Goal: Transaction & Acquisition: Purchase product/service

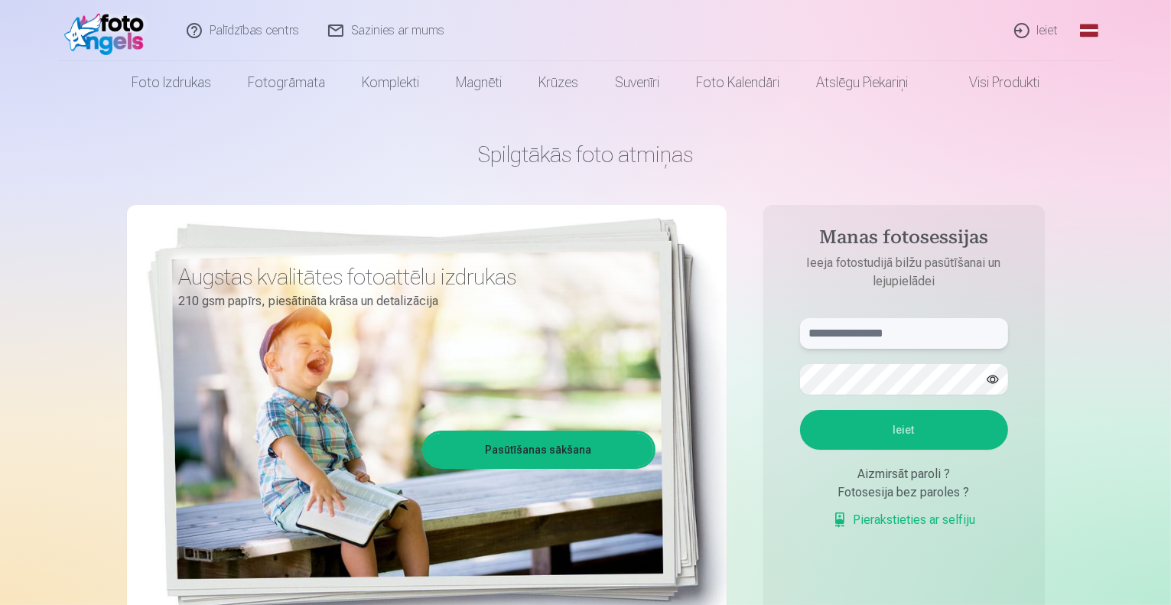
click at [814, 320] on input "text" at bounding box center [904, 333] width 208 height 31
type input "*"
type input "**********"
click at [847, 423] on button "Ieiet" at bounding box center [904, 430] width 208 height 40
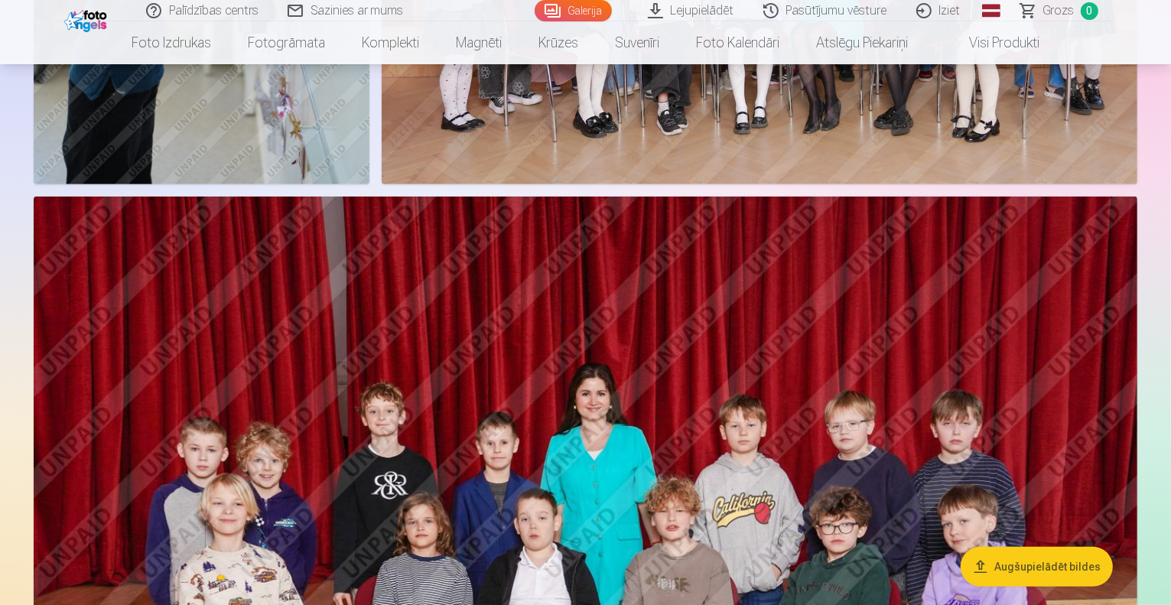
scroll to position [846, 0]
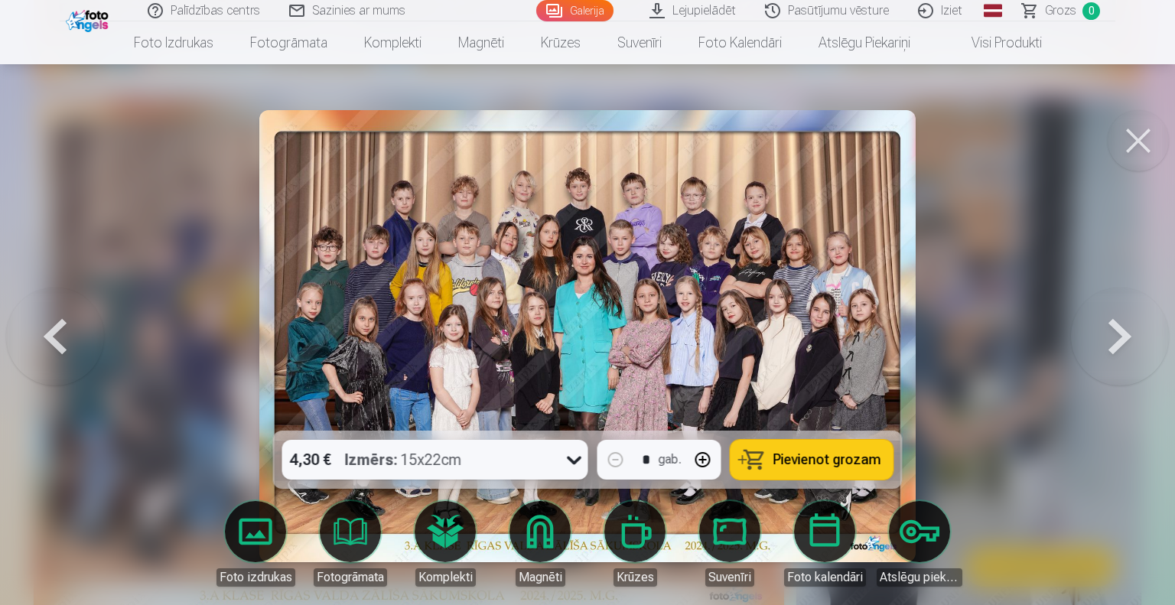
click at [808, 458] on span "Pievienot grozam" at bounding box center [827, 460] width 108 height 14
click at [62, 330] on button at bounding box center [55, 336] width 98 height 158
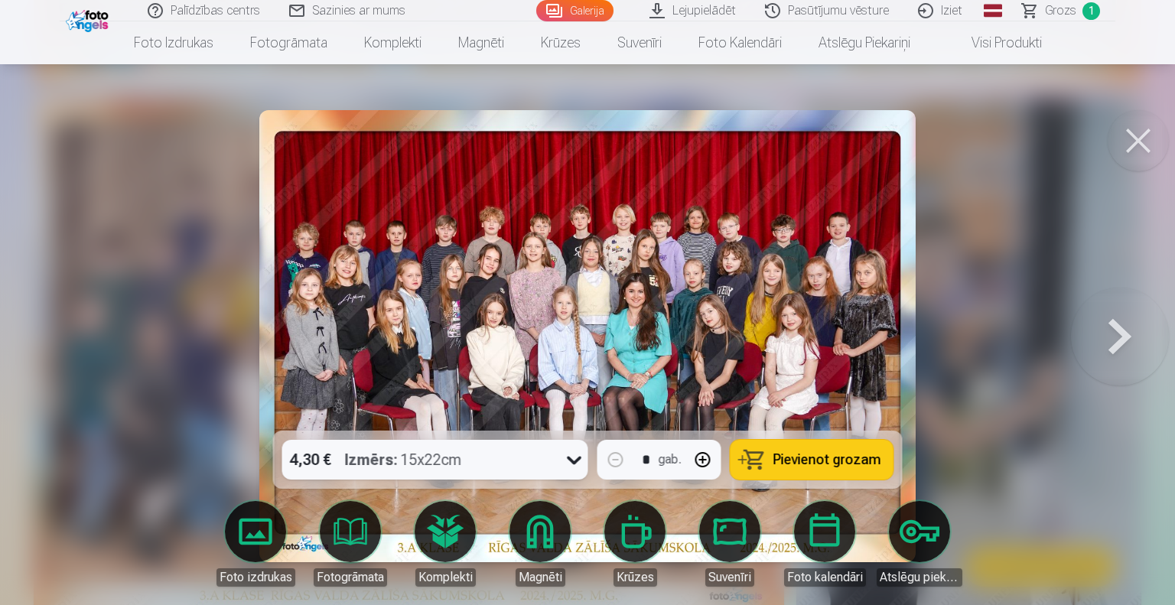
click at [62, 330] on div at bounding box center [587, 302] width 1175 height 605
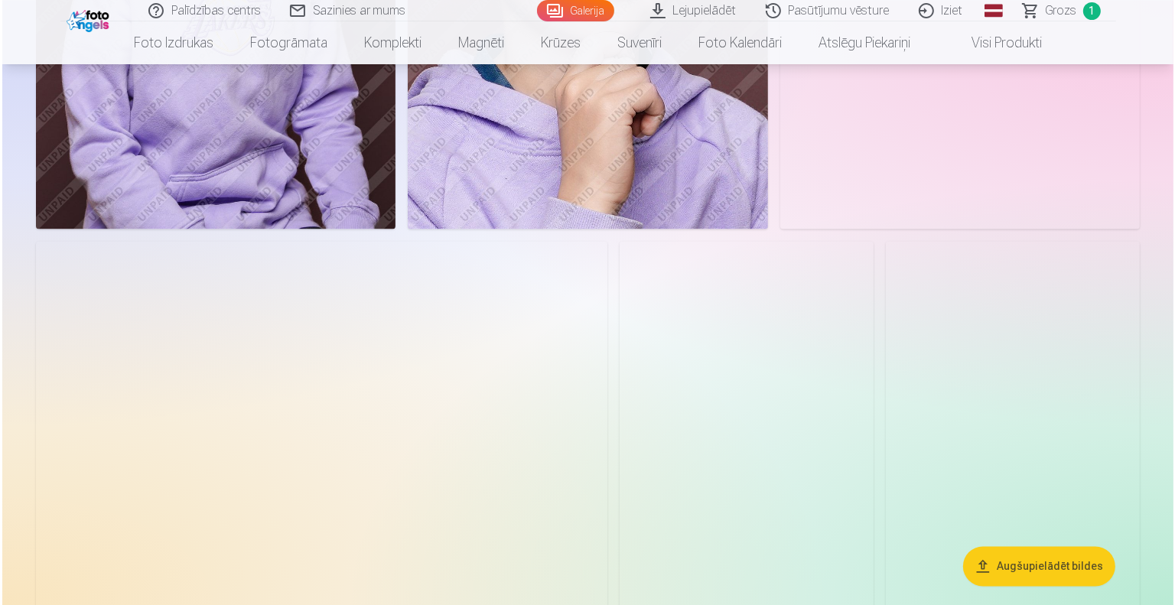
scroll to position [2967, 0]
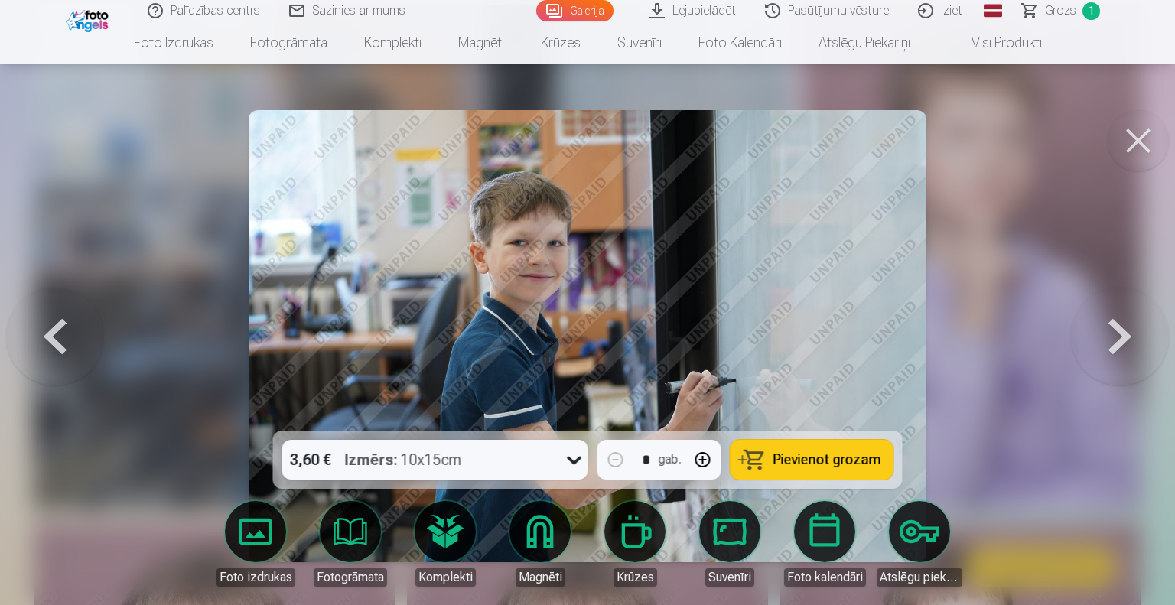
click at [850, 457] on span "Pievienot grozam" at bounding box center [827, 460] width 108 height 14
click at [1116, 340] on button at bounding box center [1120, 336] width 98 height 158
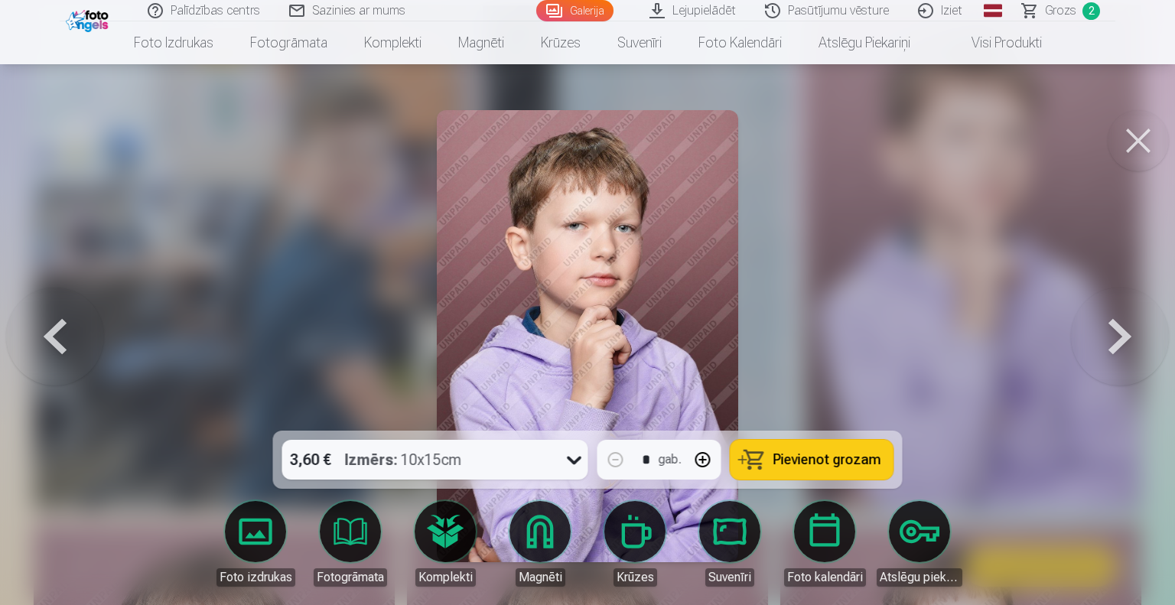
click at [1116, 340] on button at bounding box center [1120, 336] width 98 height 158
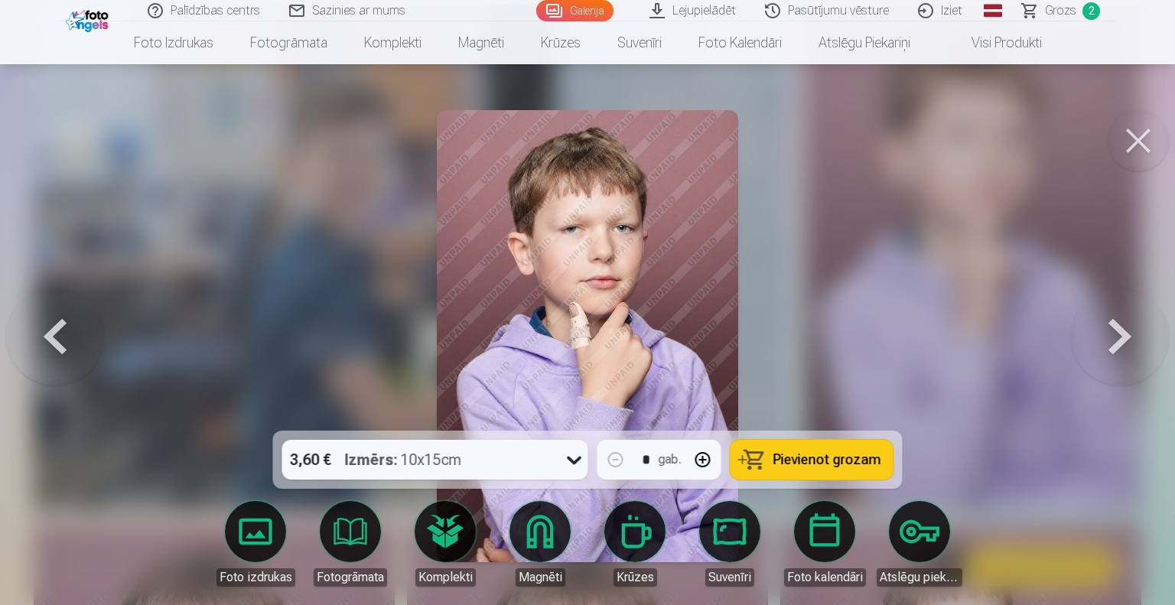
click at [1116, 340] on button at bounding box center [1120, 336] width 98 height 158
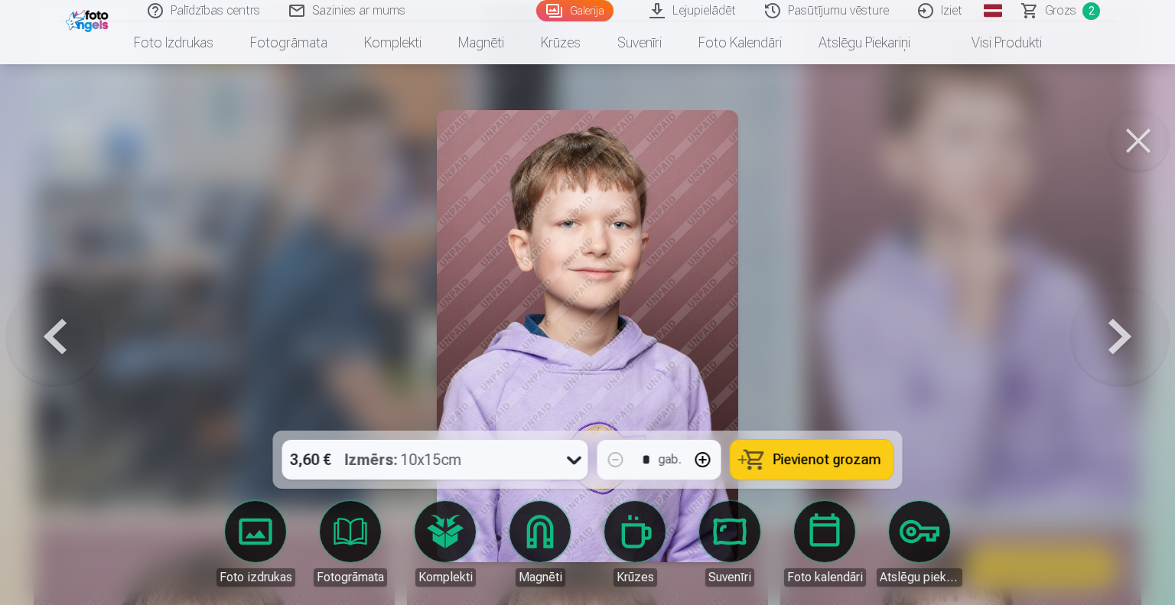
click at [1116, 340] on button at bounding box center [1120, 336] width 98 height 158
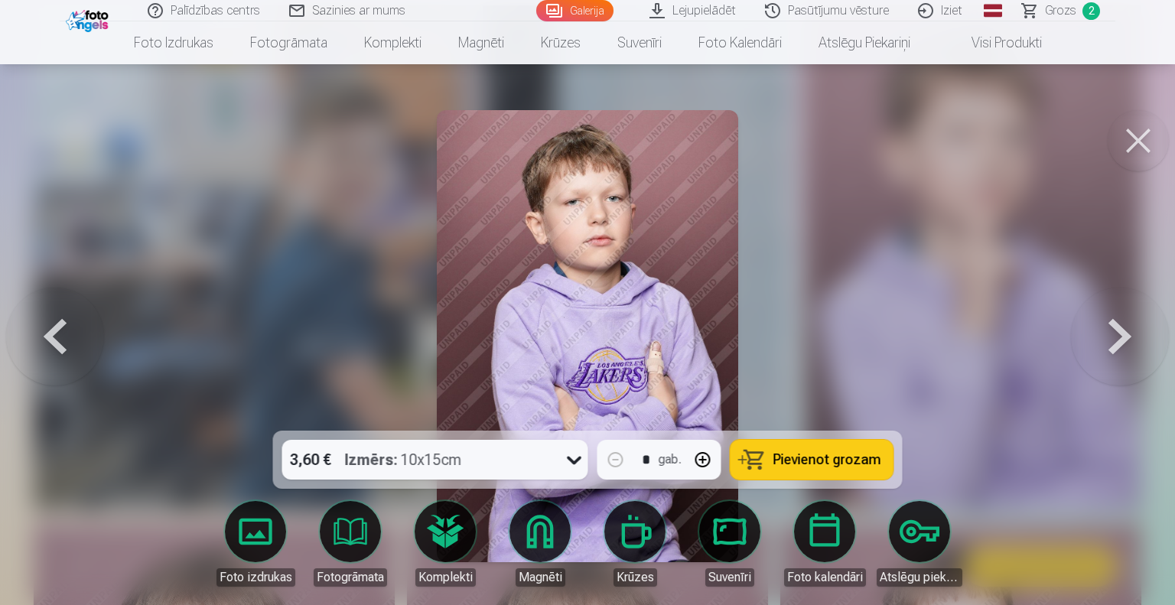
click at [1116, 340] on button at bounding box center [1120, 336] width 98 height 158
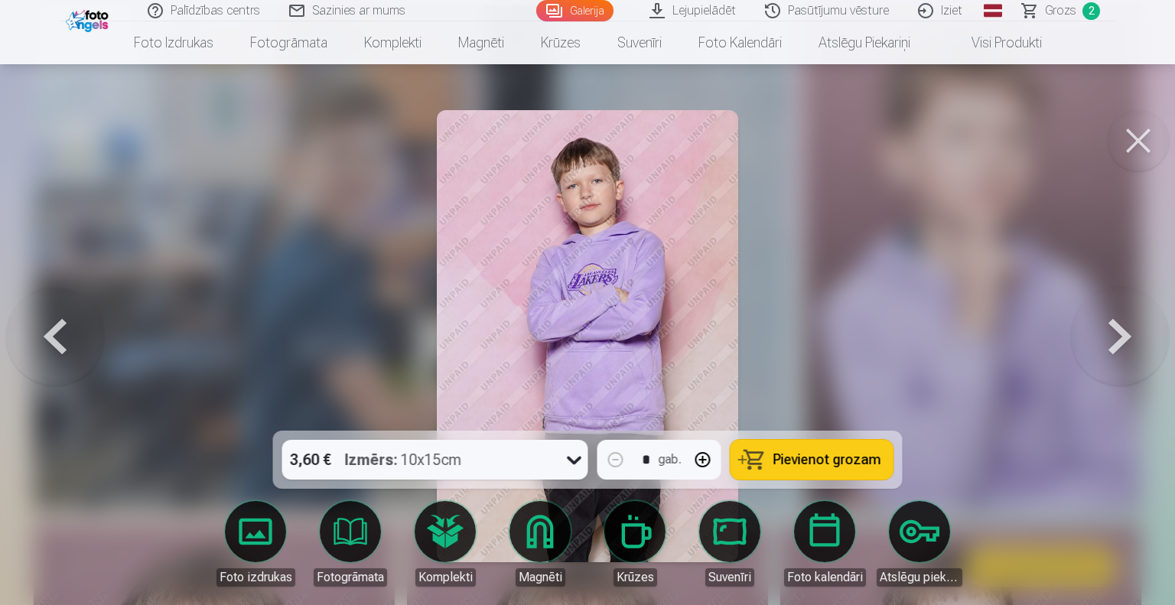
click at [1116, 340] on button at bounding box center [1120, 336] width 98 height 158
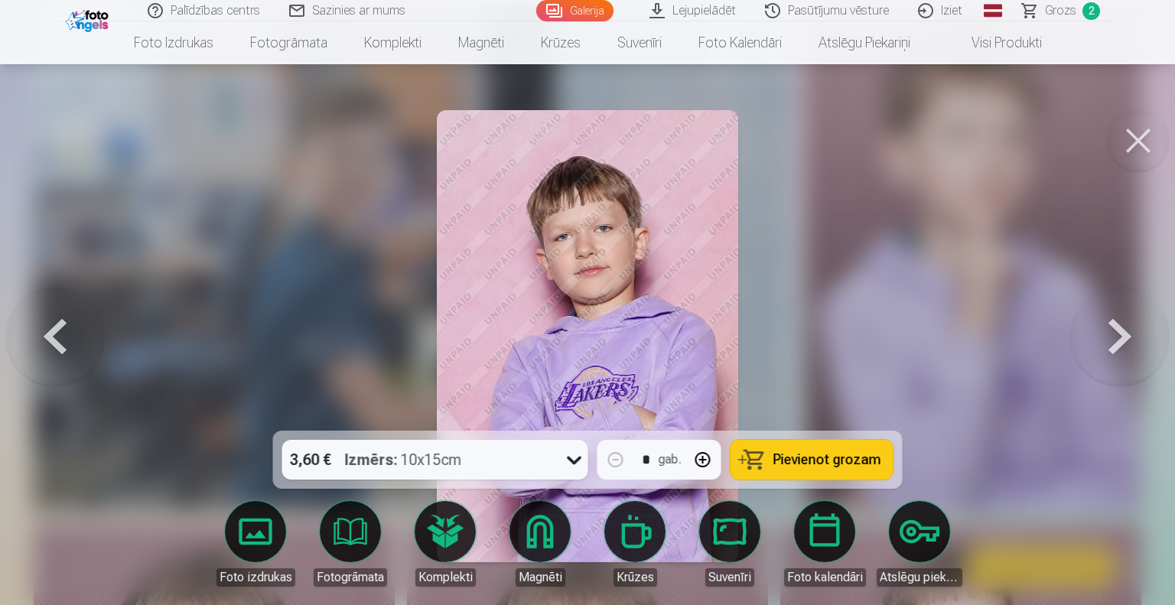
click at [1116, 340] on button at bounding box center [1120, 336] width 98 height 158
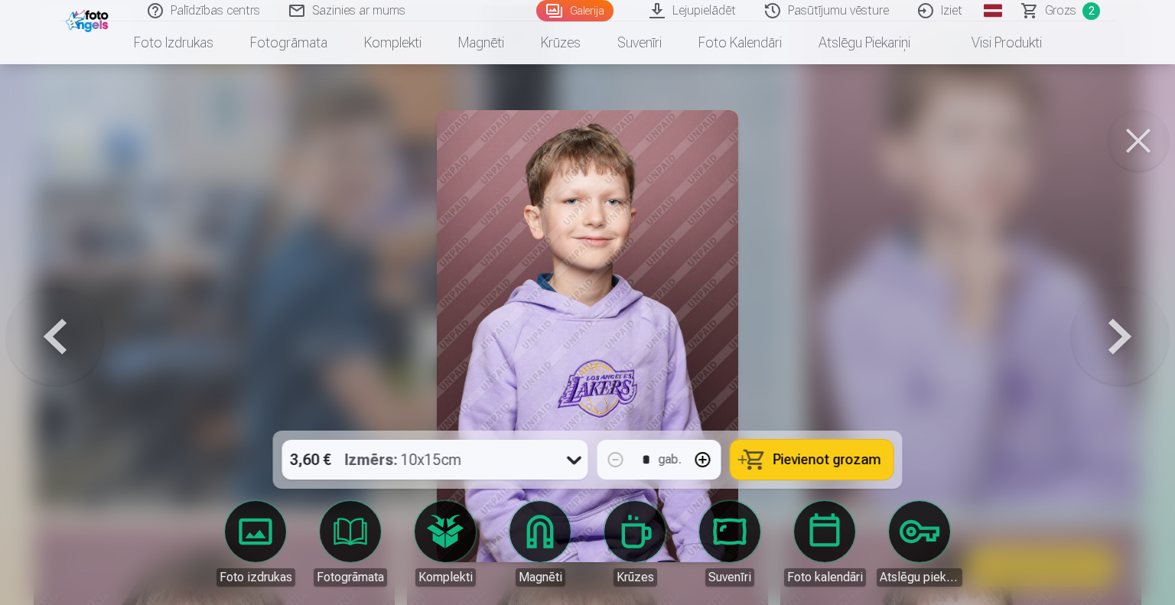
click at [1116, 340] on button at bounding box center [1120, 336] width 98 height 158
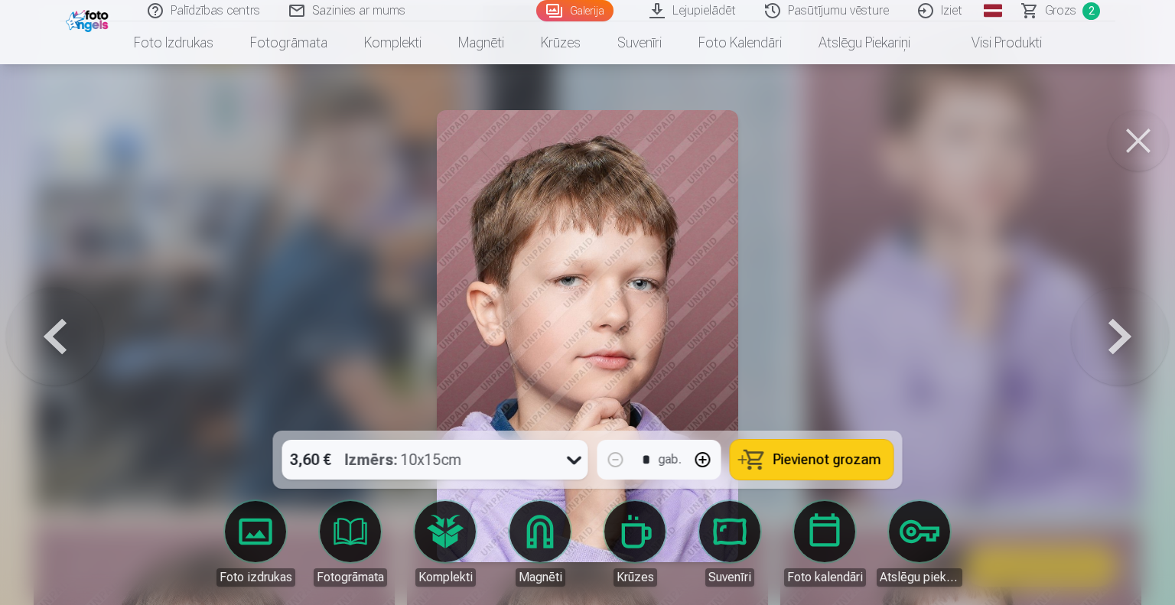
click at [1116, 340] on button at bounding box center [1120, 336] width 98 height 158
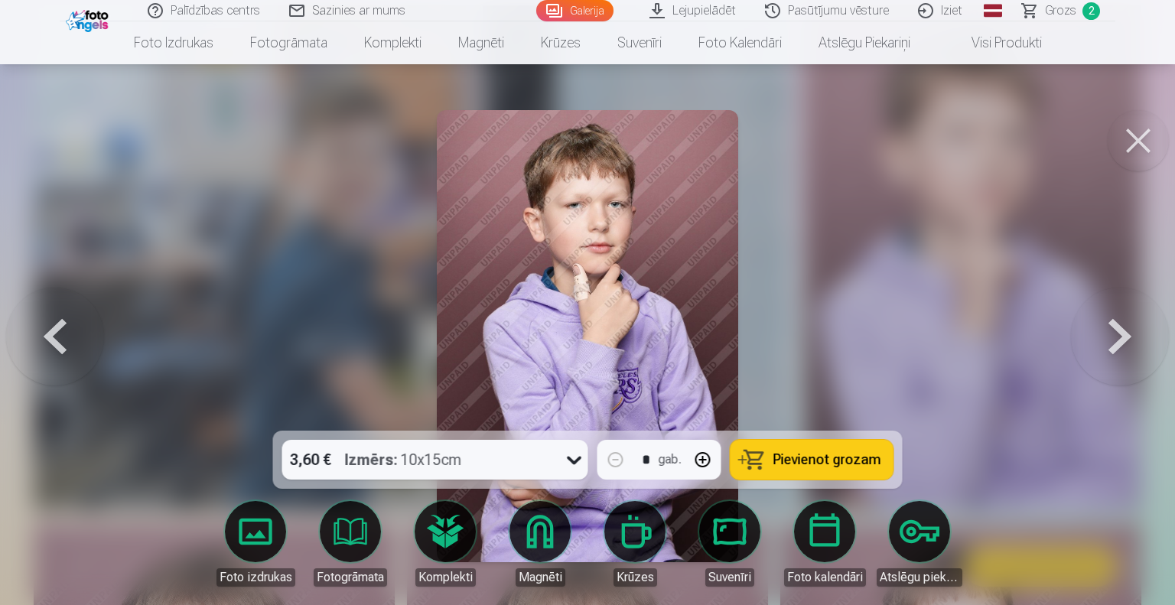
click at [1116, 340] on button at bounding box center [1120, 336] width 98 height 158
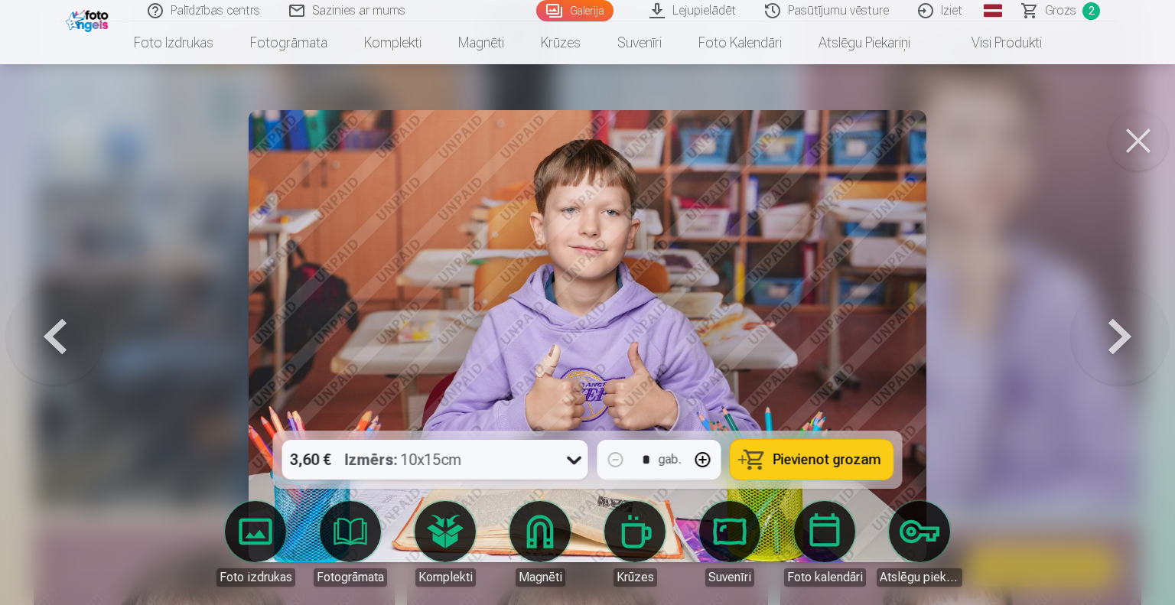
click at [1116, 340] on button at bounding box center [1120, 336] width 98 height 158
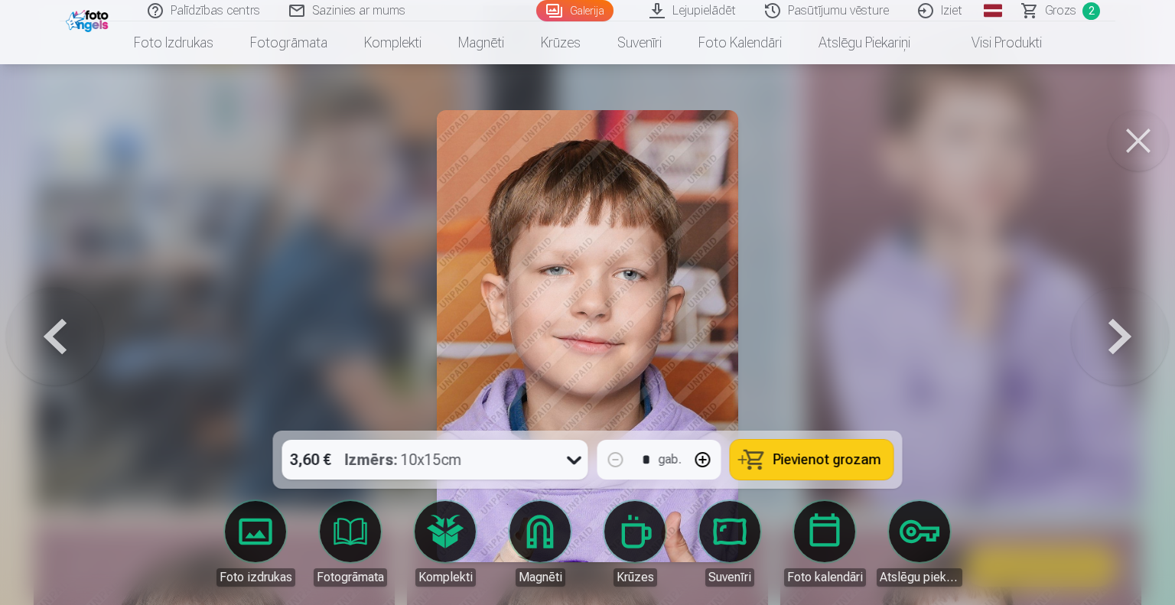
click at [1116, 340] on button at bounding box center [1120, 336] width 98 height 158
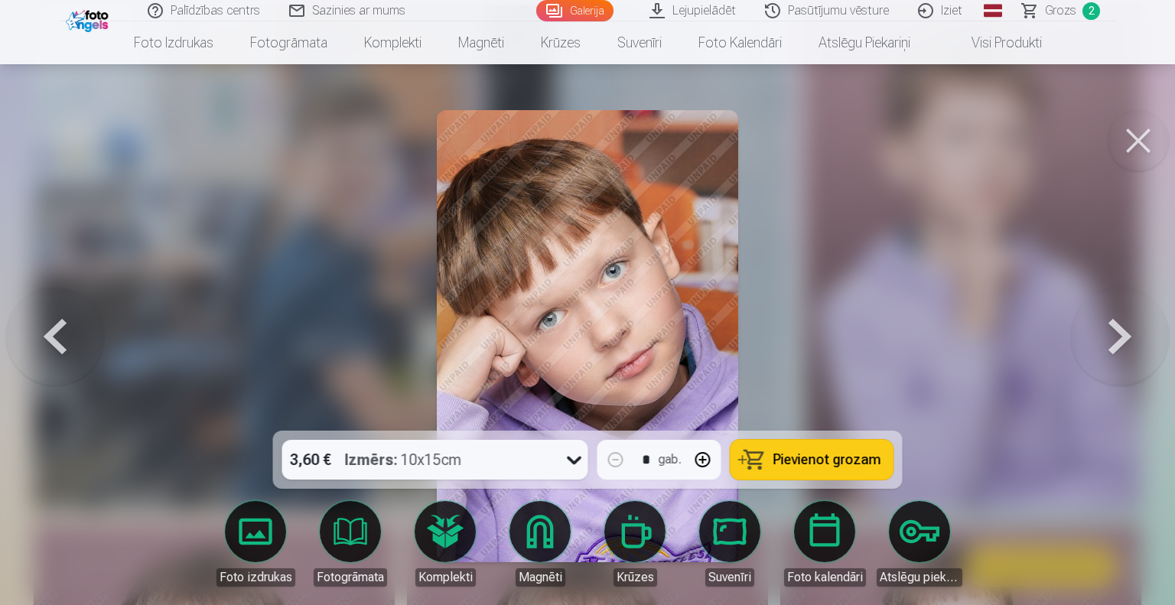
click at [1116, 340] on button at bounding box center [1120, 336] width 98 height 158
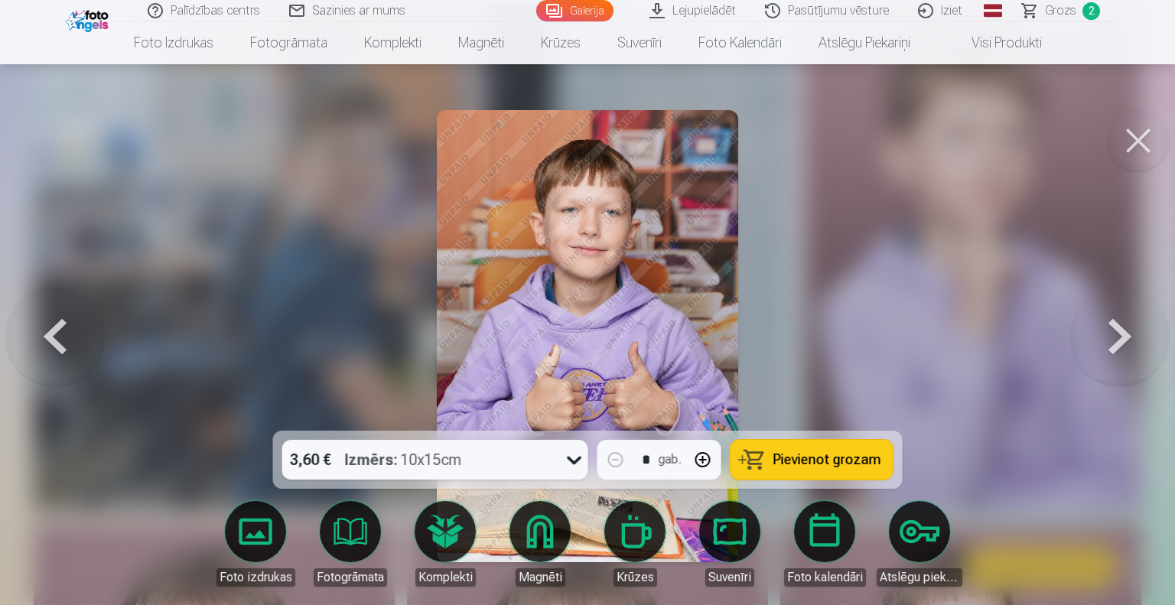
click at [1116, 340] on button at bounding box center [1120, 336] width 98 height 158
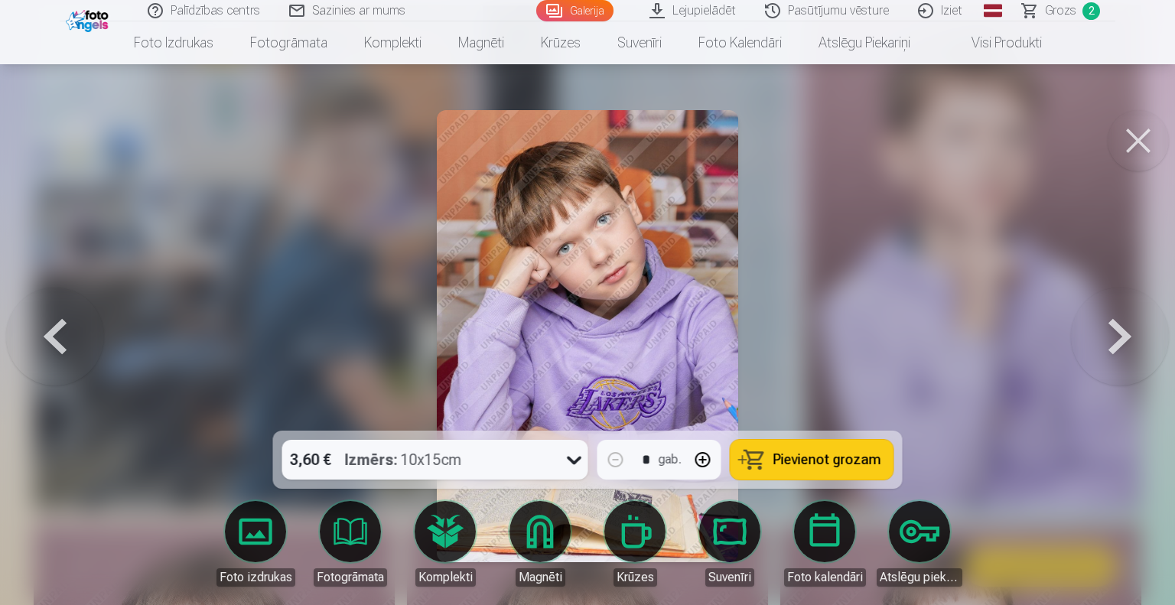
click at [1116, 340] on button at bounding box center [1120, 336] width 98 height 158
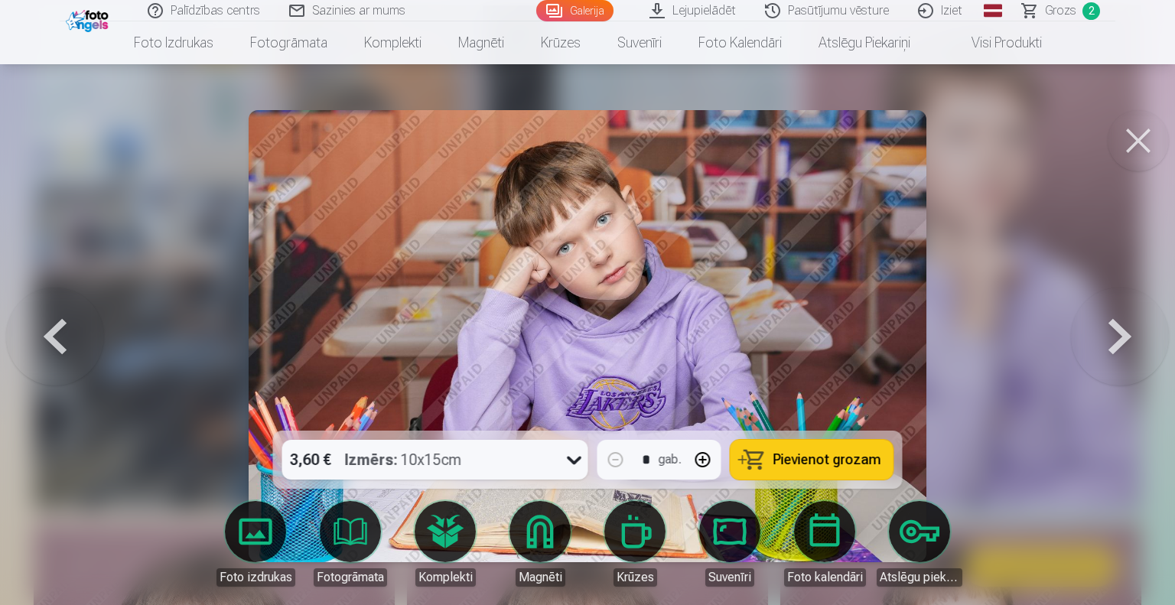
click at [1116, 340] on button at bounding box center [1120, 336] width 98 height 158
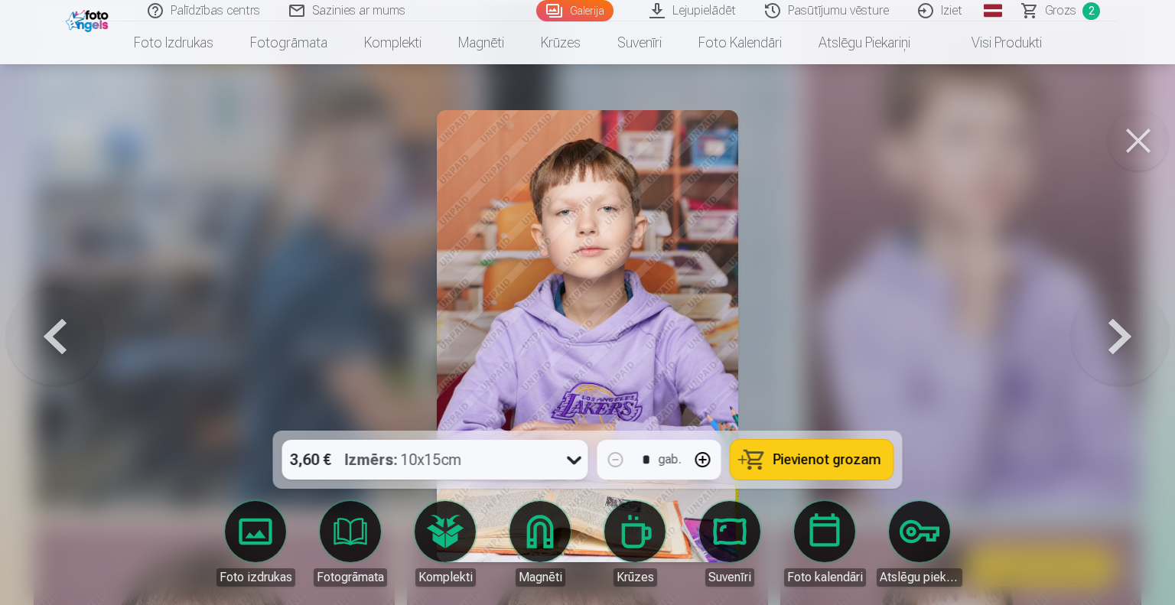
click at [47, 346] on button at bounding box center [55, 336] width 98 height 158
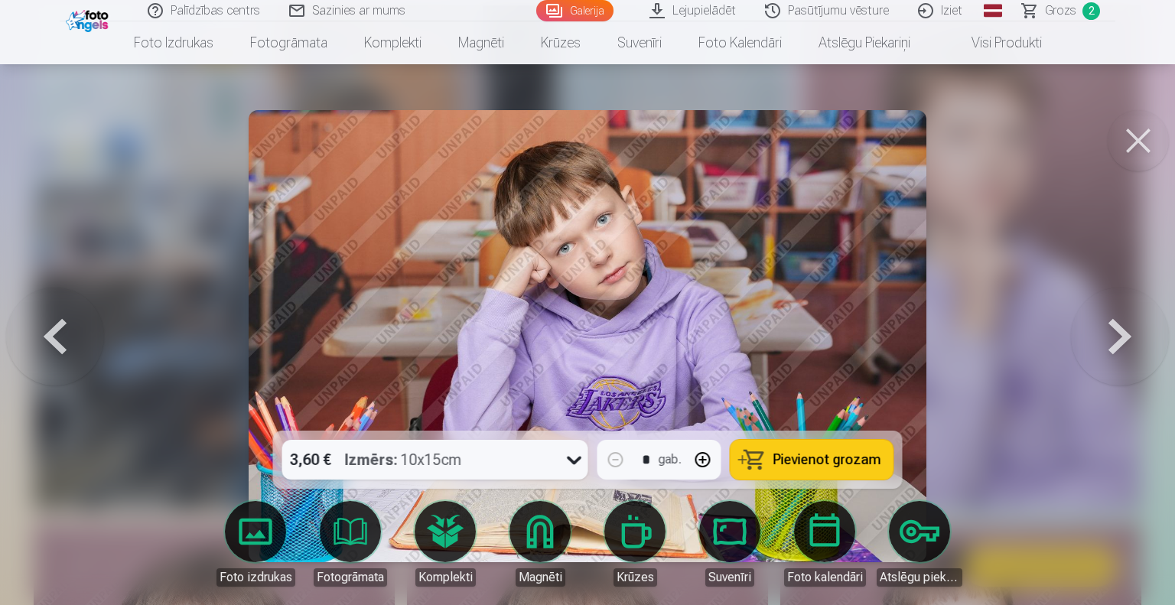
click at [47, 346] on button at bounding box center [55, 336] width 98 height 158
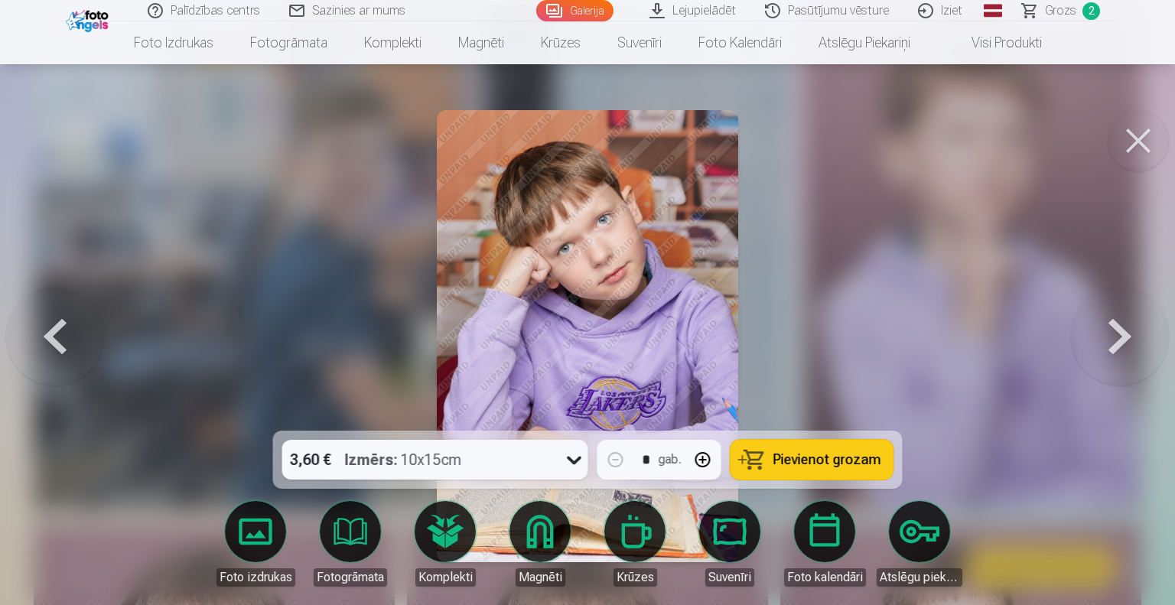
click at [47, 346] on button at bounding box center [55, 336] width 98 height 158
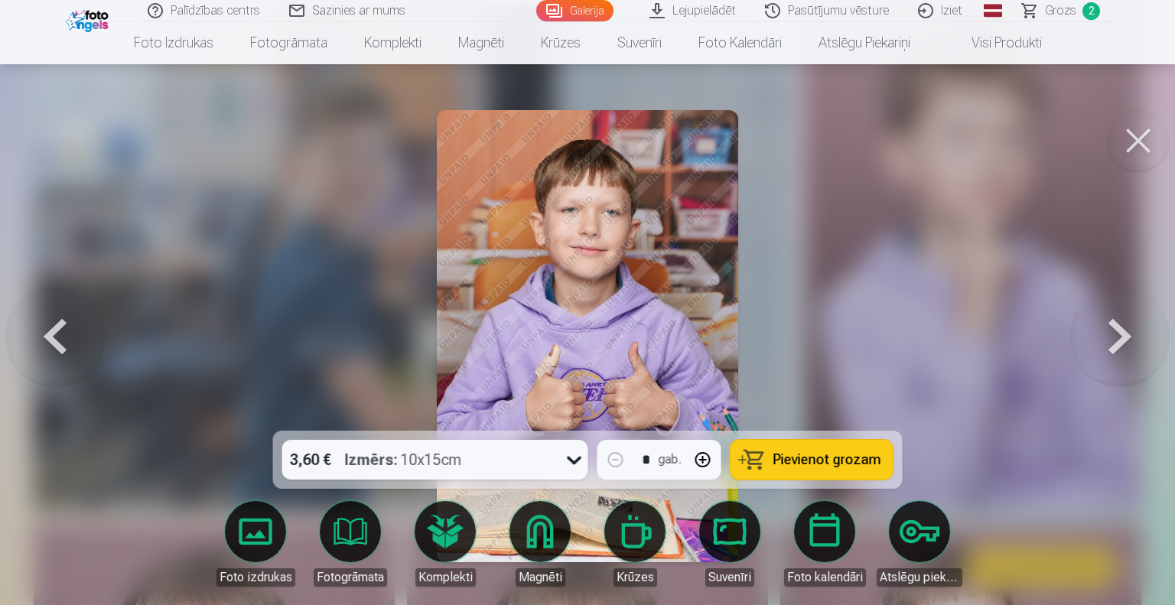
click at [47, 346] on button at bounding box center [55, 336] width 98 height 158
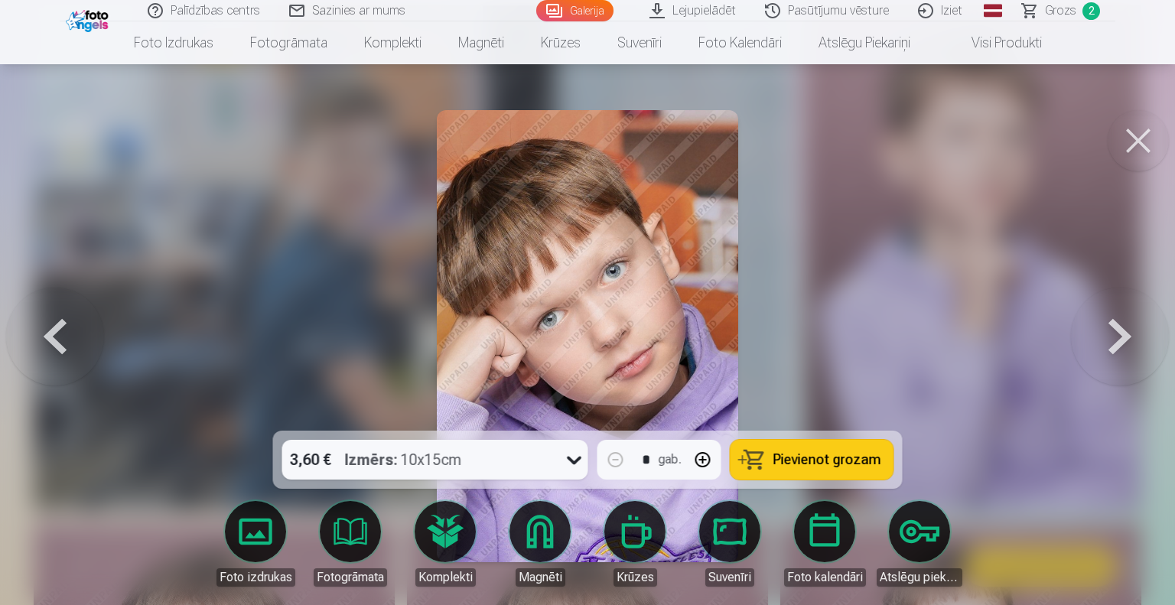
click at [47, 346] on button at bounding box center [55, 336] width 98 height 158
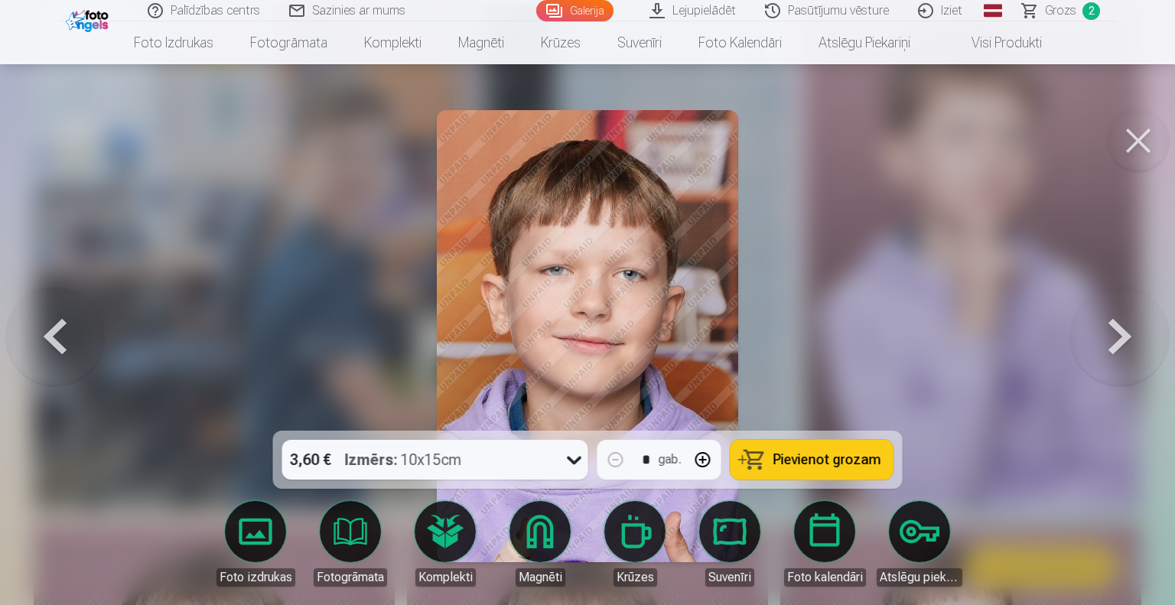
click at [47, 346] on button at bounding box center [55, 336] width 98 height 158
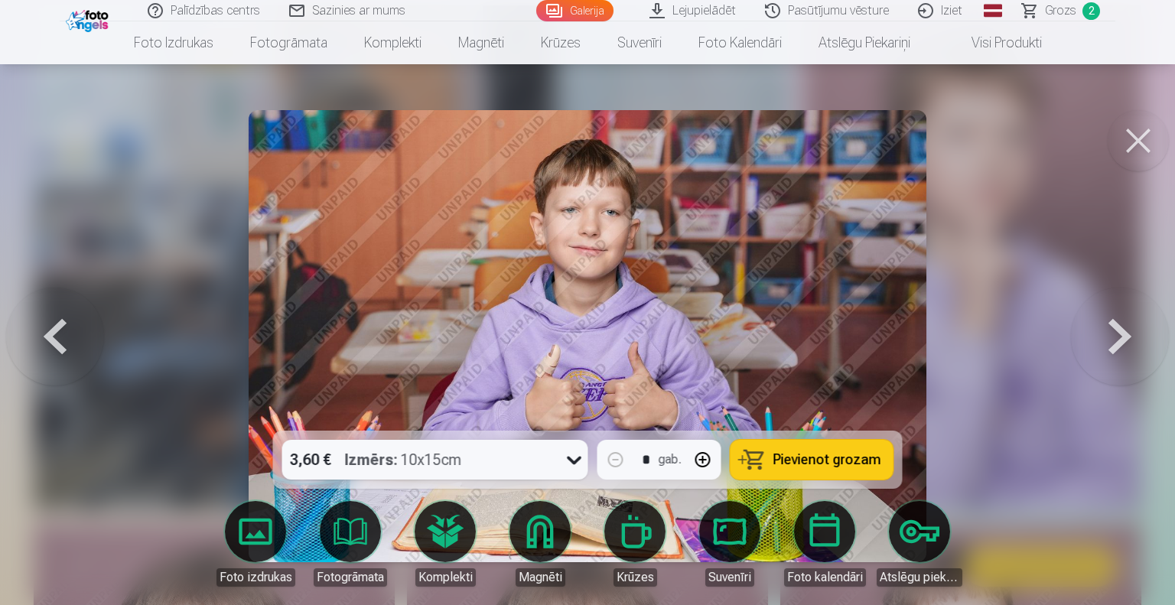
click at [1123, 354] on button at bounding box center [1120, 336] width 98 height 158
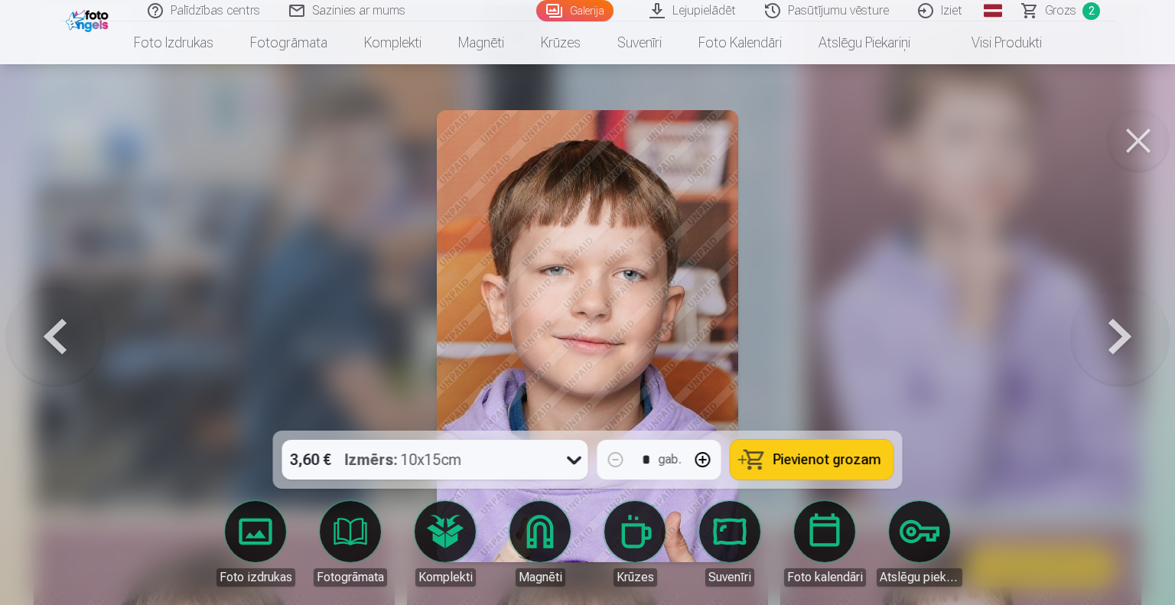
click at [1123, 354] on button at bounding box center [1120, 336] width 98 height 158
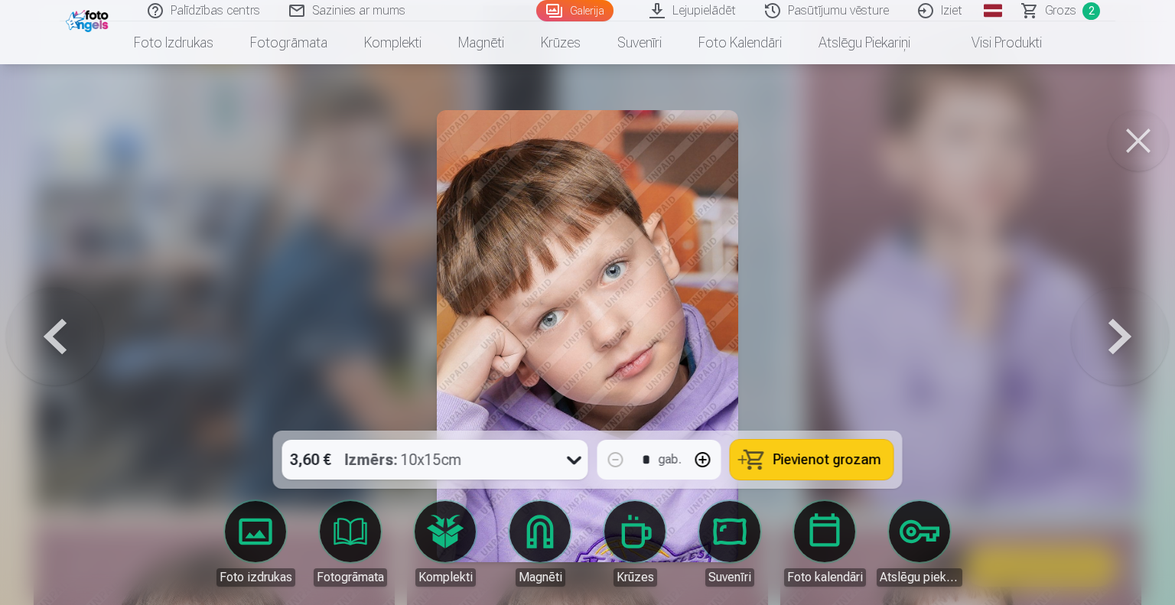
click at [1123, 353] on button at bounding box center [1120, 336] width 98 height 158
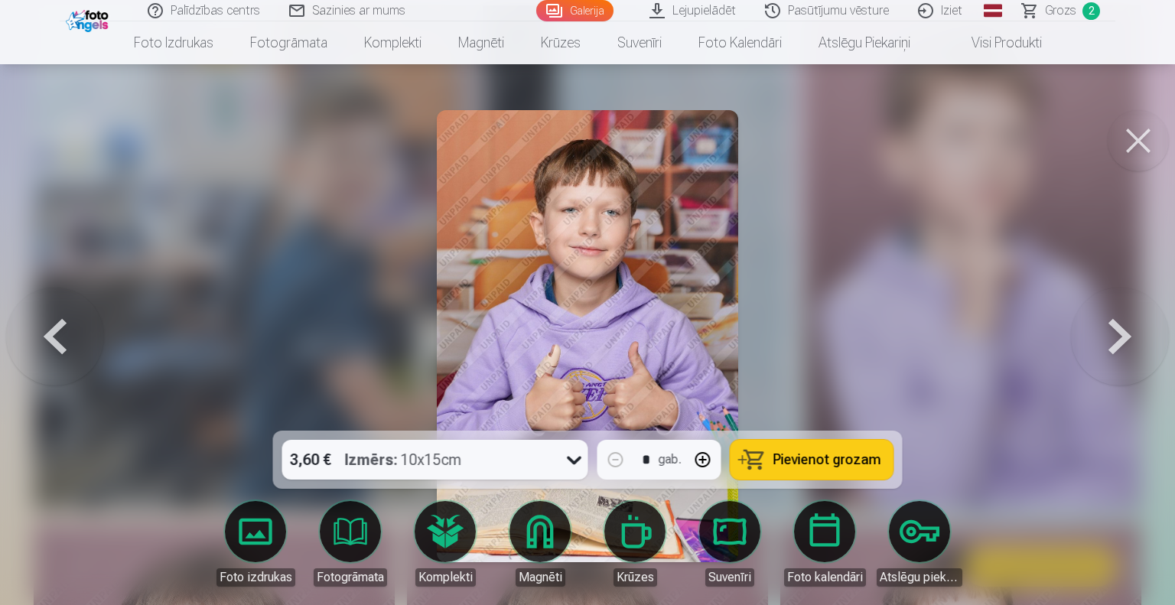
click at [1123, 353] on button at bounding box center [1120, 336] width 98 height 158
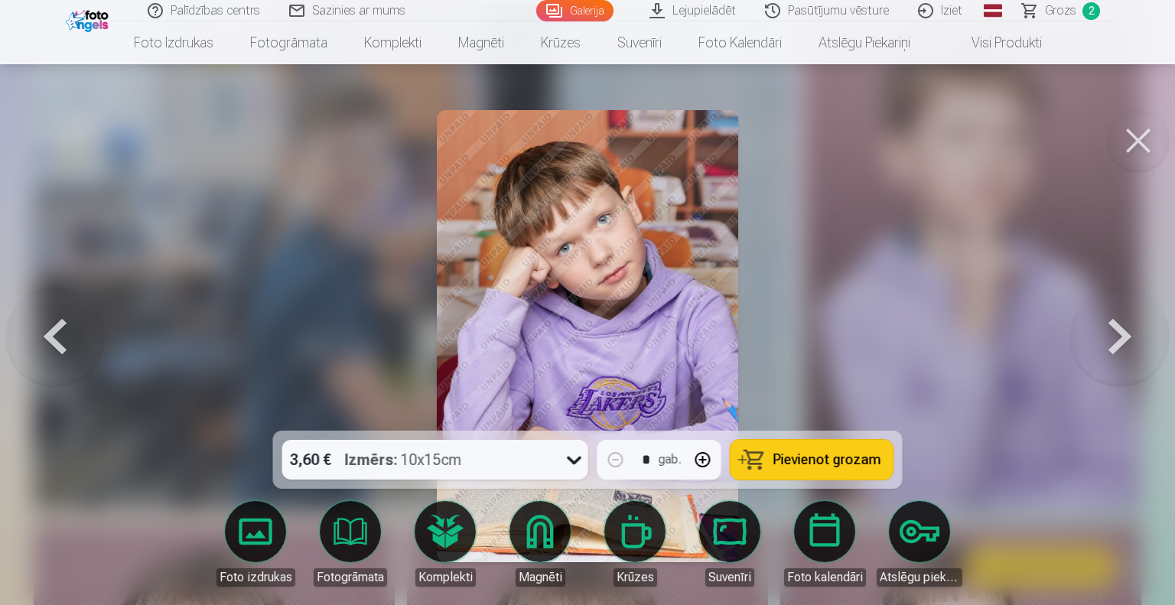
click at [1123, 353] on button at bounding box center [1120, 336] width 98 height 158
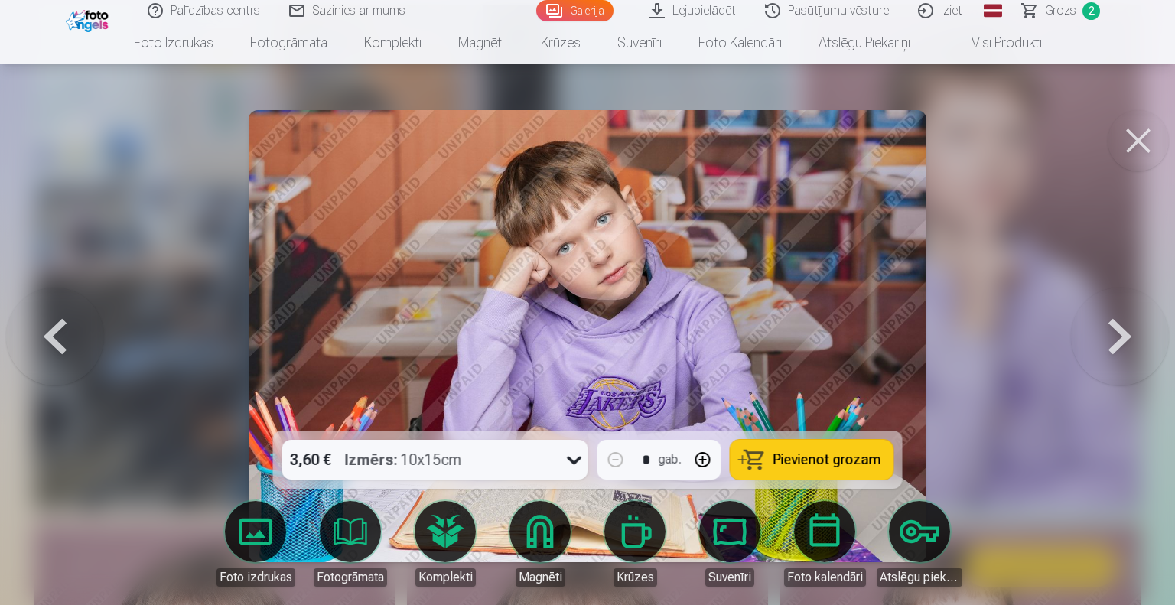
click at [1123, 353] on button at bounding box center [1120, 336] width 98 height 158
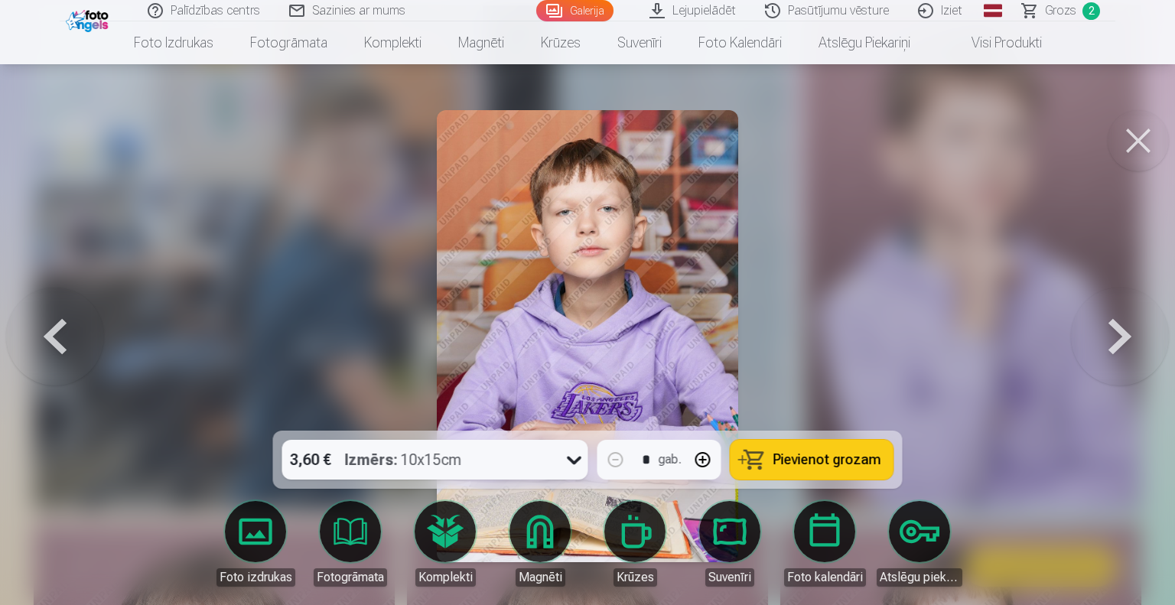
click at [1123, 353] on button at bounding box center [1120, 336] width 98 height 158
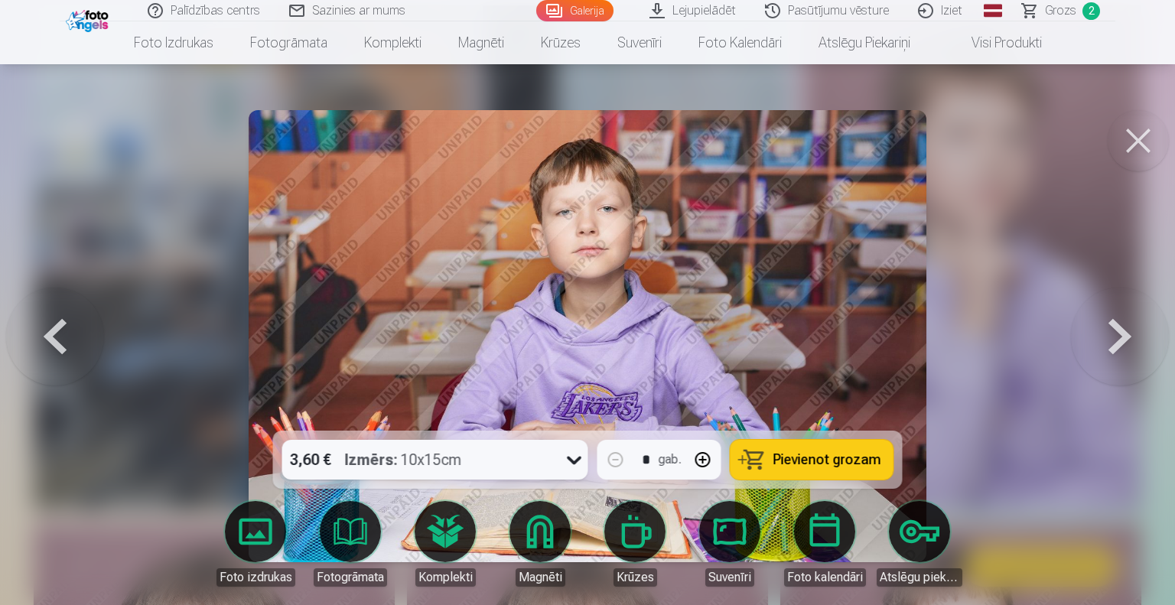
click at [1123, 353] on button at bounding box center [1120, 336] width 98 height 158
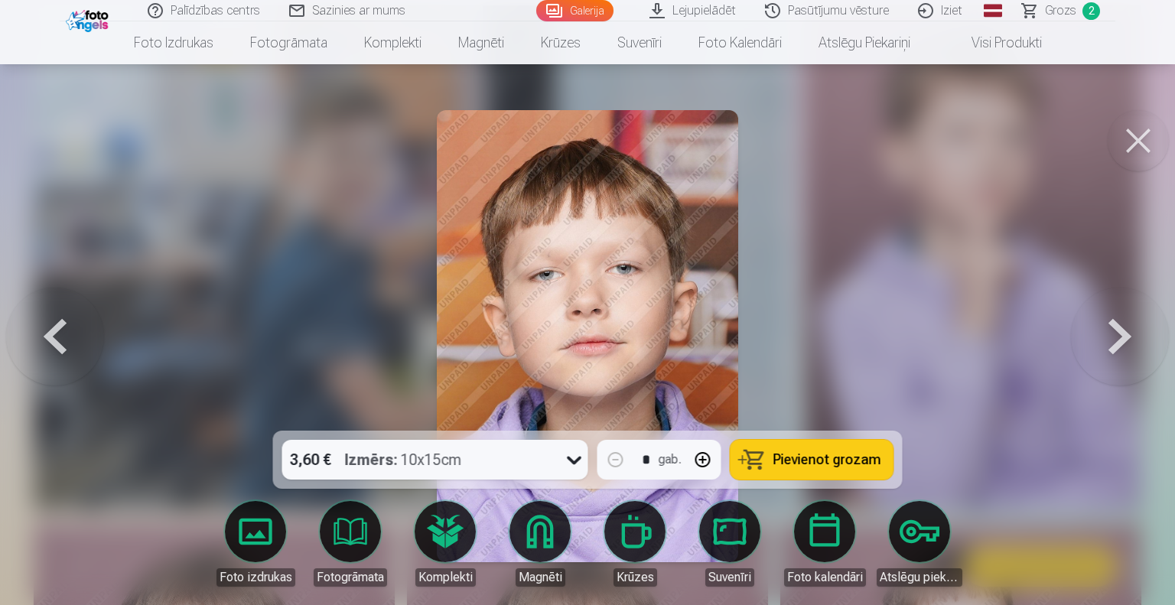
click at [1123, 353] on button at bounding box center [1120, 336] width 98 height 158
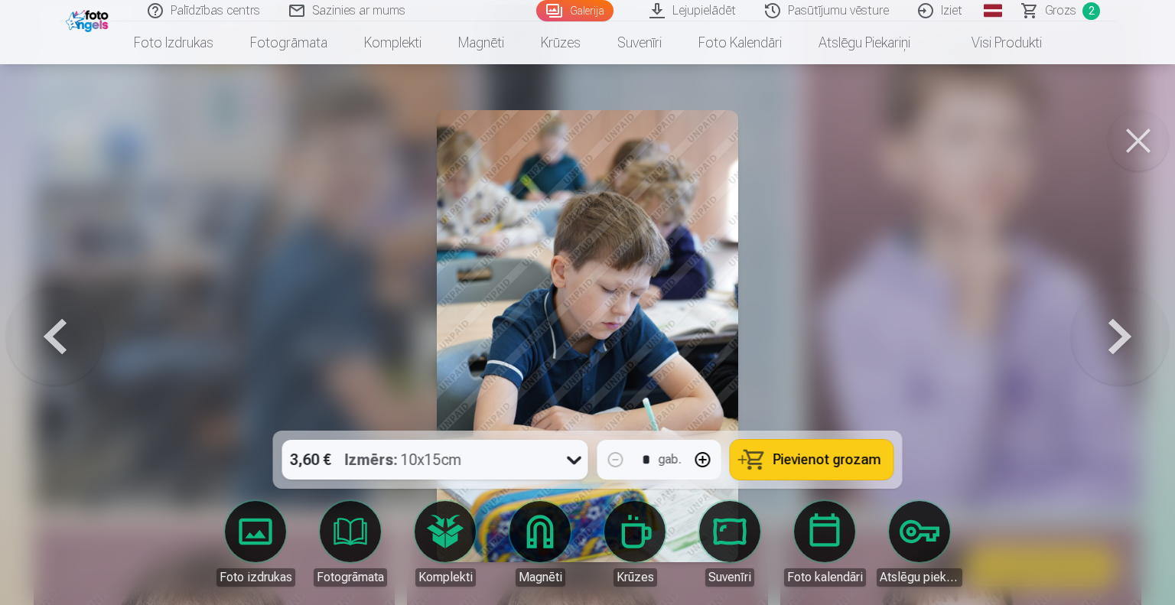
click at [850, 463] on span "Pievienot grozam" at bounding box center [827, 460] width 108 height 14
click at [1101, 327] on button at bounding box center [1120, 336] width 98 height 158
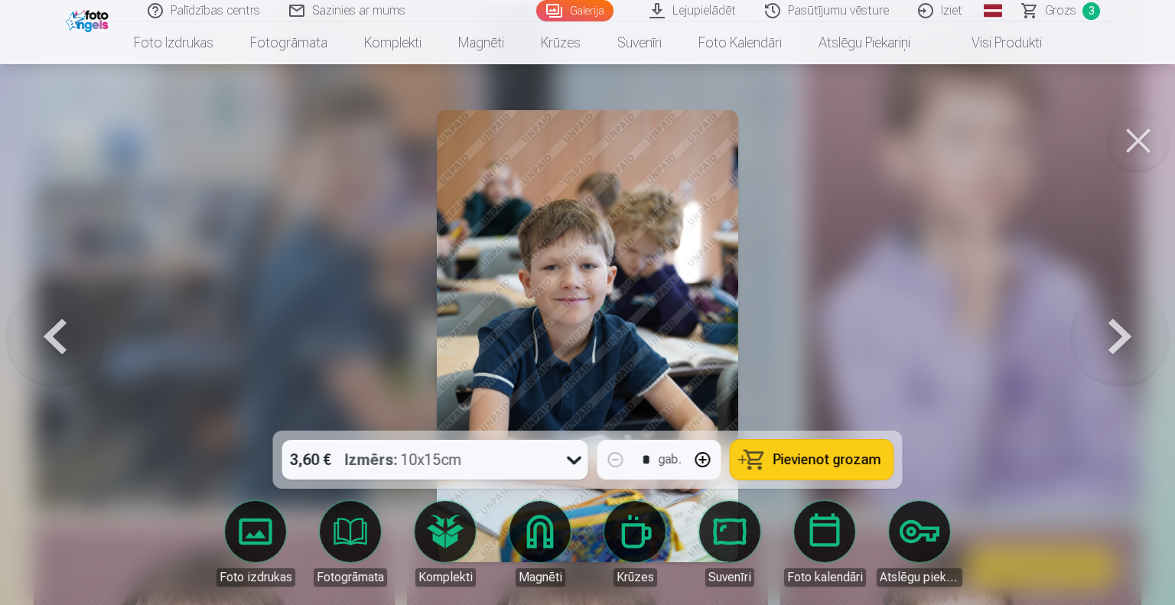
click at [1101, 327] on button at bounding box center [1120, 336] width 98 height 158
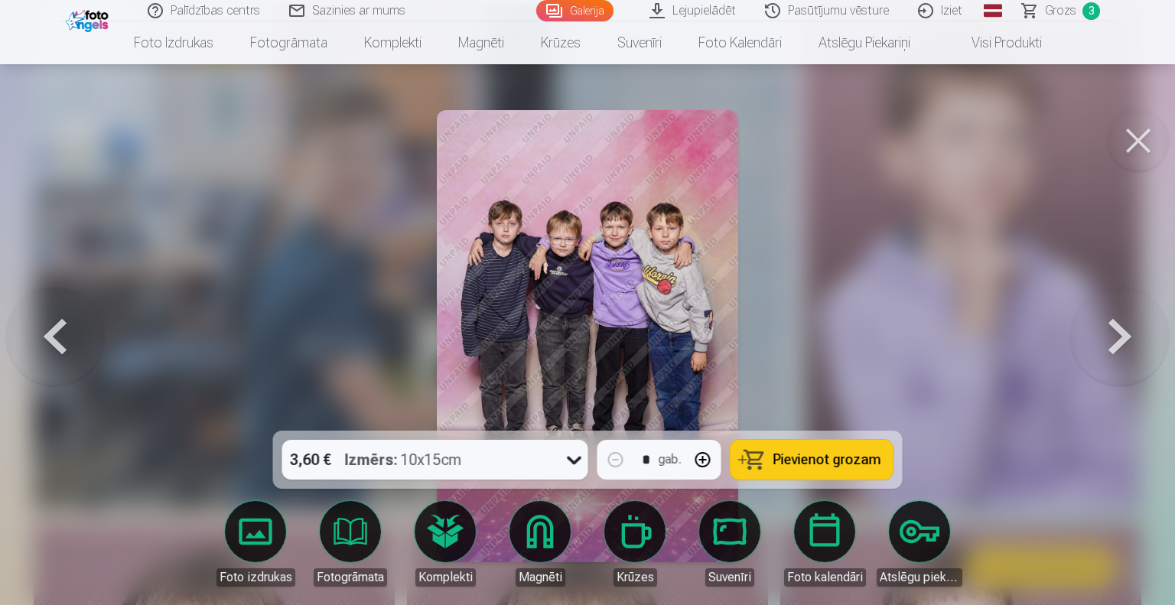
click at [838, 457] on span "Pievienot grozam" at bounding box center [827, 460] width 108 height 14
click at [1113, 330] on button at bounding box center [1120, 336] width 98 height 158
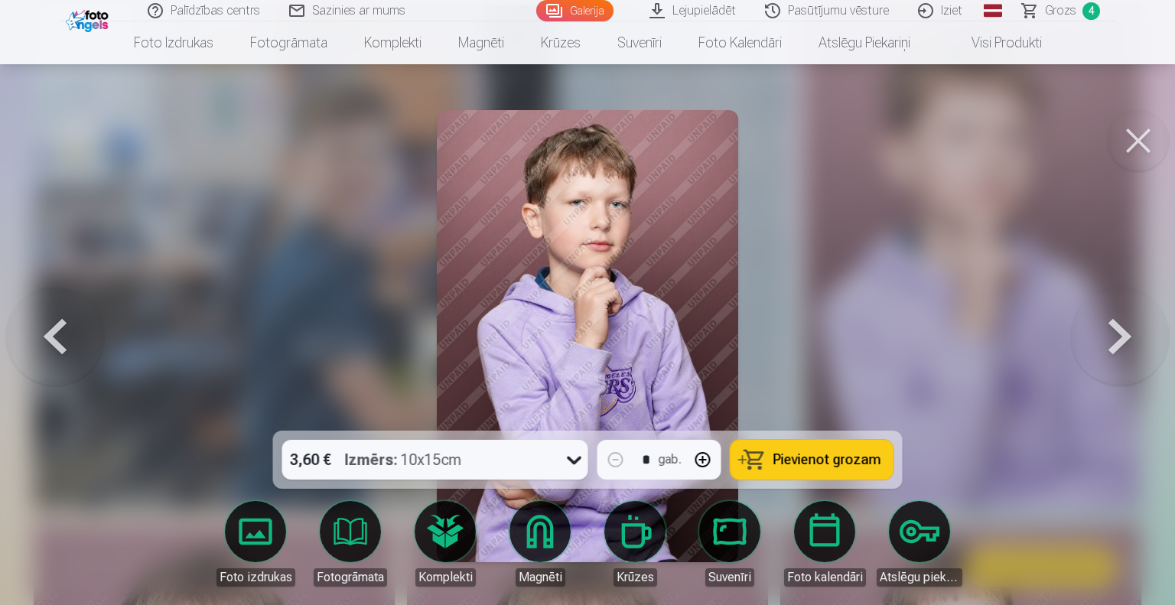
click at [1113, 330] on button at bounding box center [1120, 336] width 98 height 158
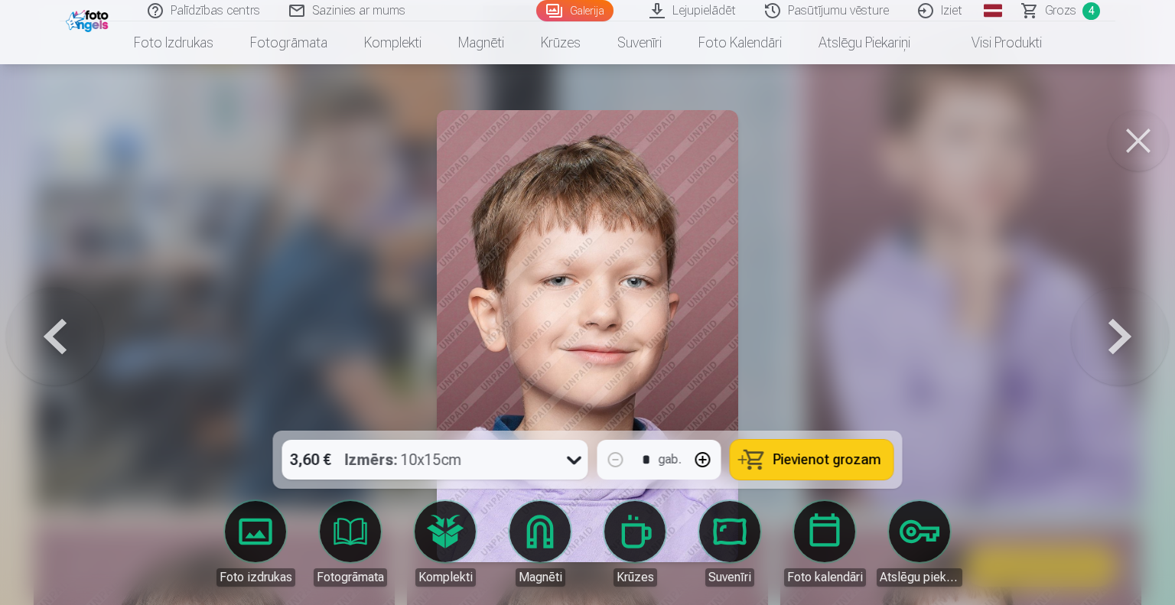
click at [1113, 330] on button at bounding box center [1120, 336] width 98 height 158
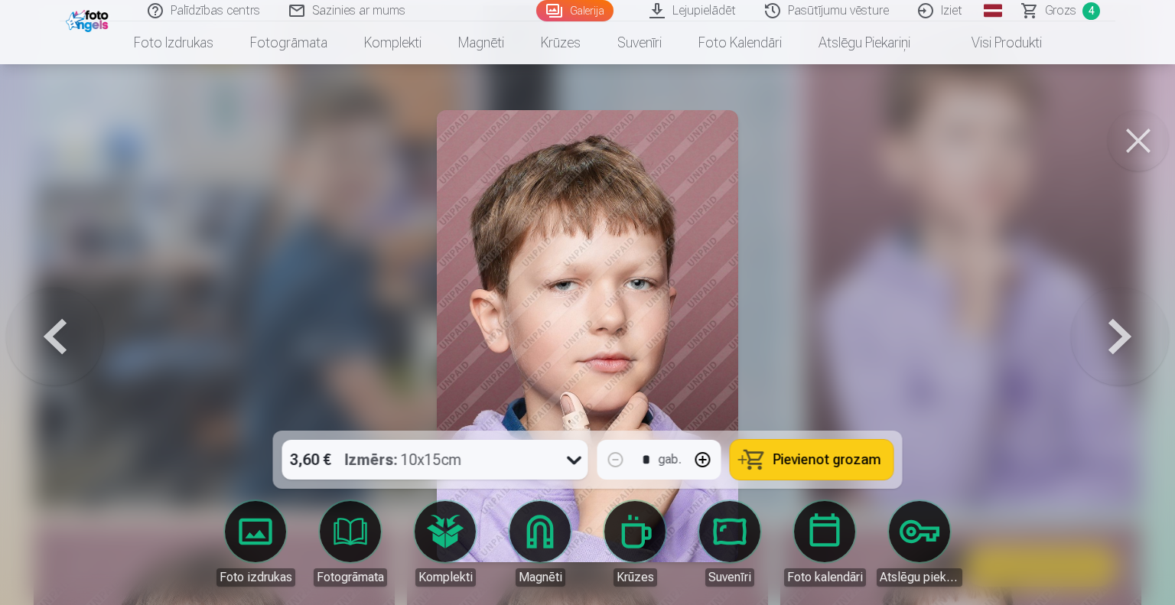
click at [1113, 330] on button at bounding box center [1120, 336] width 98 height 158
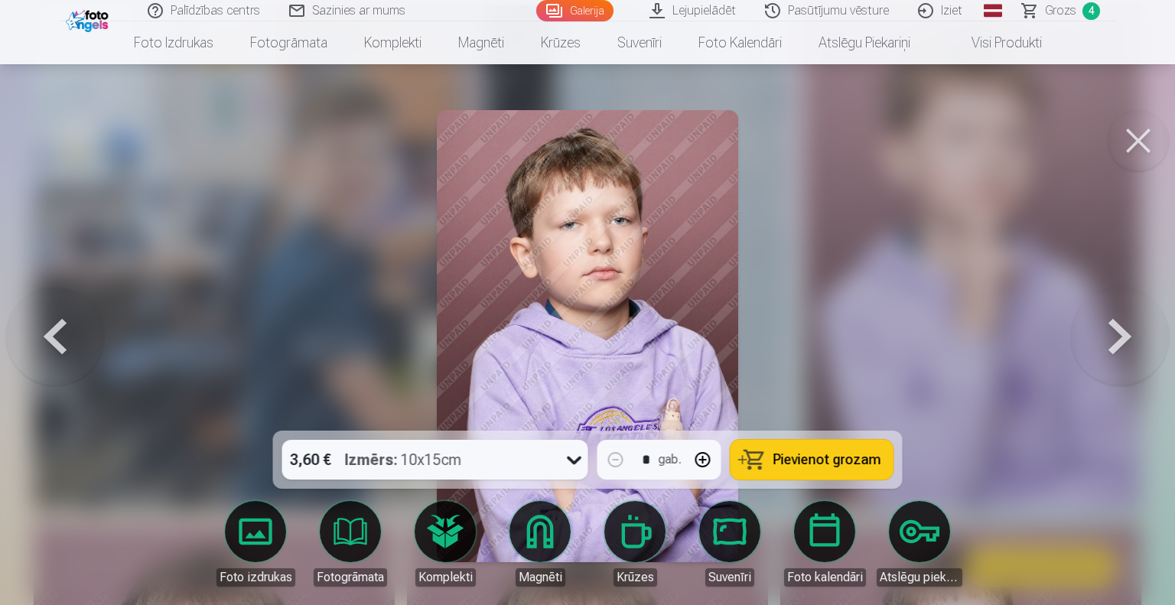
click at [1113, 330] on button at bounding box center [1120, 336] width 98 height 158
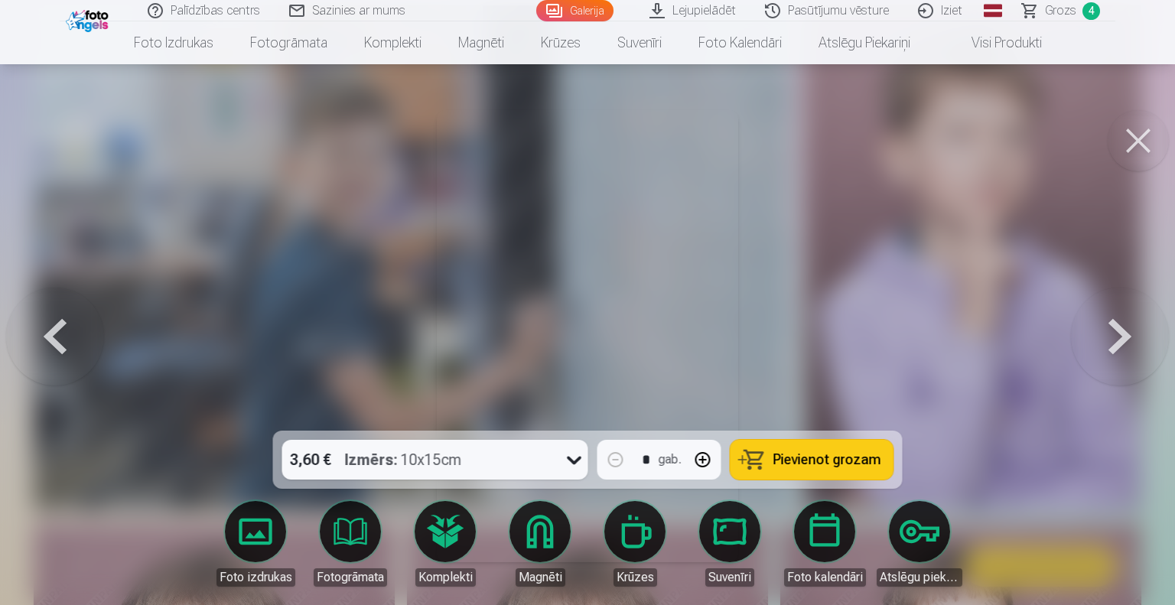
click at [1113, 330] on button at bounding box center [1120, 336] width 98 height 158
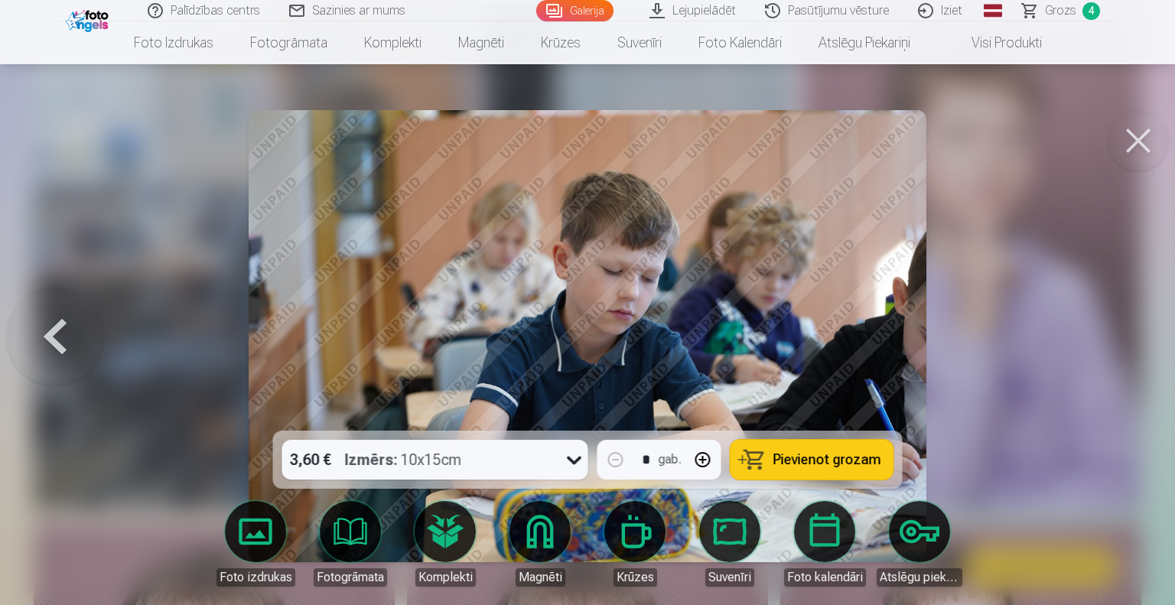
click at [1113, 330] on div at bounding box center [587, 302] width 1175 height 605
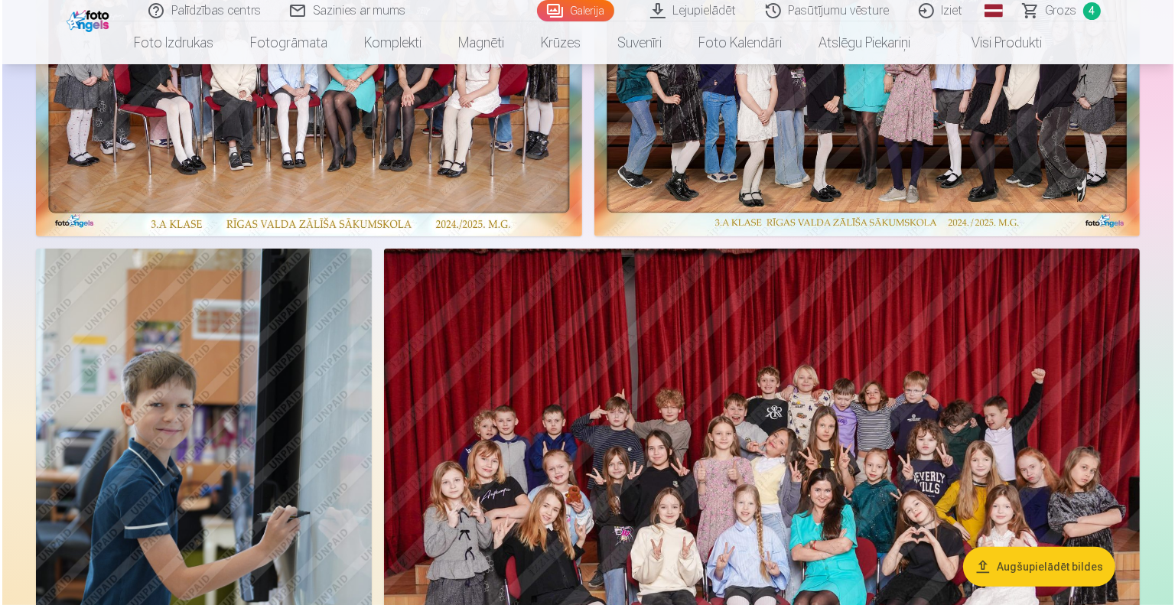
scroll to position [353, 0]
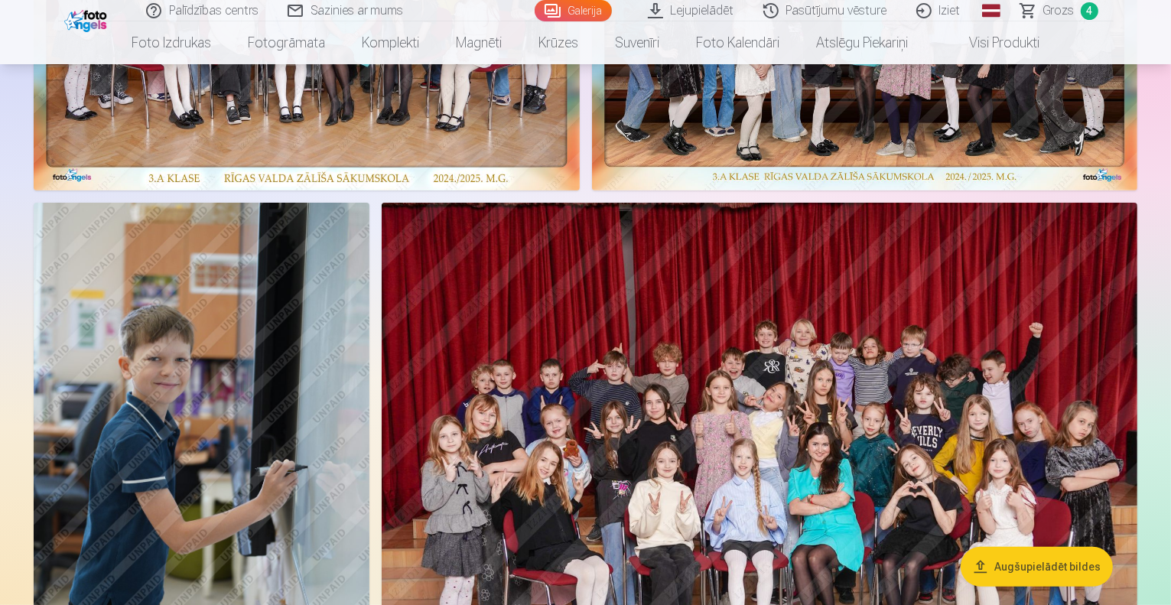
click at [580, 135] on img at bounding box center [307, 2] width 546 height 375
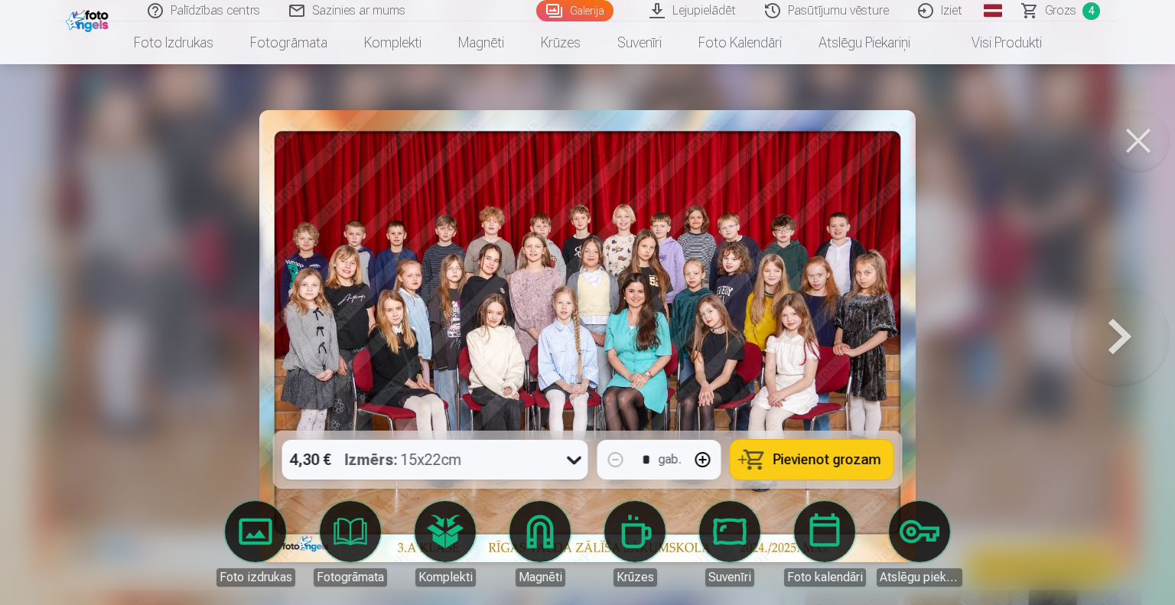
click at [804, 466] on span "Pievienot grozam" at bounding box center [827, 460] width 108 height 14
click at [572, 461] on icon at bounding box center [574, 459] width 24 height 24
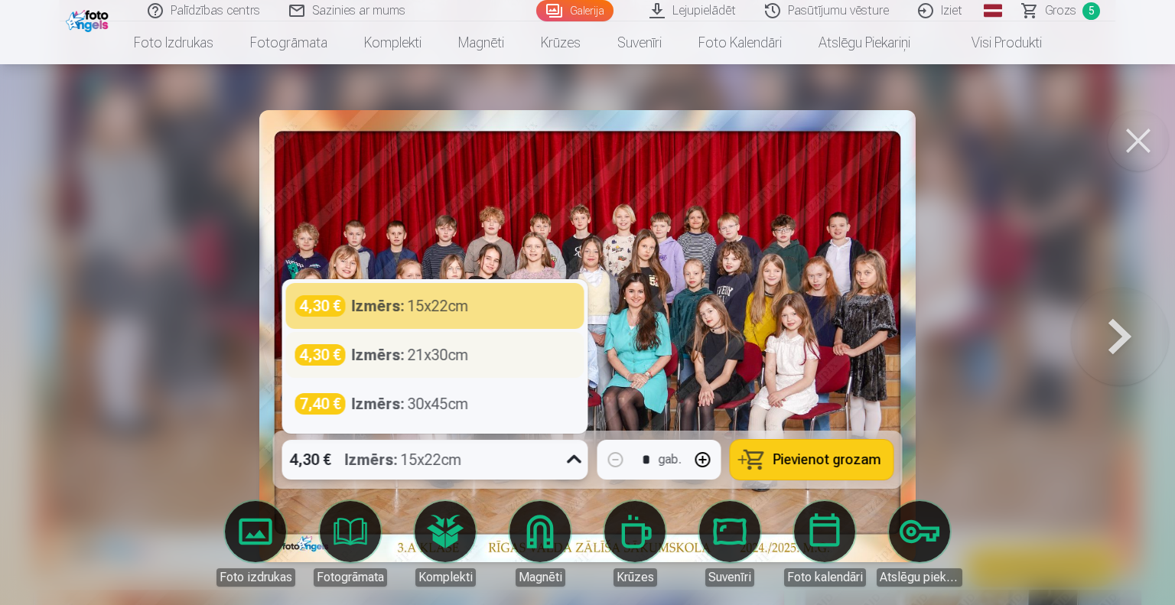
click at [485, 361] on div "4,30 € Izmērs : 21x30cm" at bounding box center [435, 354] width 280 height 21
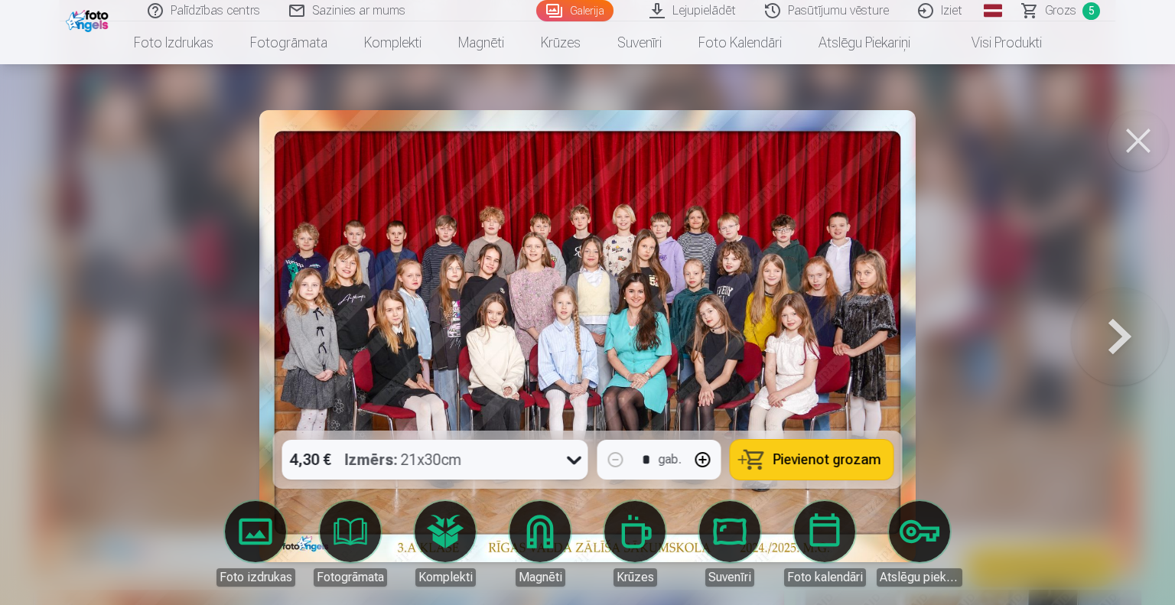
click at [829, 454] on span "Pievienot grozam" at bounding box center [827, 460] width 108 height 14
click at [1063, 15] on span "Grozs" at bounding box center [1060, 11] width 31 height 18
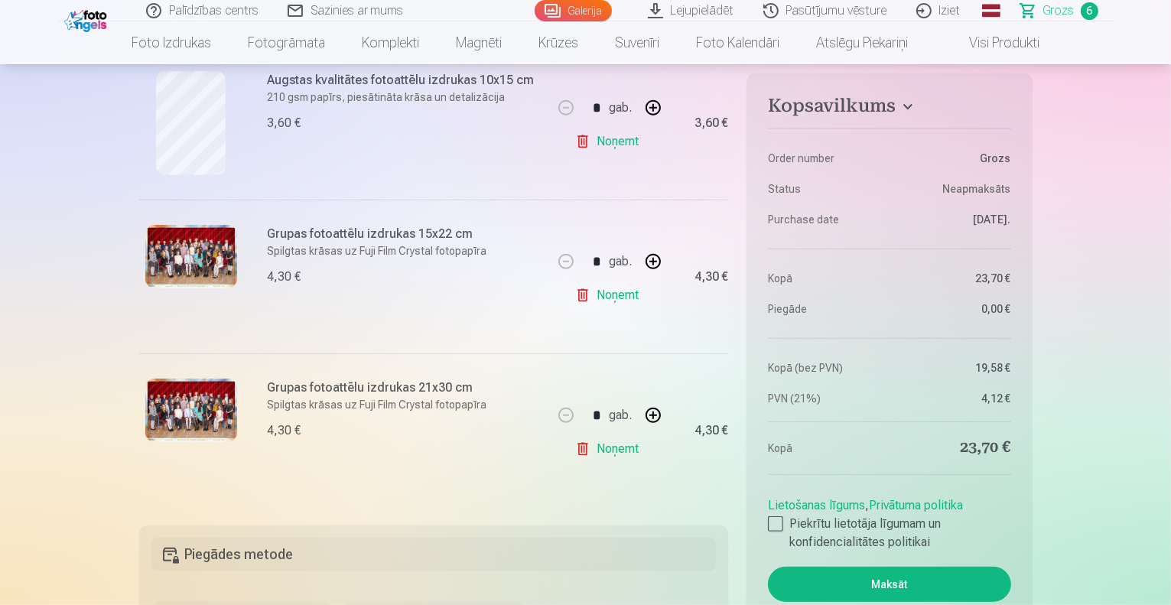
scroll to position [808, 0]
click at [614, 300] on link "Noņemt" at bounding box center [610, 294] width 70 height 31
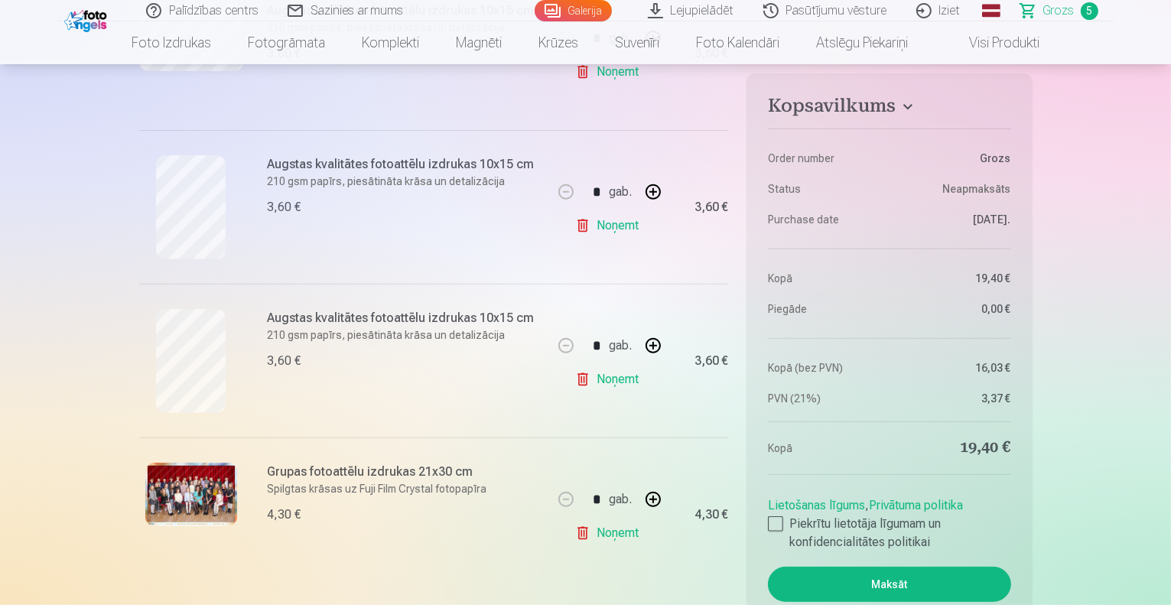
scroll to position [576, 0]
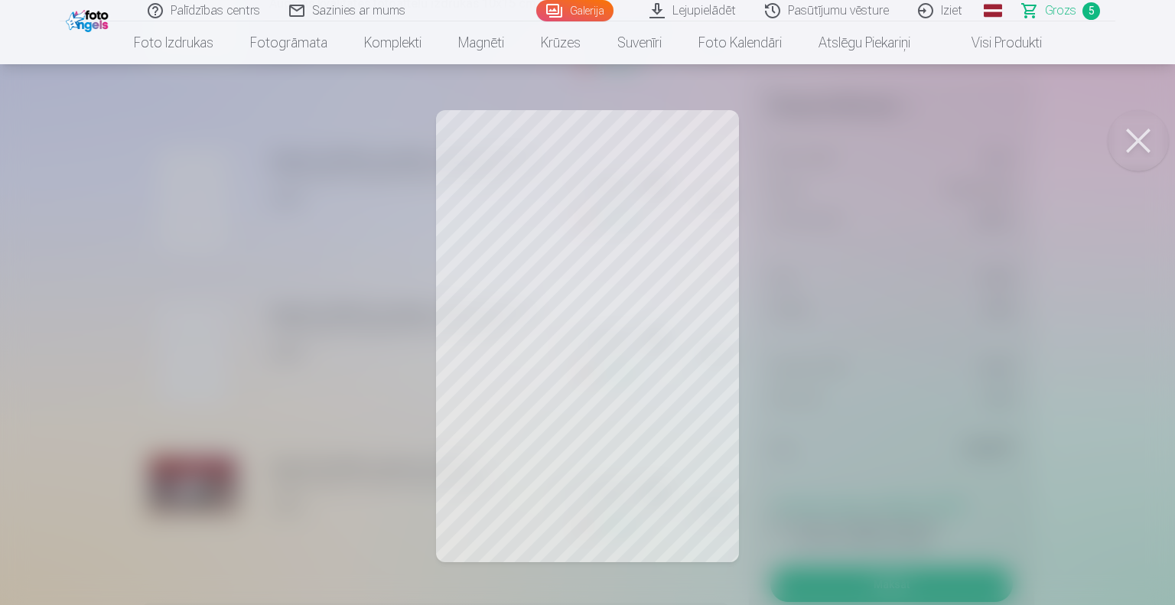
click at [1132, 141] on button at bounding box center [1137, 140] width 61 height 61
click at [1135, 146] on button at bounding box center [1137, 140] width 61 height 61
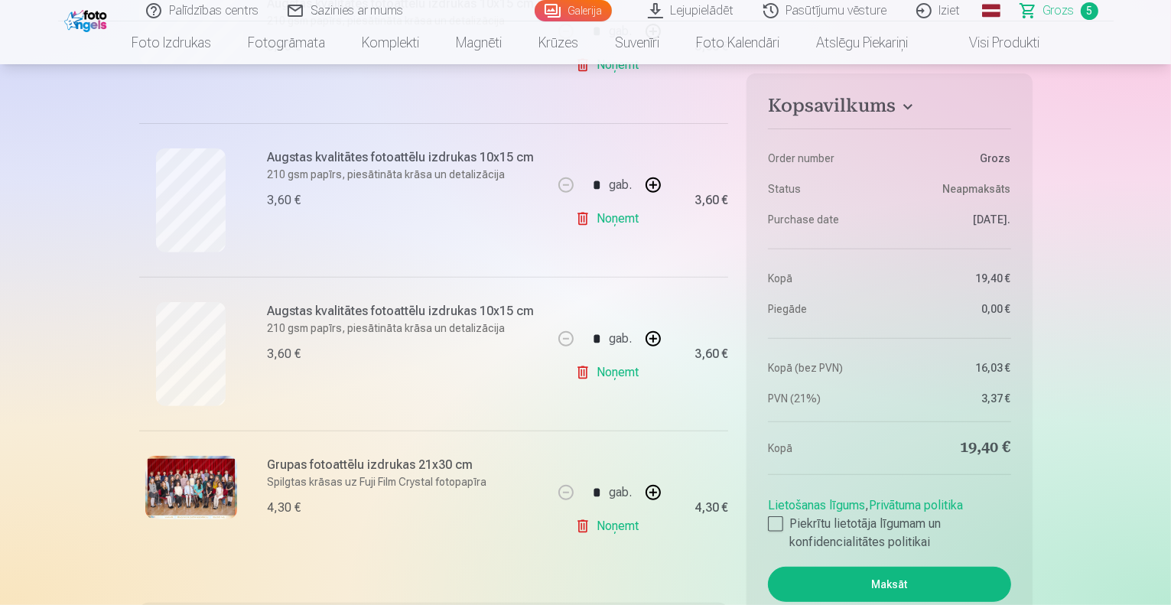
scroll to position [0, 0]
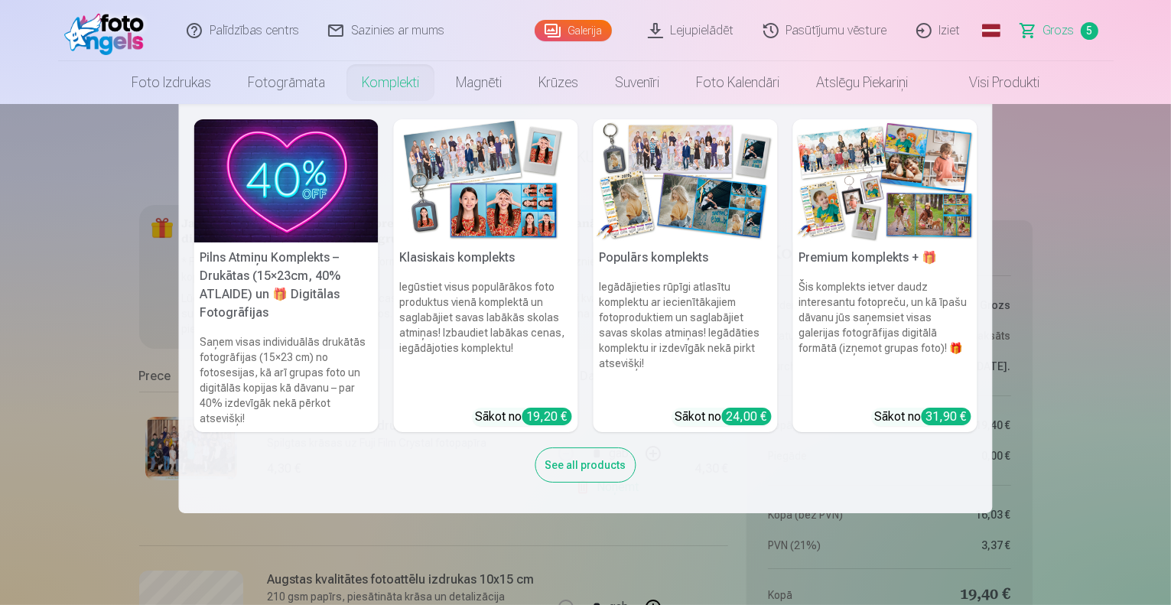
click at [479, 199] on img at bounding box center [486, 180] width 184 height 123
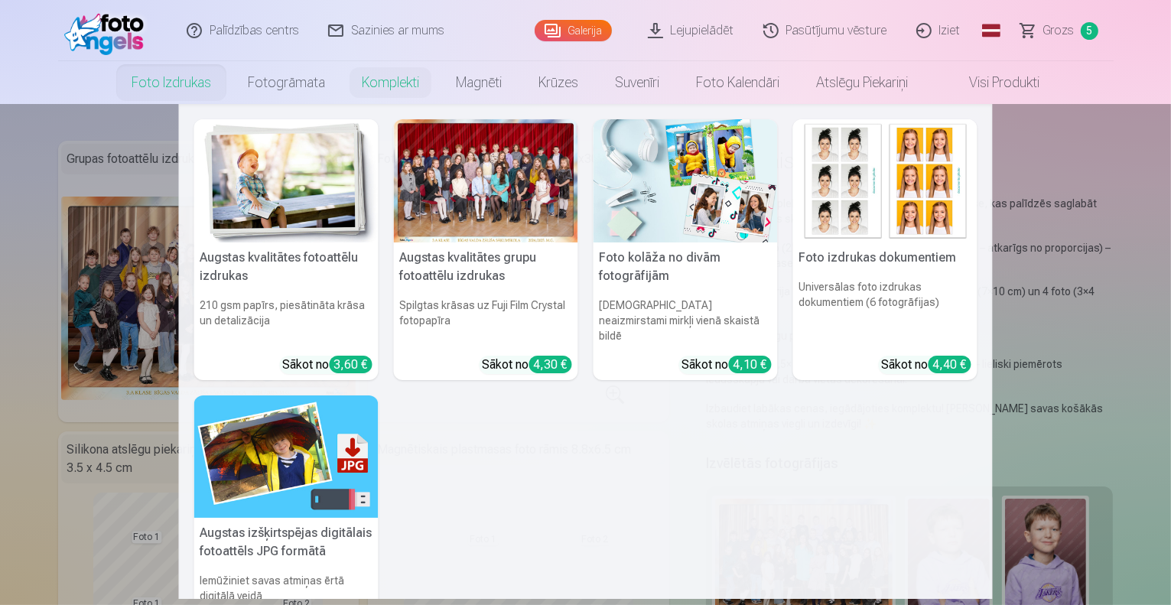
click at [155, 80] on link "Foto izdrukas" at bounding box center [171, 82] width 116 height 43
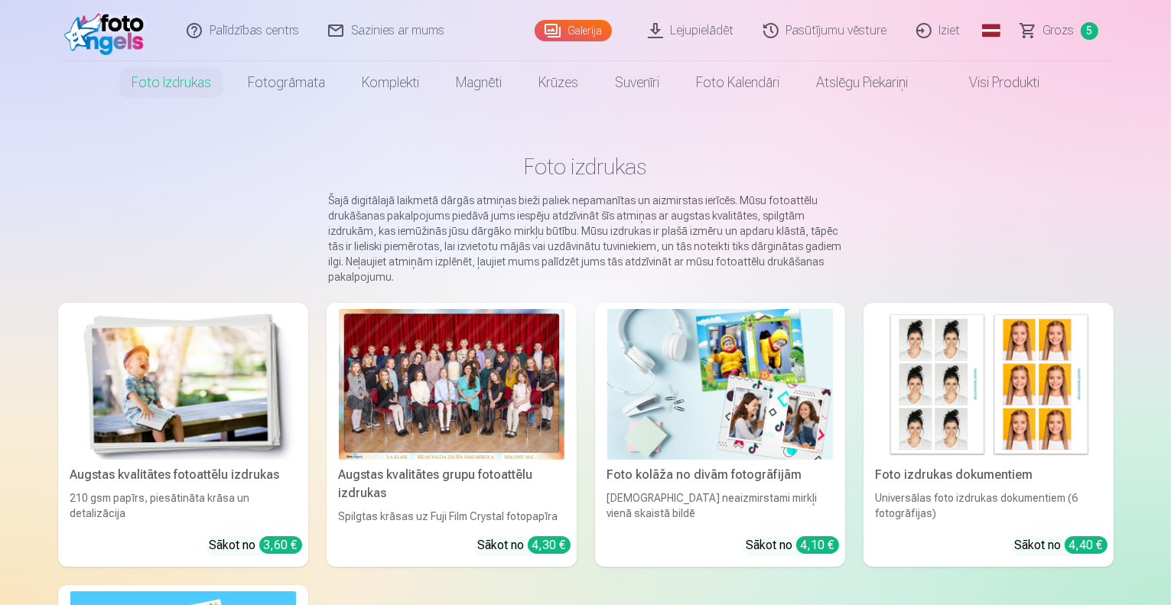
click at [996, 84] on link "Visi produkti" at bounding box center [992, 82] width 132 height 43
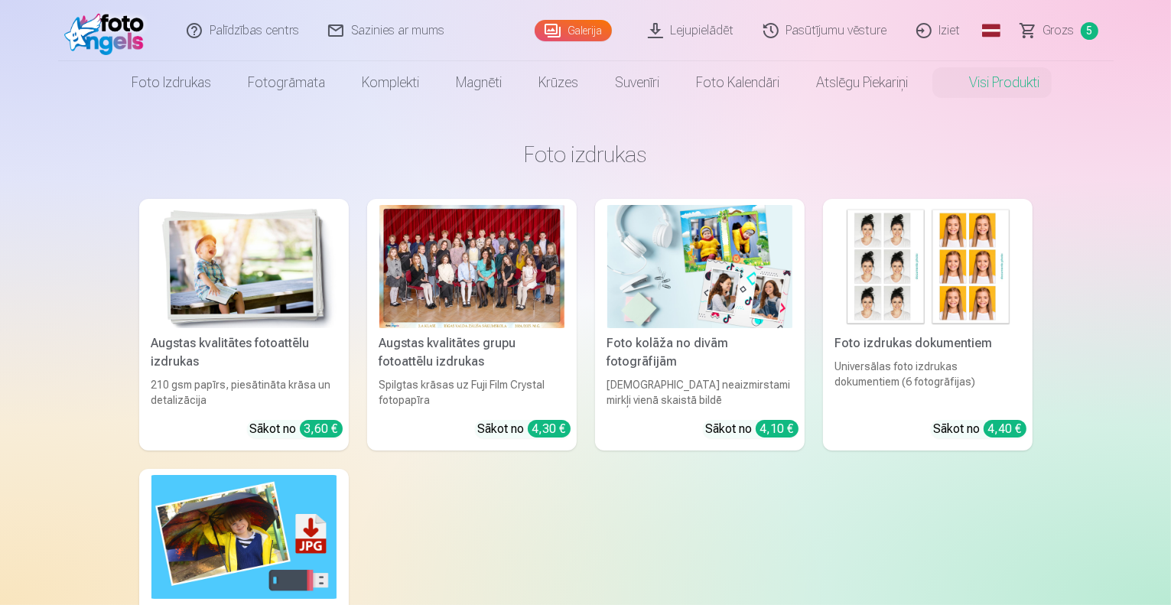
click at [505, 296] on div at bounding box center [471, 266] width 185 height 123
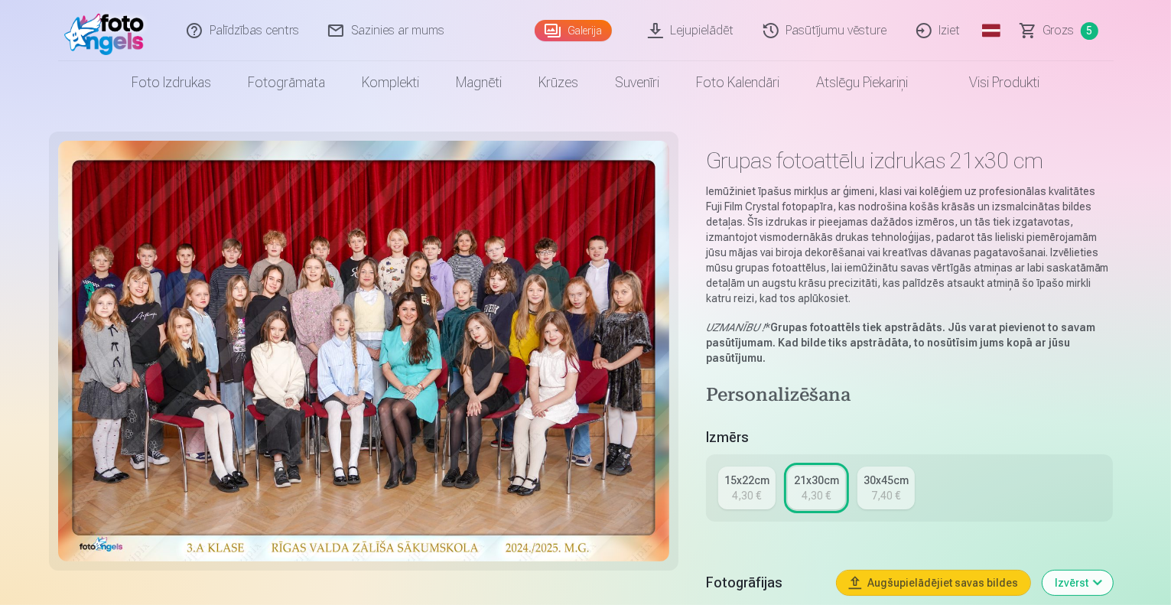
scroll to position [156, 0]
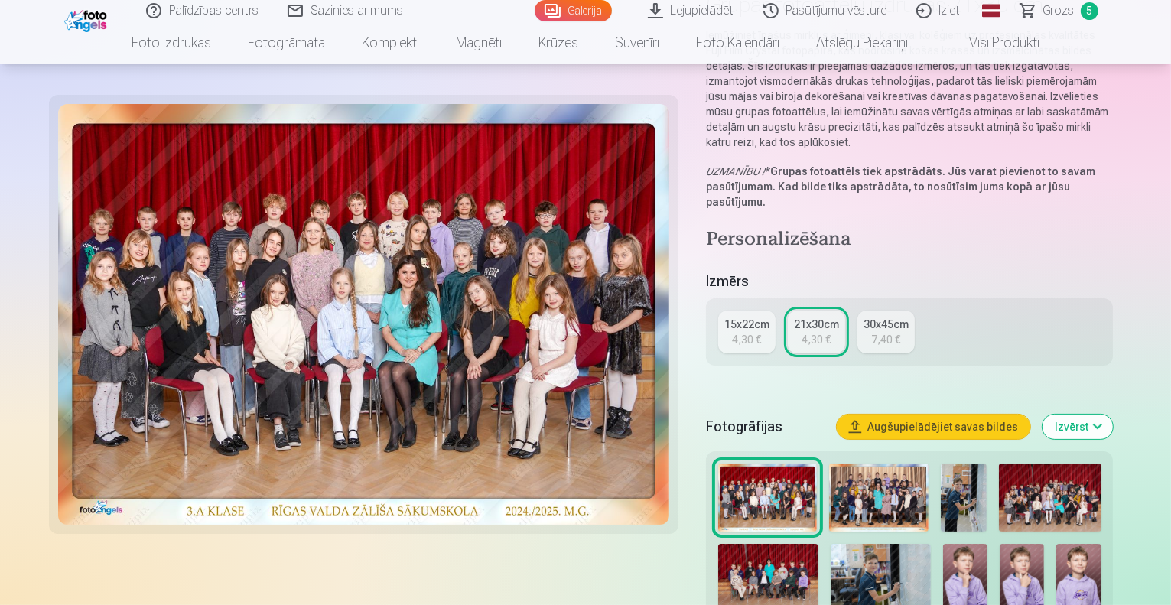
click at [928, 478] on img at bounding box center [878, 497] width 99 height 68
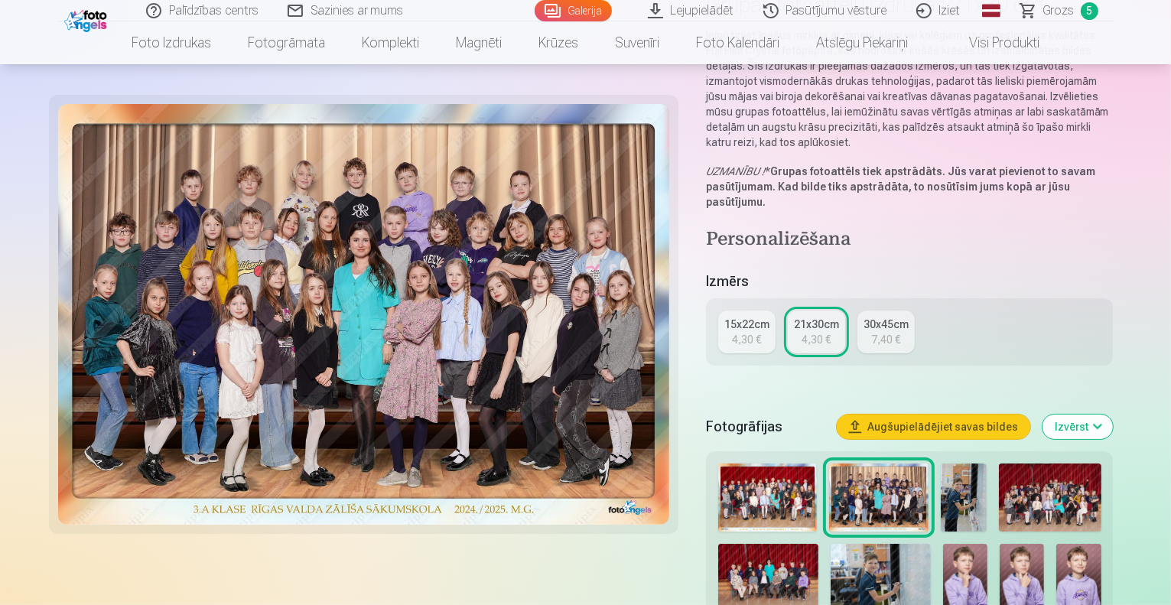
scroll to position [0, 0]
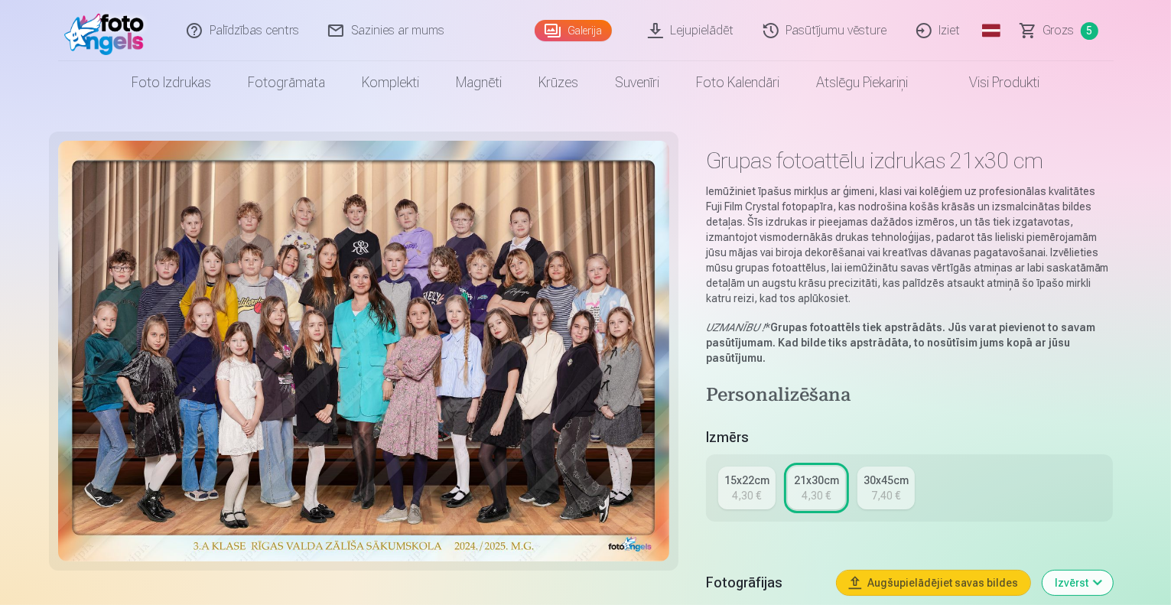
click at [1113, 570] on button "Izvērst" at bounding box center [1077, 582] width 70 height 24
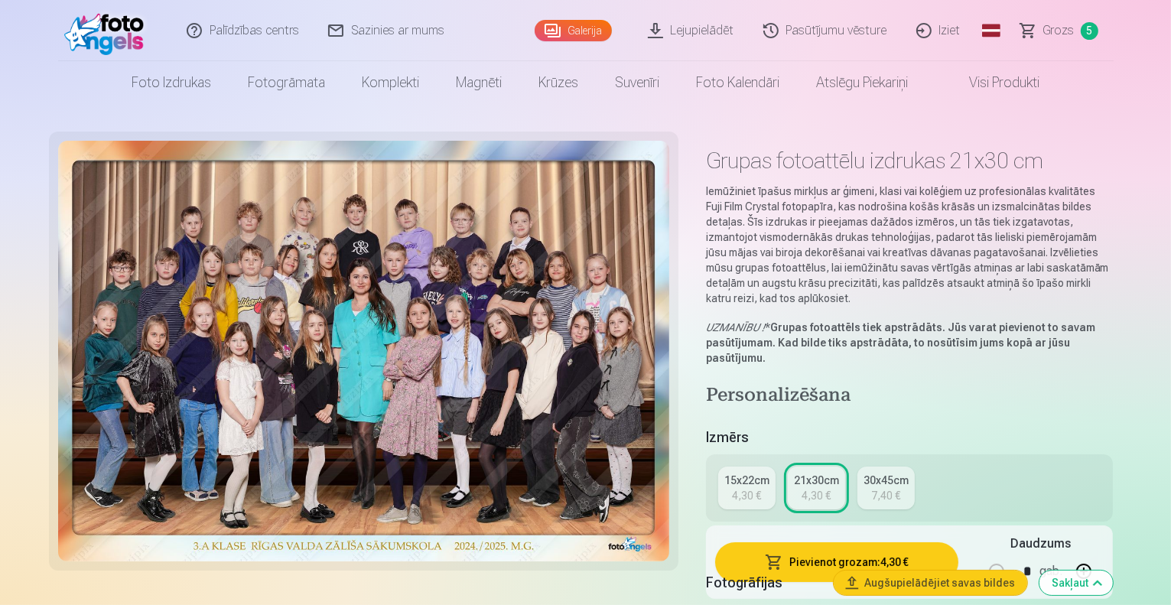
click at [437, 388] on img at bounding box center [363, 351] width 611 height 421
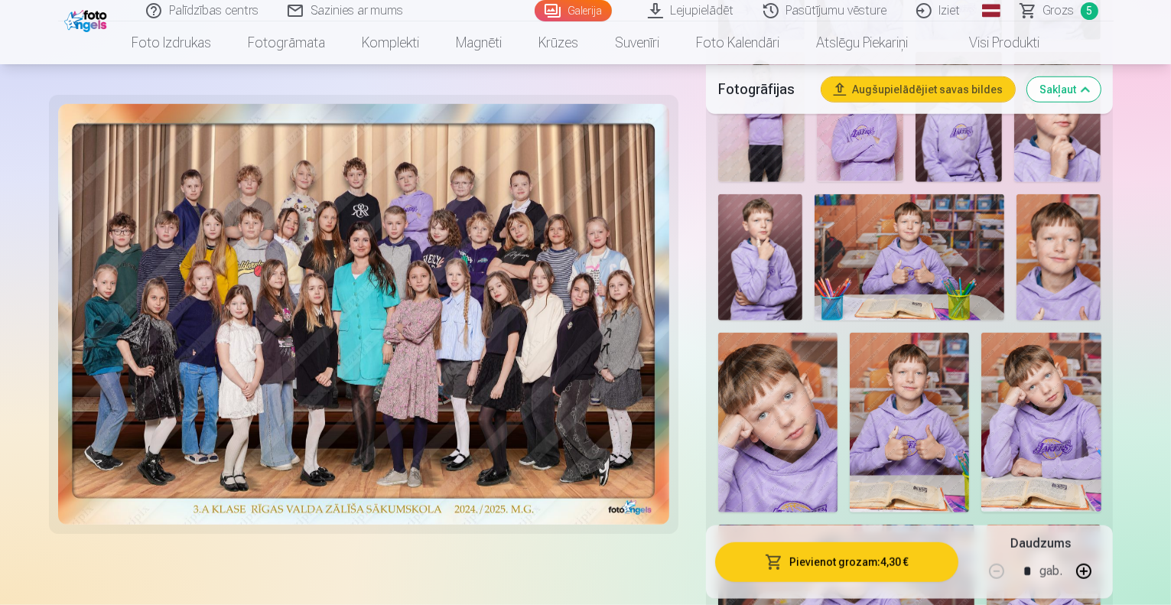
scroll to position [1160, 0]
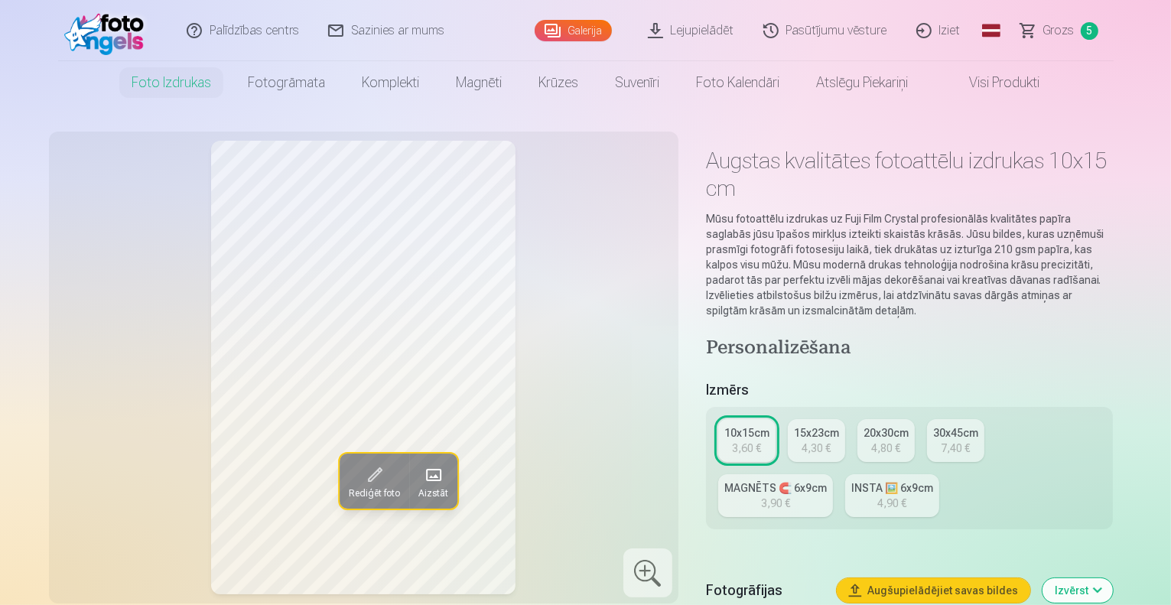
click at [128, 41] on img at bounding box center [108, 30] width 88 height 49
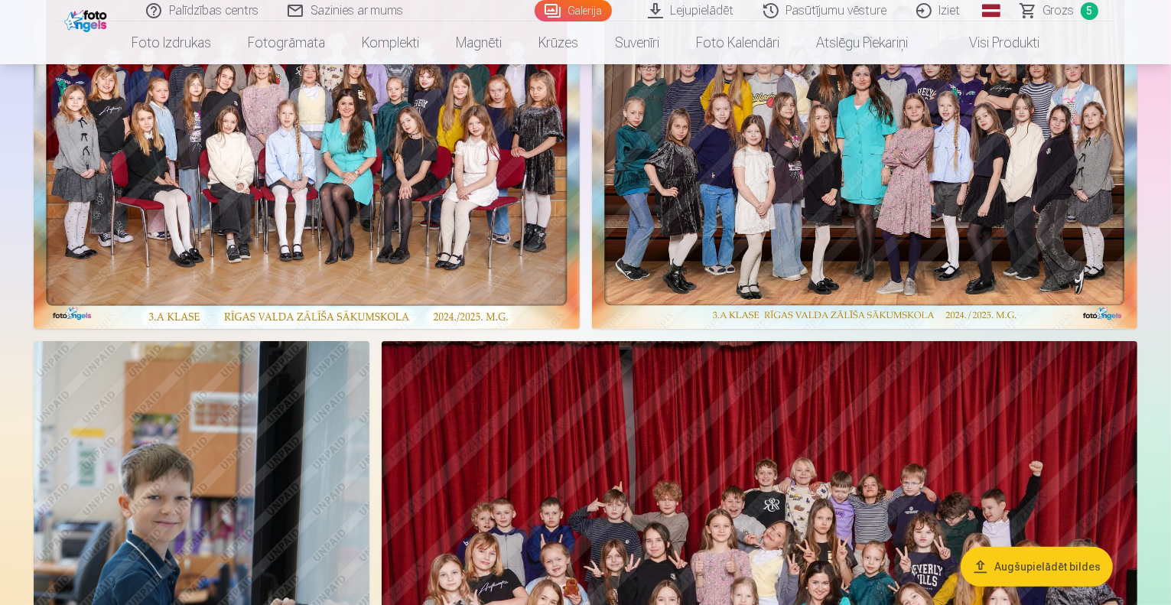
scroll to position [153, 0]
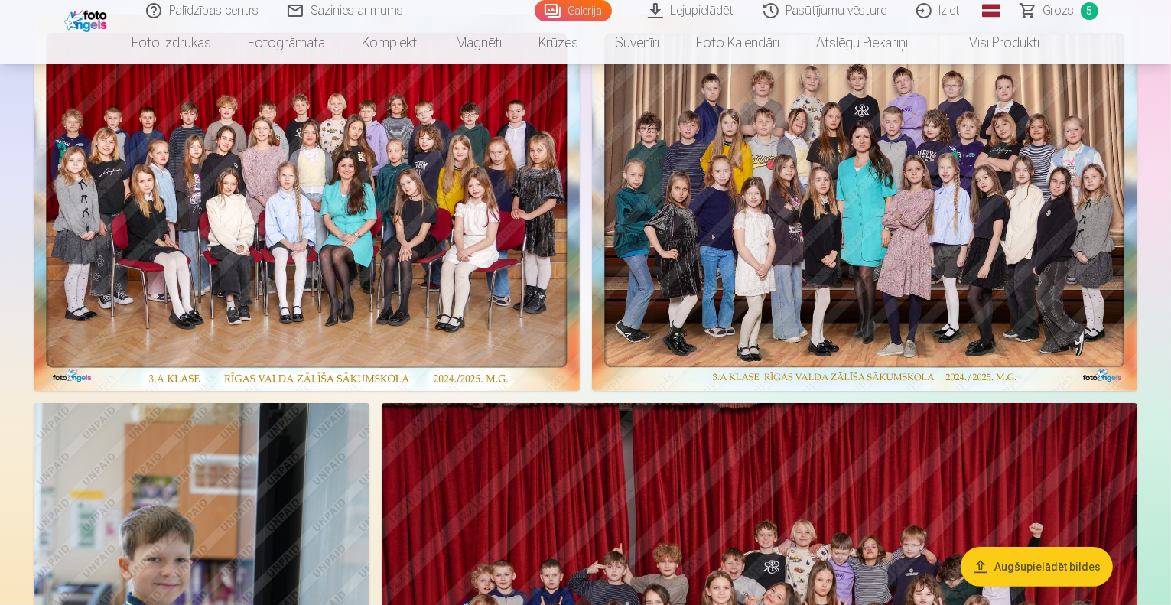
click at [1064, 11] on span "Grozs" at bounding box center [1058, 11] width 31 height 18
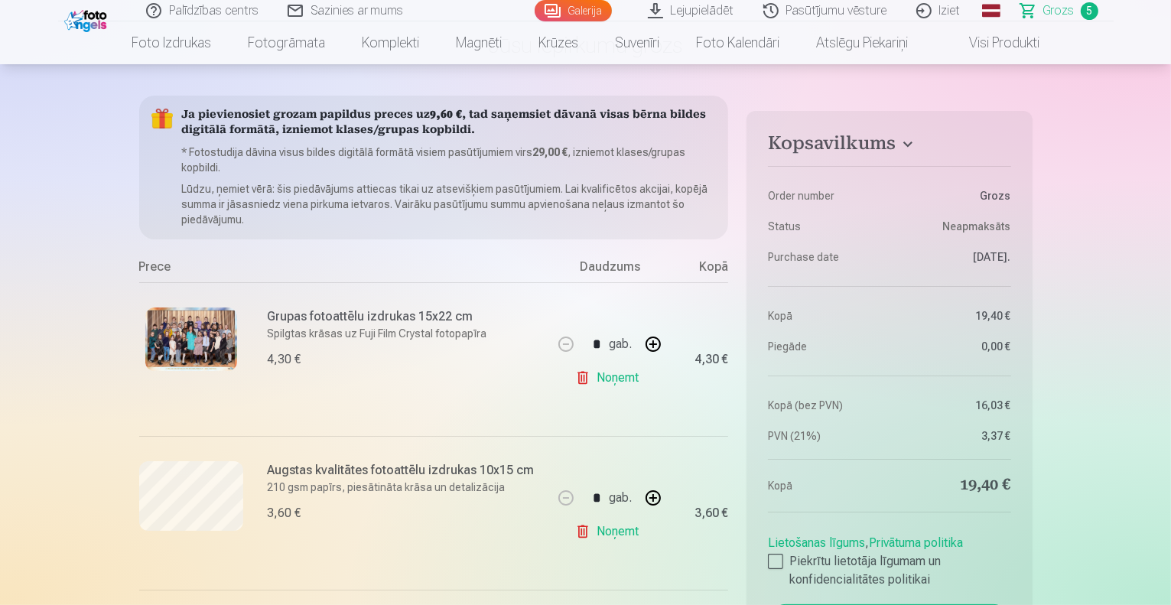
scroll to position [75, 0]
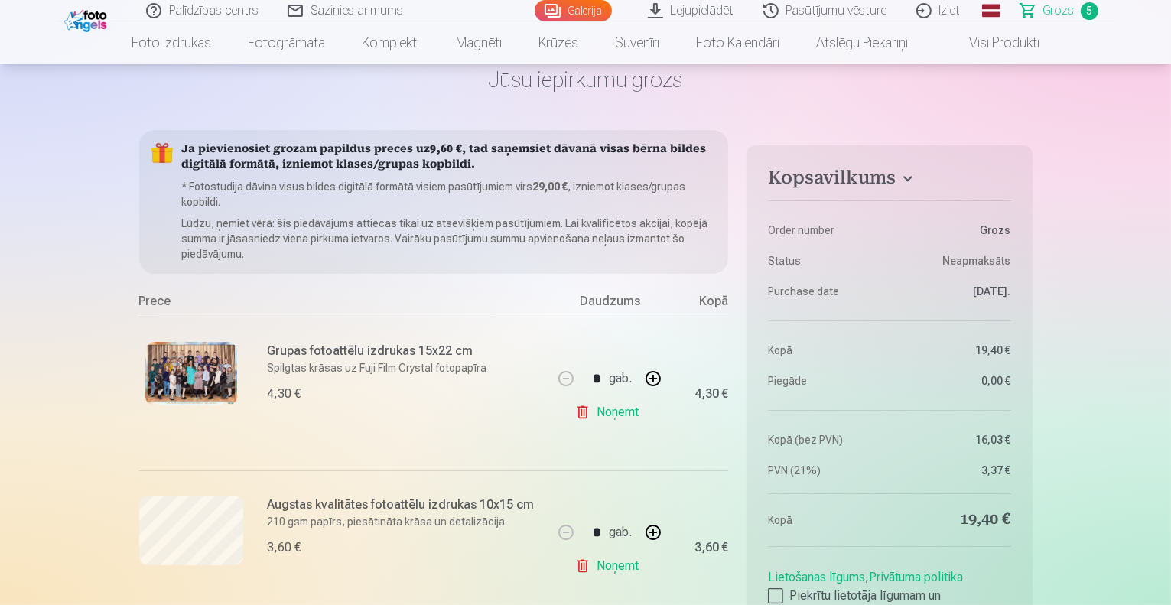
click at [186, 367] on img at bounding box center [191, 373] width 92 height 63
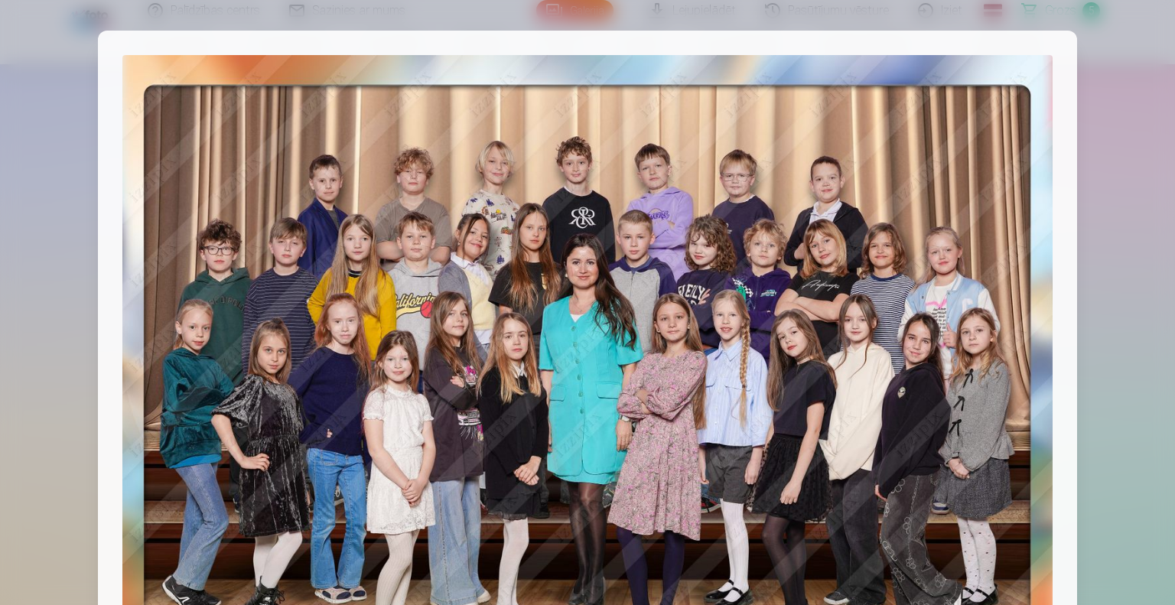
click at [1126, 247] on div at bounding box center [587, 302] width 1175 height 605
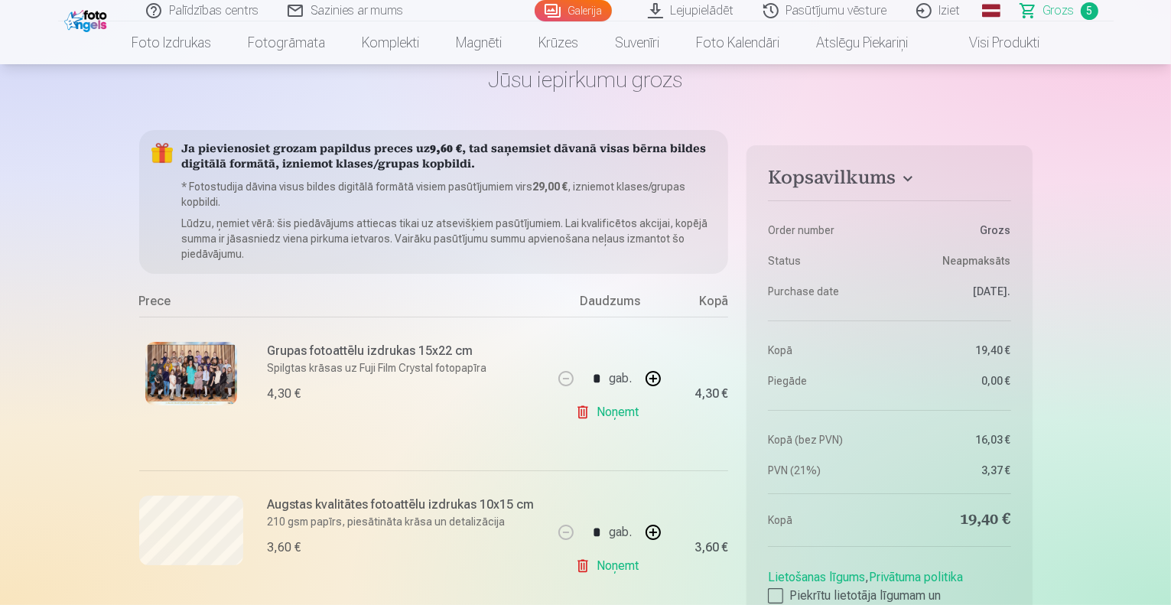
click at [616, 412] on link "Noņemt" at bounding box center [610, 412] width 70 height 31
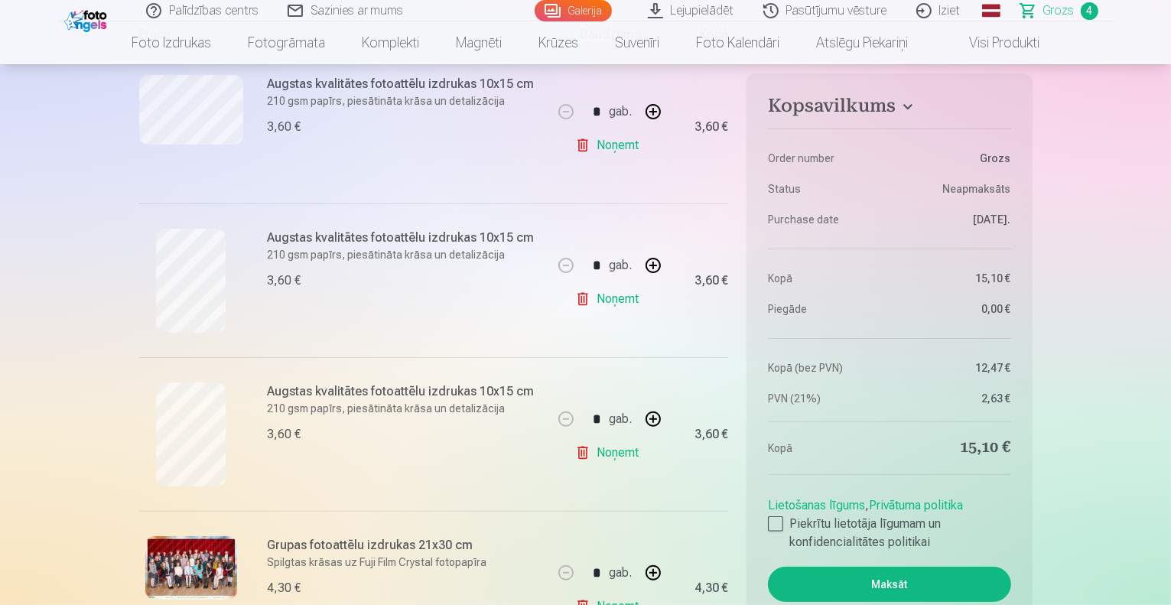
scroll to position [355, 0]
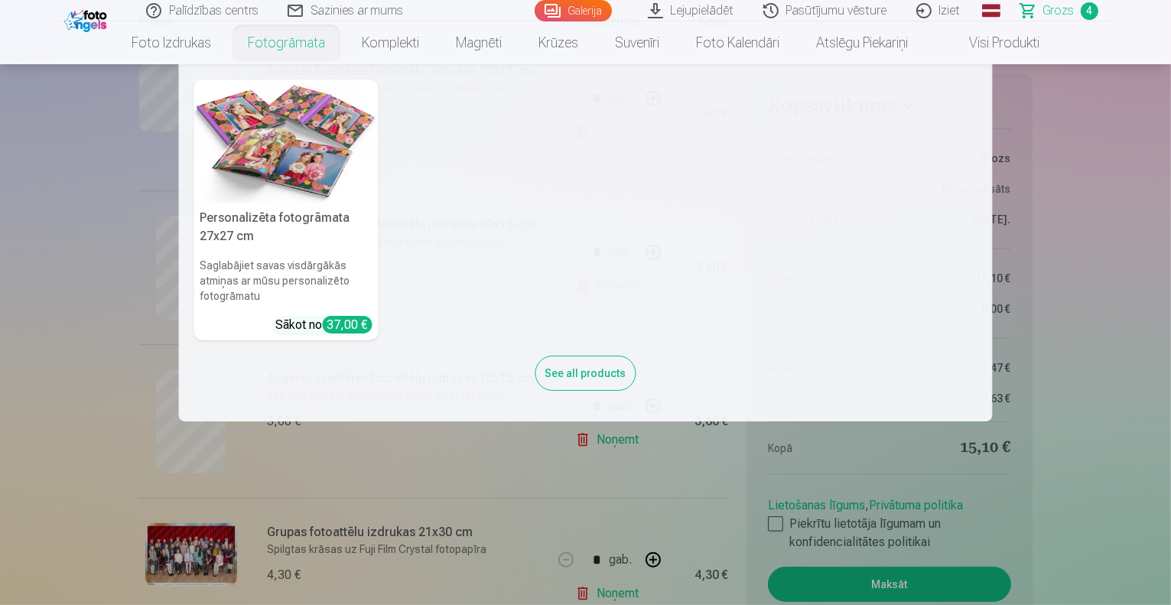
click at [152, 99] on nav "Personalizēta fotogrāmata 27x27 cm Saglabājiet savas visdārgākās atmiņas ar mūs…" at bounding box center [585, 242] width 1171 height 357
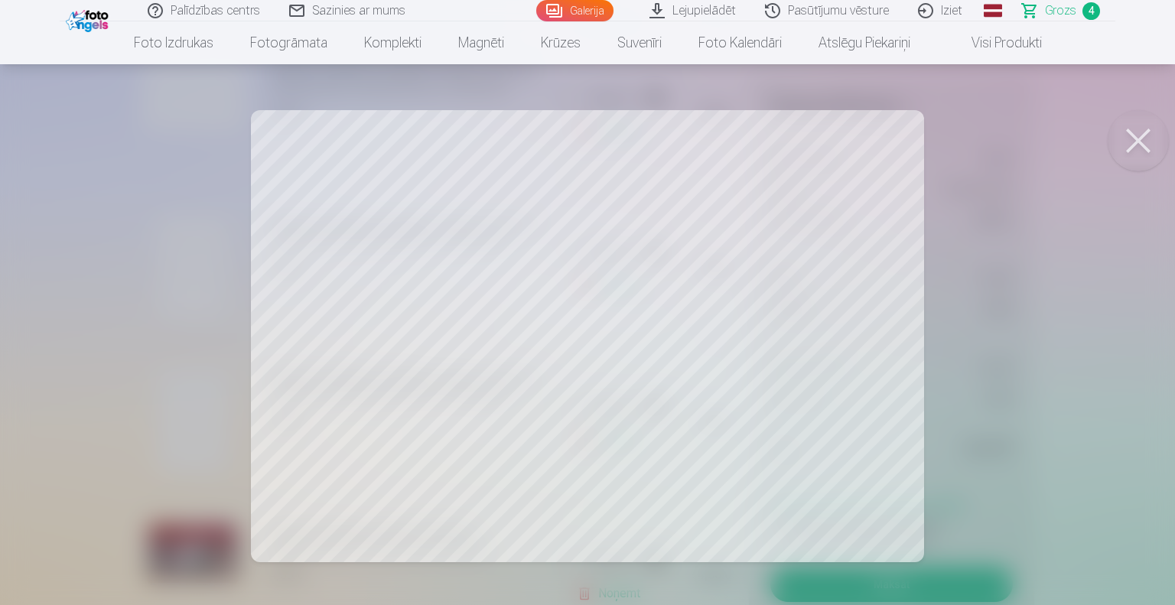
click at [1131, 130] on button at bounding box center [1137, 140] width 61 height 61
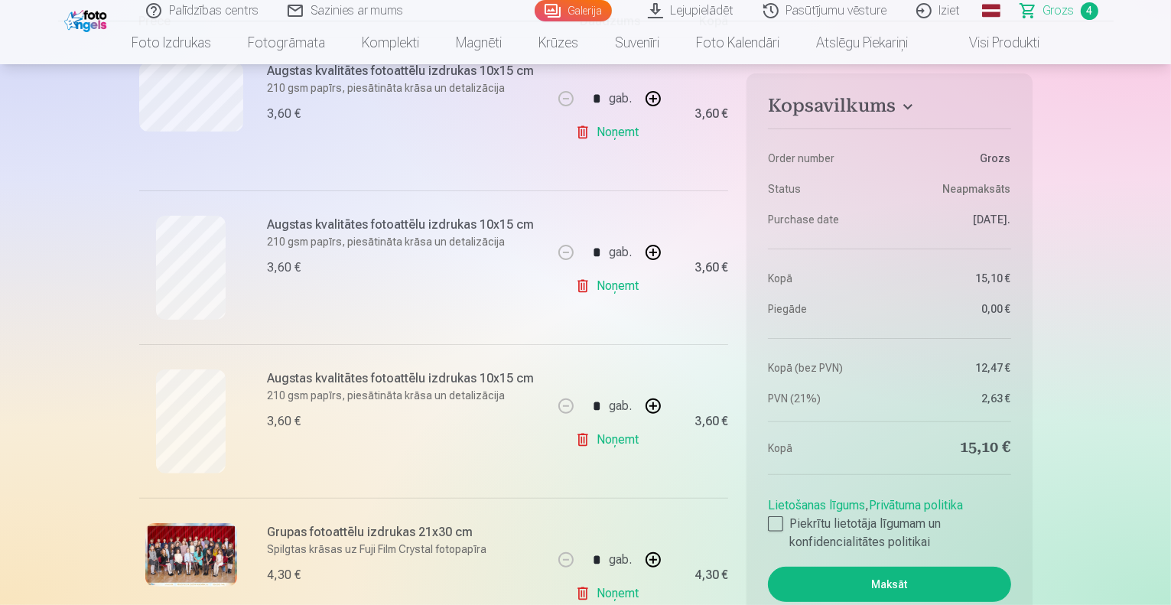
click at [614, 137] on link "Noņemt" at bounding box center [610, 132] width 70 height 31
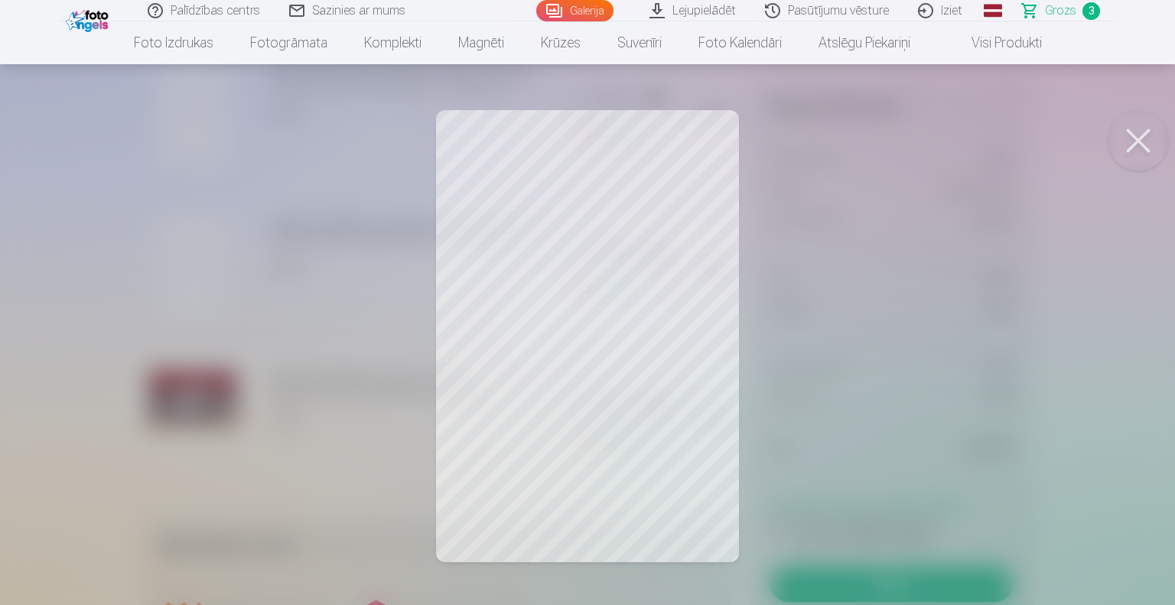
click at [1132, 130] on button at bounding box center [1137, 140] width 61 height 61
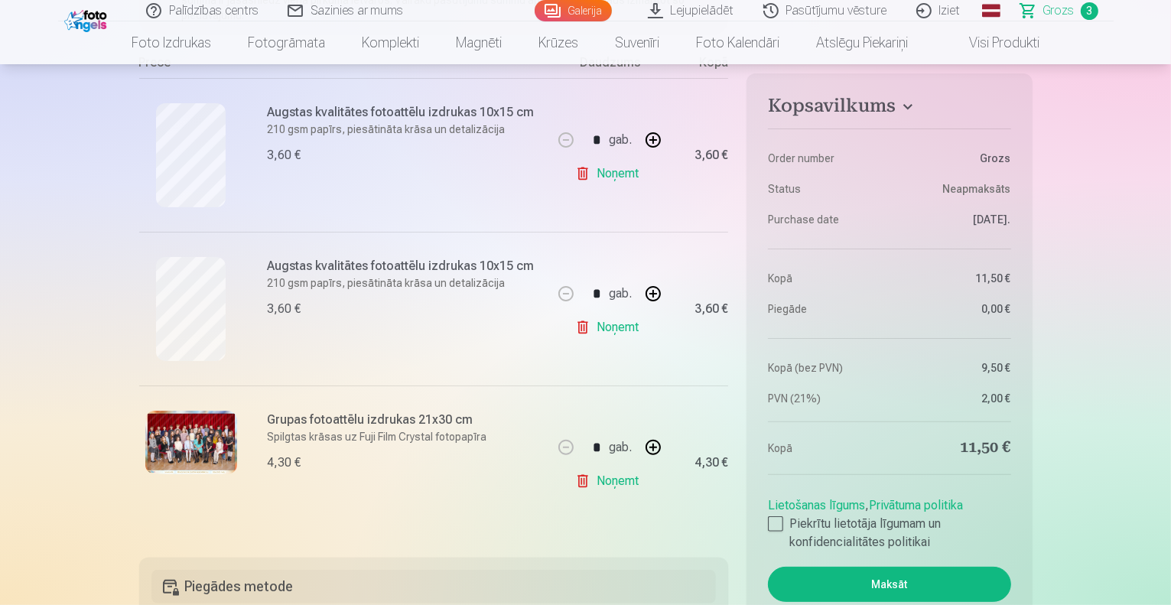
scroll to position [327, 0]
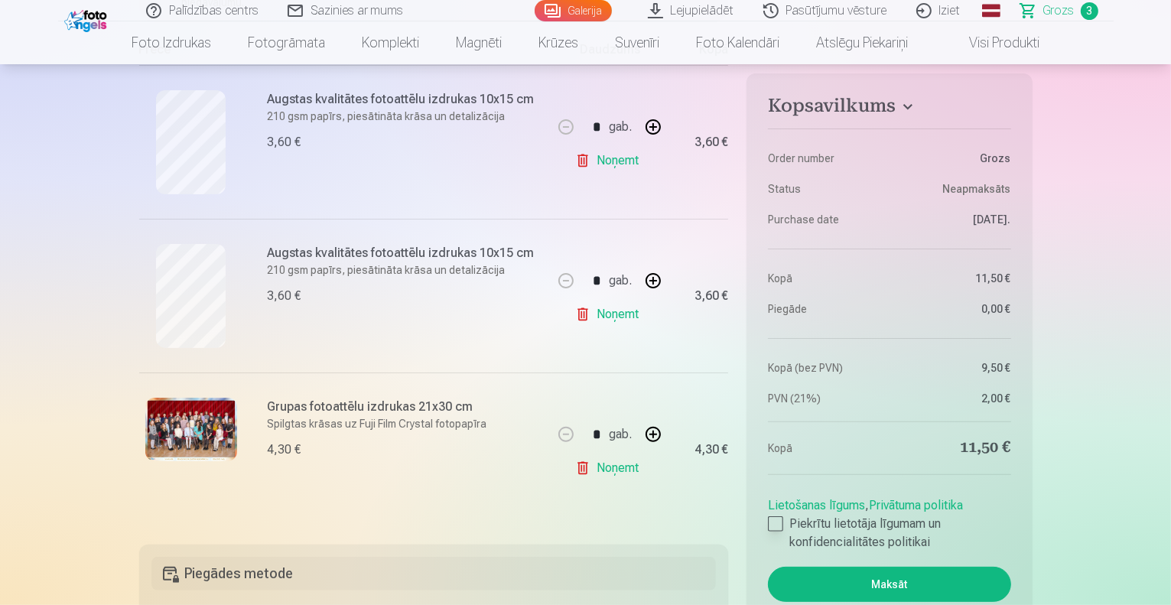
click at [774, 531] on label "Piekrītu lietotāja līgumam un konfidencialitātes politikai" at bounding box center [889, 533] width 242 height 37
click at [860, 593] on button "Maksāt" at bounding box center [889, 584] width 242 height 35
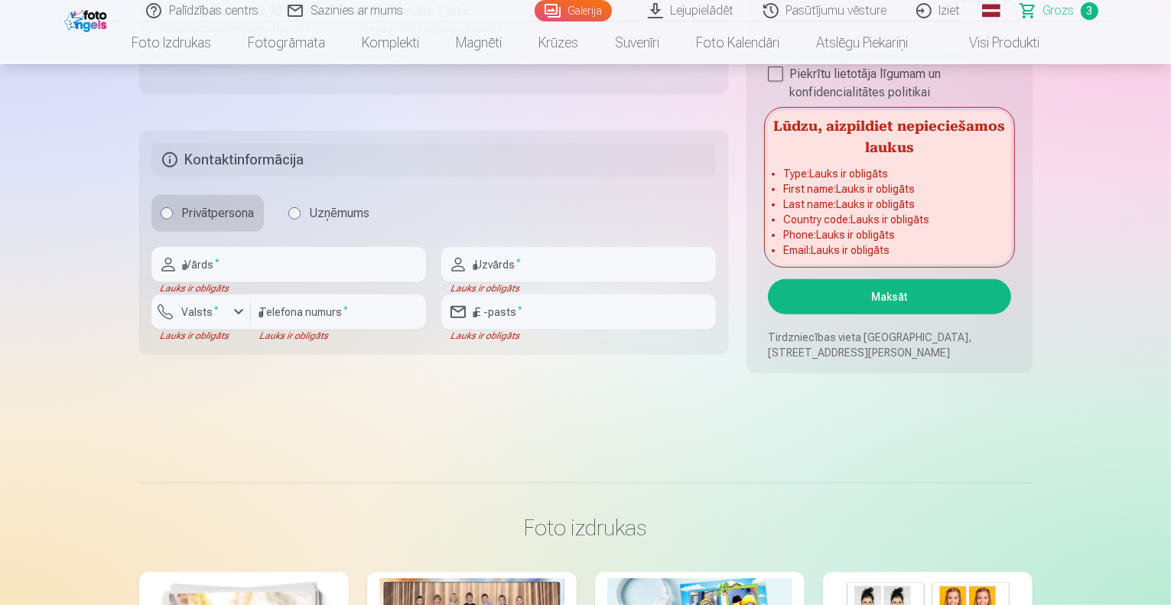
scroll to position [1027, 0]
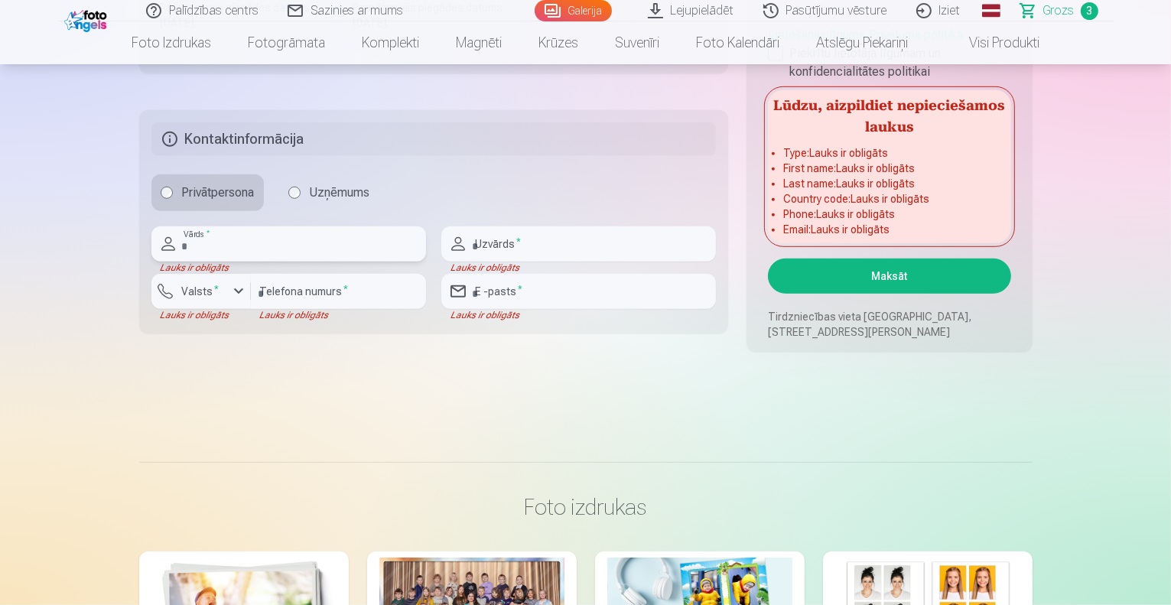
click at [290, 235] on input "text" at bounding box center [288, 243] width 275 height 35
type input "*****"
type input "*******"
type input "********"
type input "**********"
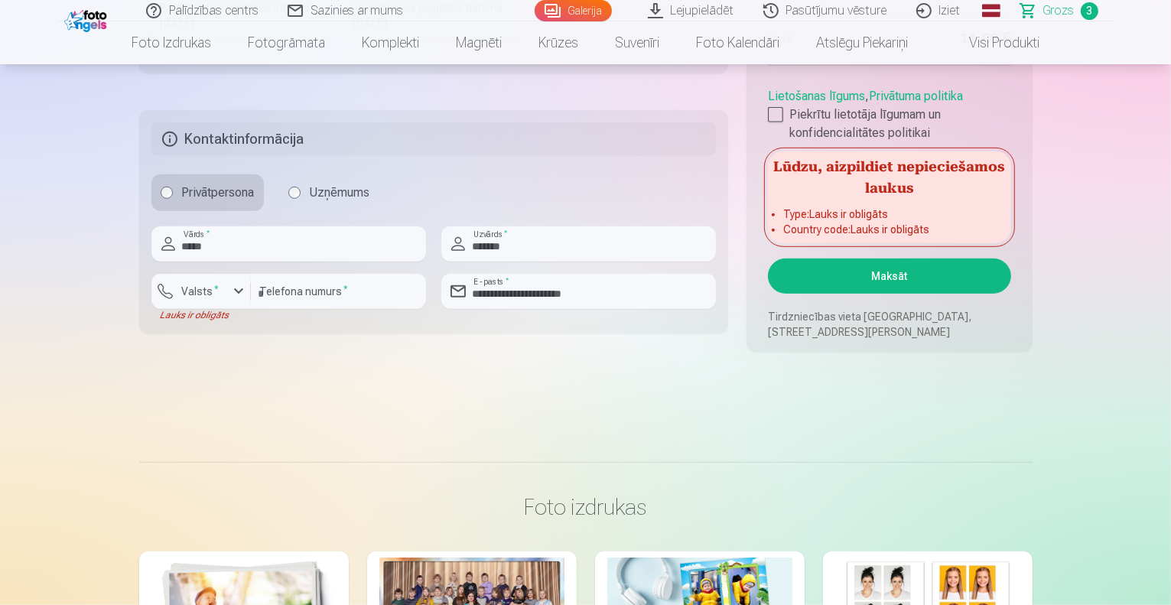
drag, startPoint x: 912, startPoint y: 275, endPoint x: 204, endPoint y: 284, distance: 708.2
click at [232, 291] on div "button" at bounding box center [238, 291] width 18 height 18
click at [237, 323] on li "+371 Latvija" at bounding box center [218, 327] width 109 height 31
click at [905, 276] on button "Maksāt" at bounding box center [889, 275] width 242 height 35
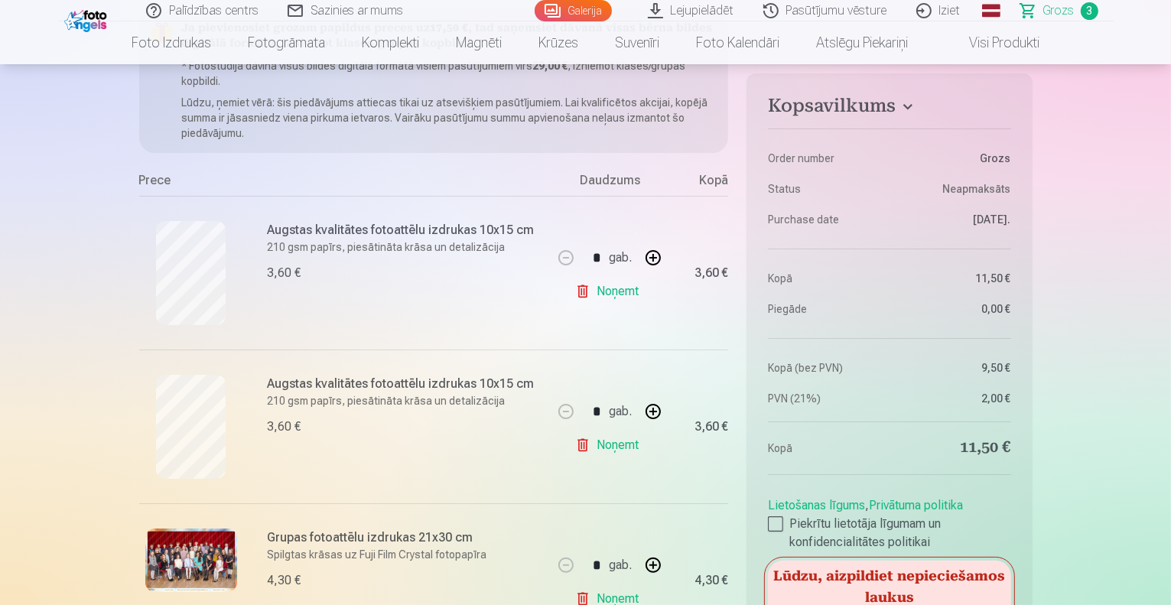
scroll to position [202, 0]
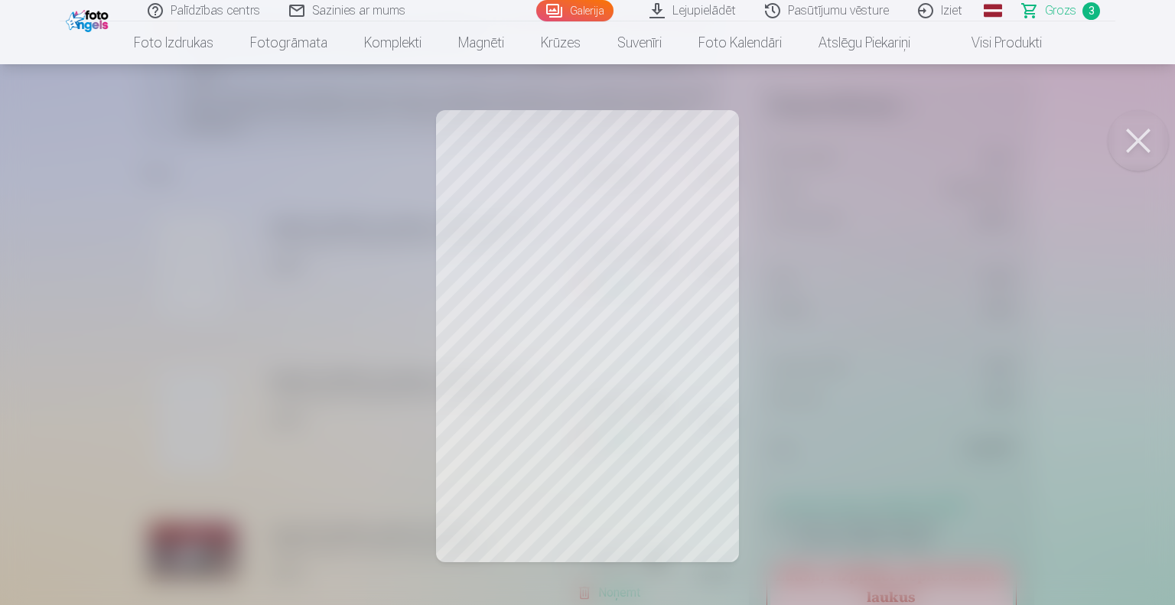
click at [1143, 145] on button at bounding box center [1137, 140] width 61 height 61
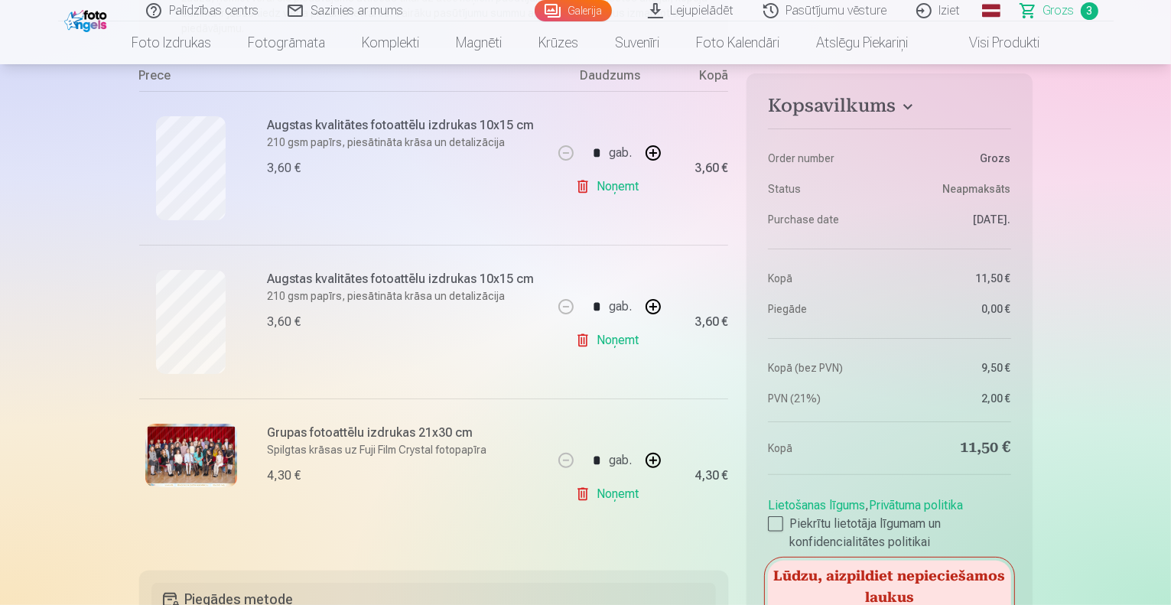
scroll to position [346, 0]
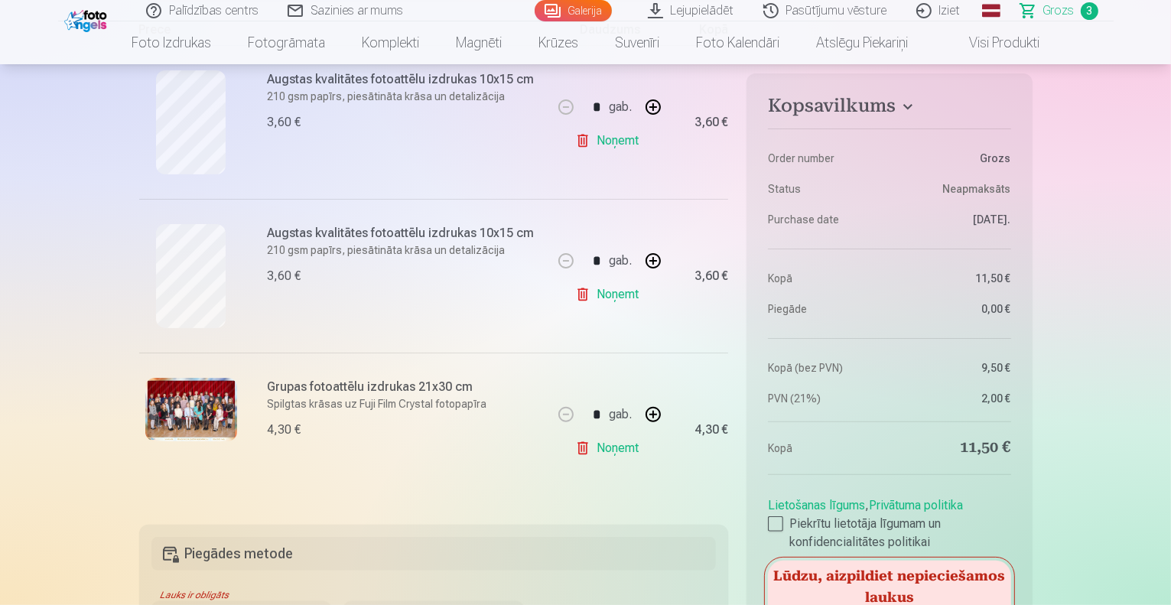
click at [183, 400] on img at bounding box center [191, 409] width 92 height 63
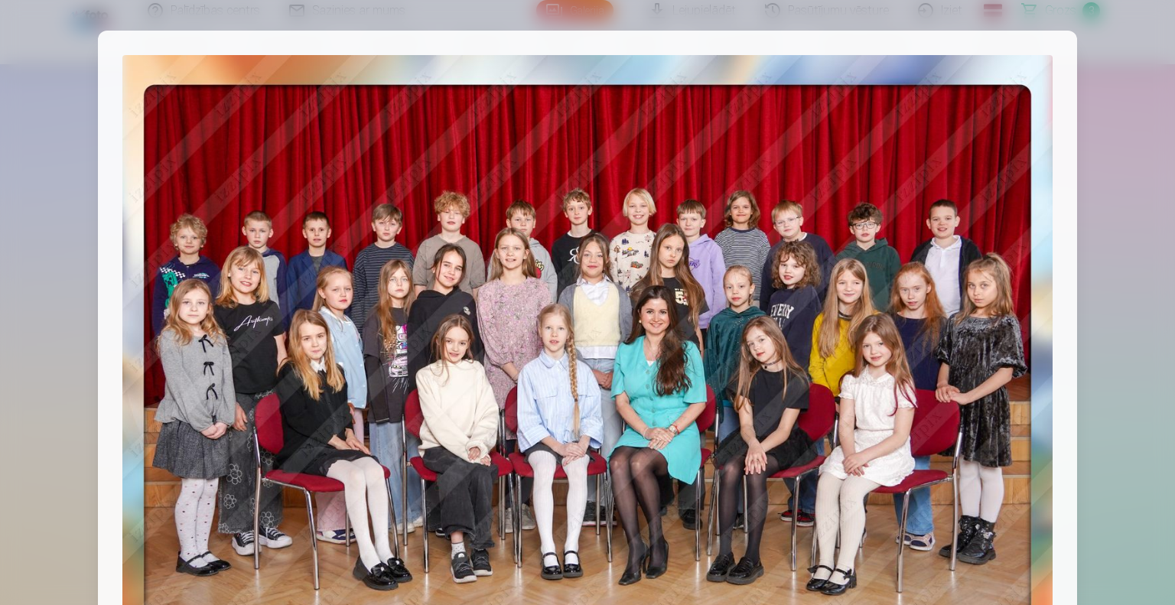
click at [1069, 200] on div at bounding box center [587, 375] width 979 height 689
click at [1124, 203] on div at bounding box center [587, 302] width 1175 height 605
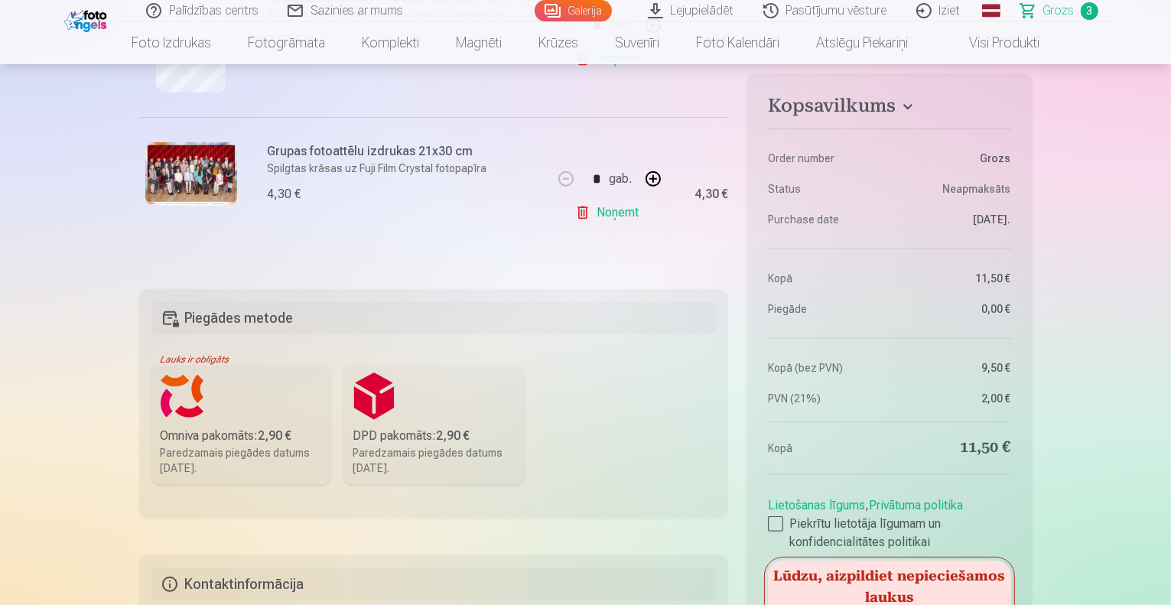
scroll to position [575, 0]
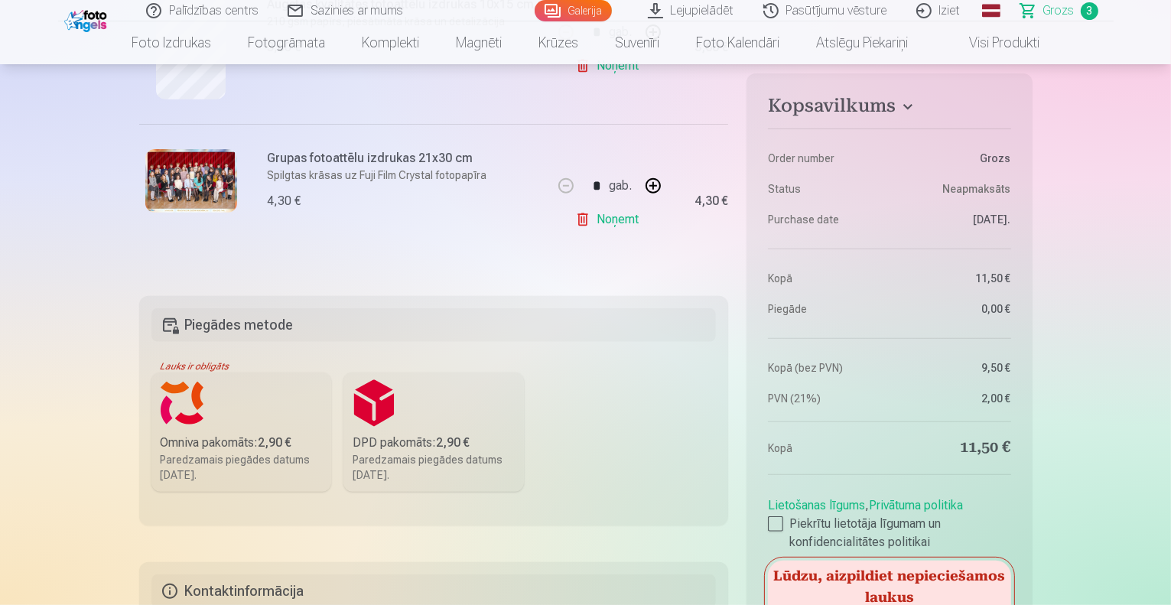
click at [243, 424] on label "Omniva pakomāts : 2,90 € Paredzamais piegādes datums 26.10.2025." at bounding box center [241, 431] width 180 height 119
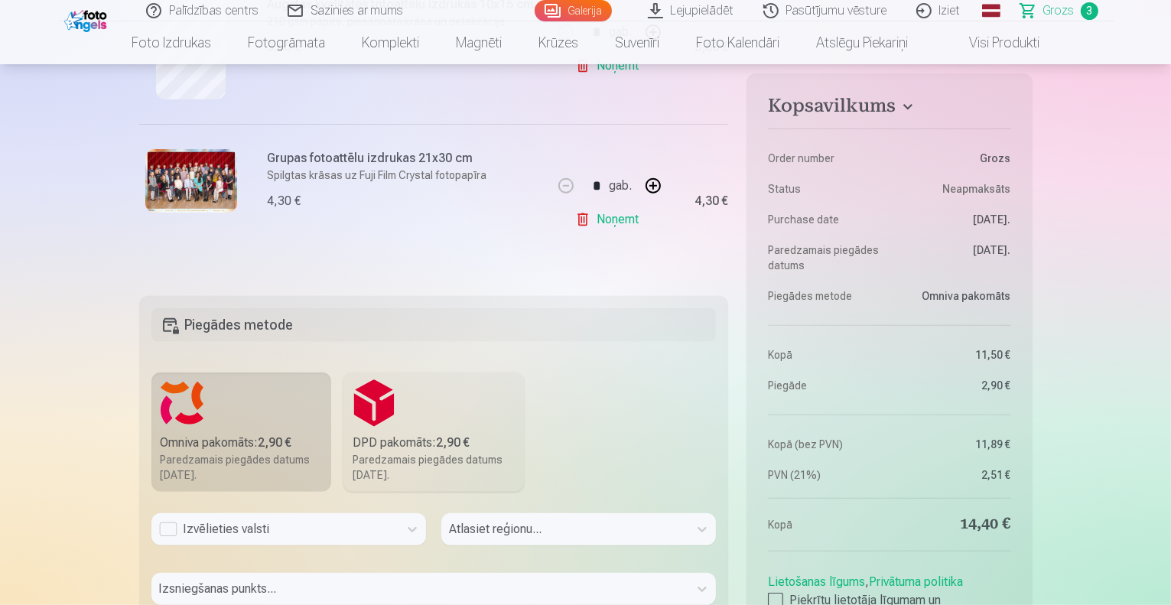
click at [243, 424] on label "Omniva pakomāts : 2,90 € Paredzamais piegādes datums 26.10.2025." at bounding box center [241, 431] width 180 height 119
click at [237, 314] on h5 "Piegādes metode" at bounding box center [433, 325] width 565 height 34
click at [187, 327] on h5 "Piegādes metode" at bounding box center [433, 325] width 565 height 34
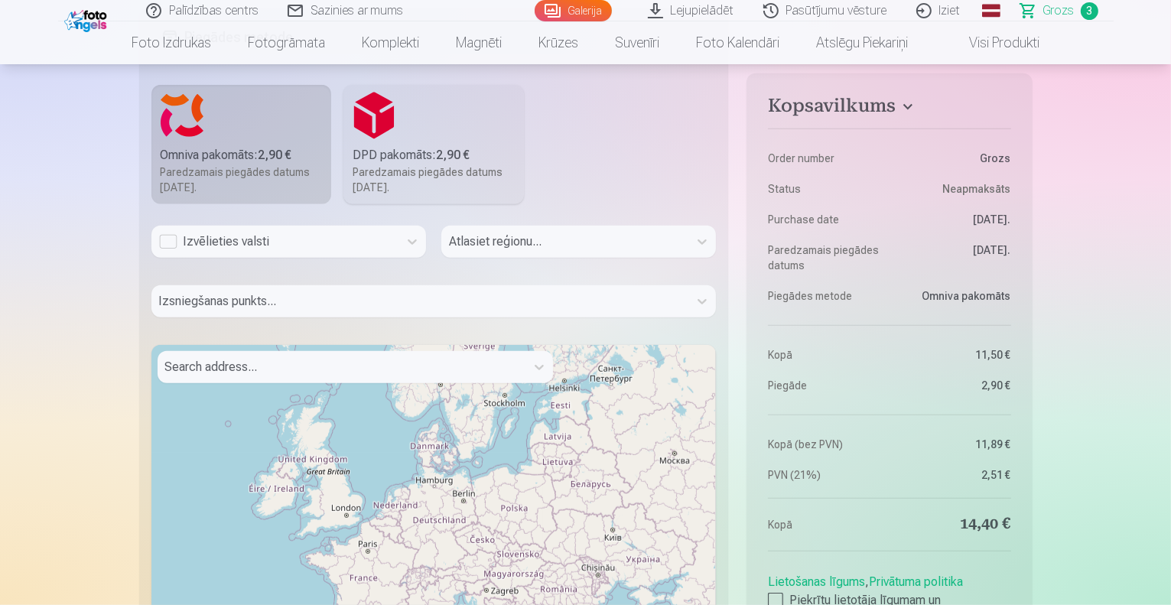
scroll to position [778, 0]
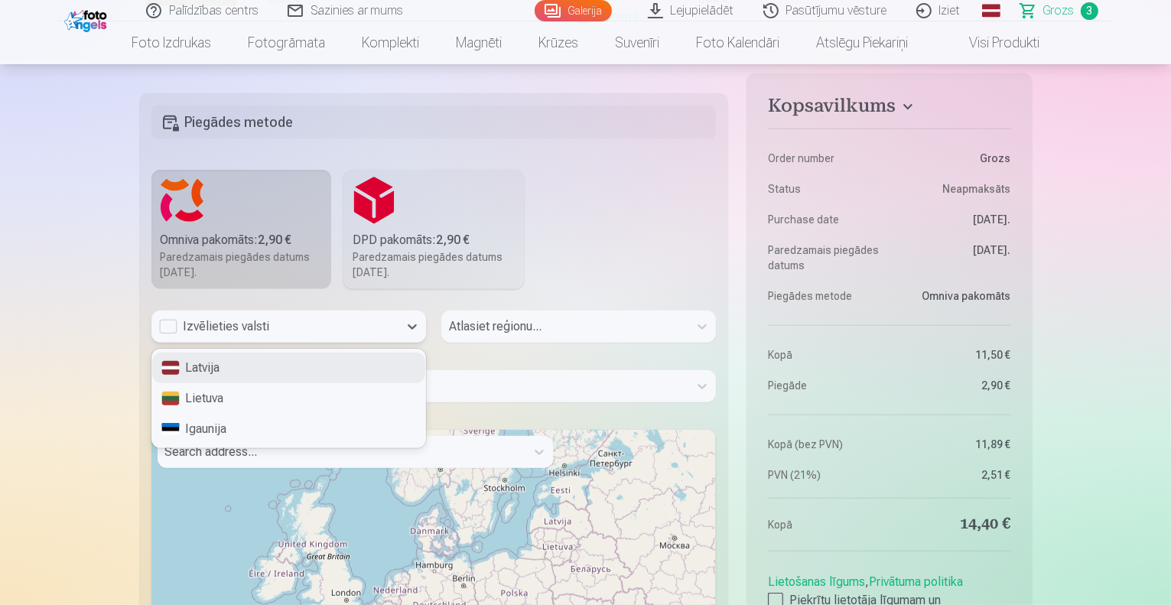
click at [159, 323] on div "Izvēlieties valsti" at bounding box center [275, 326] width 232 height 18
click at [218, 368] on div "Latvija" at bounding box center [288, 368] width 273 height 31
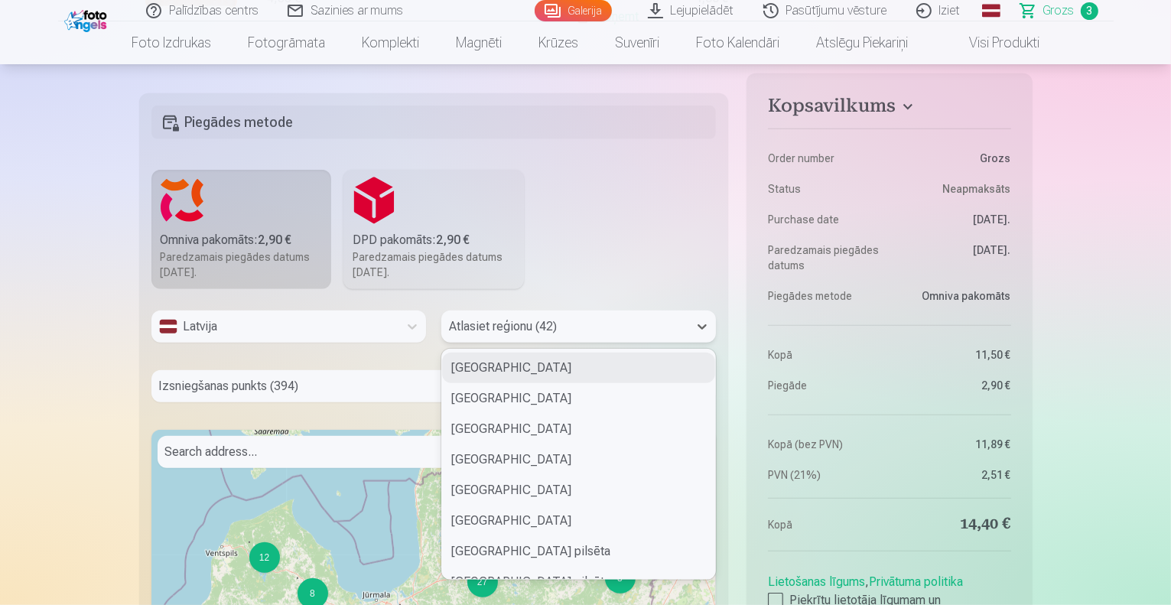
click at [524, 323] on div at bounding box center [565, 326] width 232 height 21
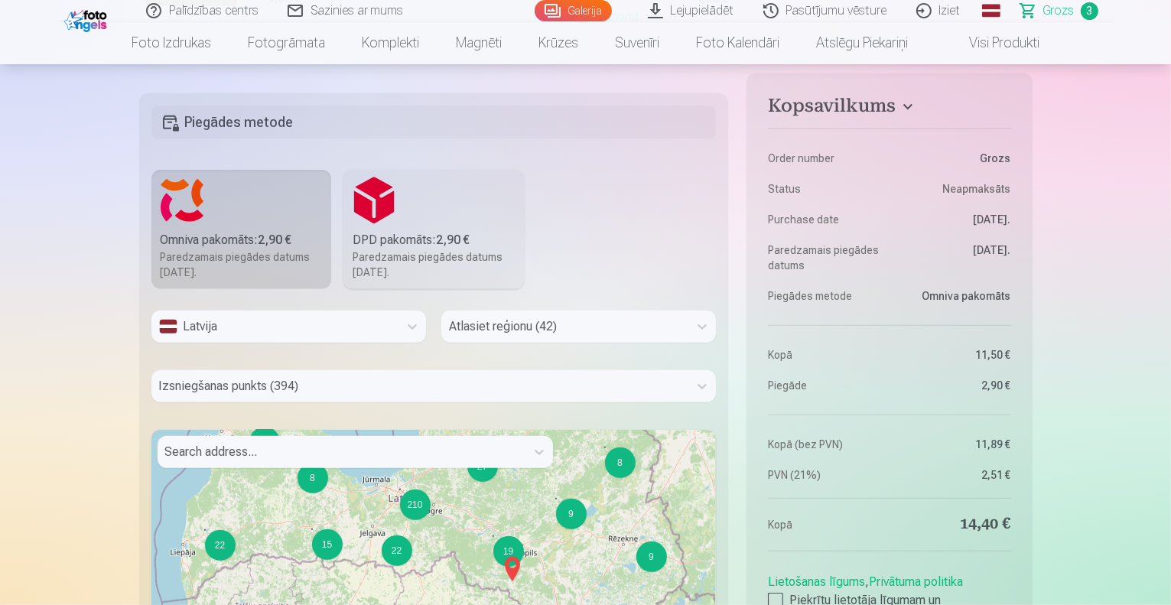
drag, startPoint x: 385, startPoint y: 582, endPoint x: 385, endPoint y: 465, distance: 117.0
drag, startPoint x: 414, startPoint y: 525, endPoint x: 414, endPoint y: 516, distance: 8.4
click at [414, 516] on div "210" at bounding box center [416, 504] width 31 height 31
click at [408, 502] on div "210" at bounding box center [416, 504] width 31 height 31
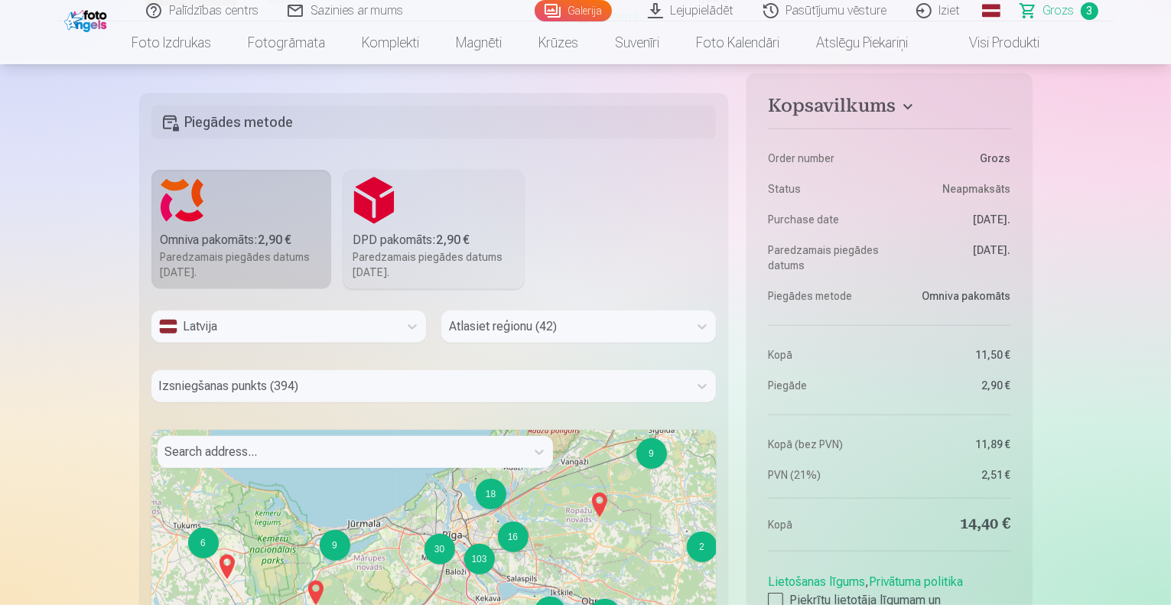
drag, startPoint x: 531, startPoint y: 551, endPoint x: 484, endPoint y: 437, distance: 122.4
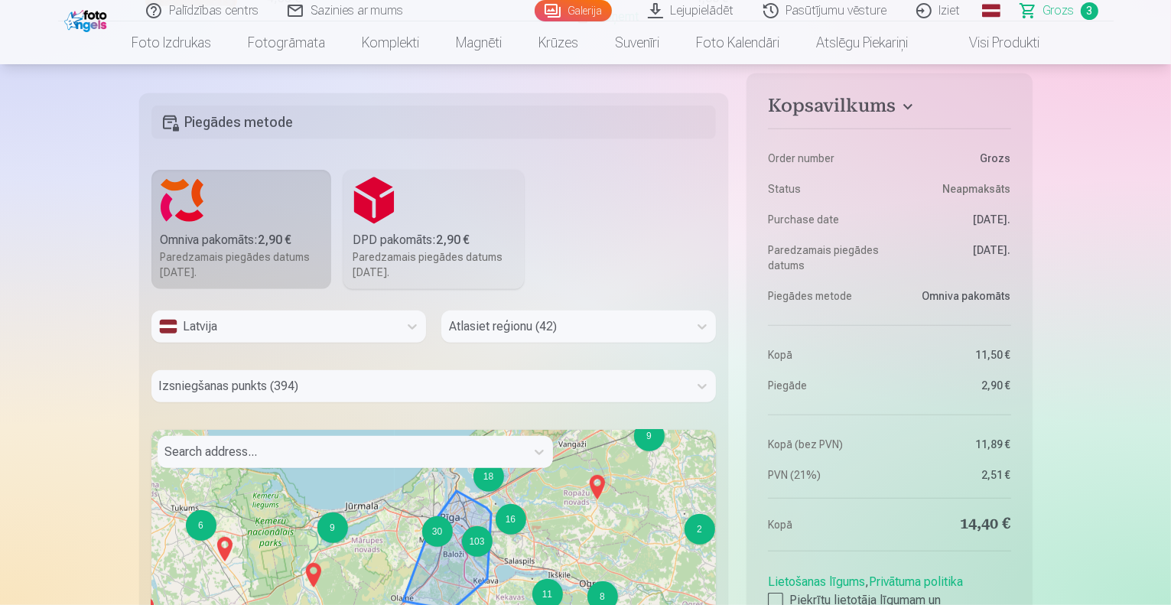
click at [483, 541] on div "103" at bounding box center [476, 541] width 31 height 31
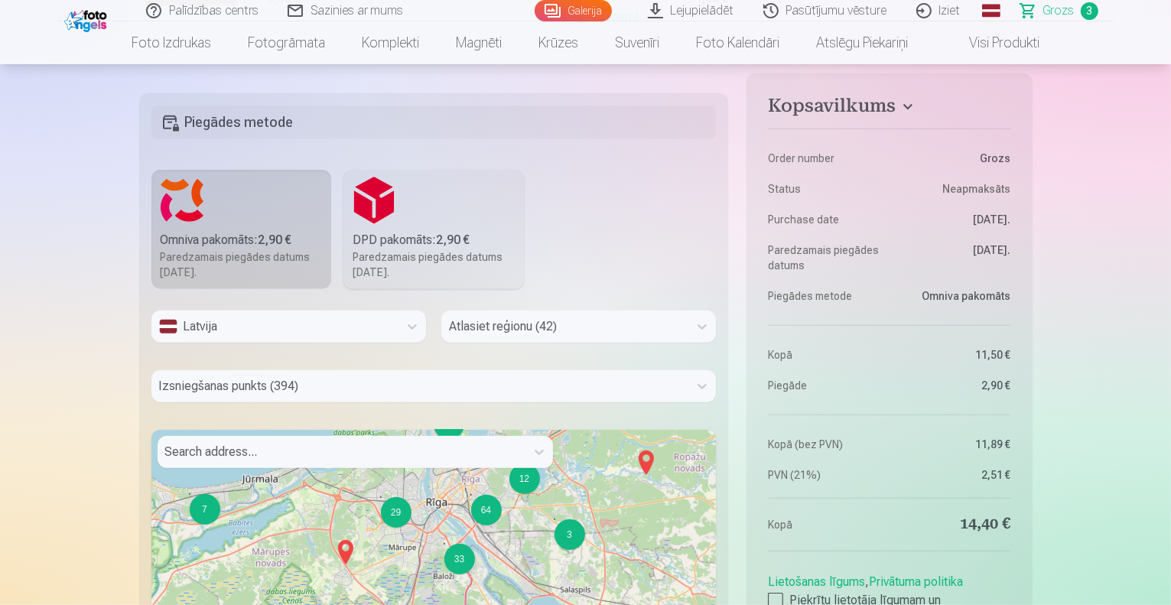
drag, startPoint x: 437, startPoint y: 562, endPoint x: 434, endPoint y: 510, distance: 52.1
click at [483, 509] on div "64" at bounding box center [485, 510] width 31 height 31
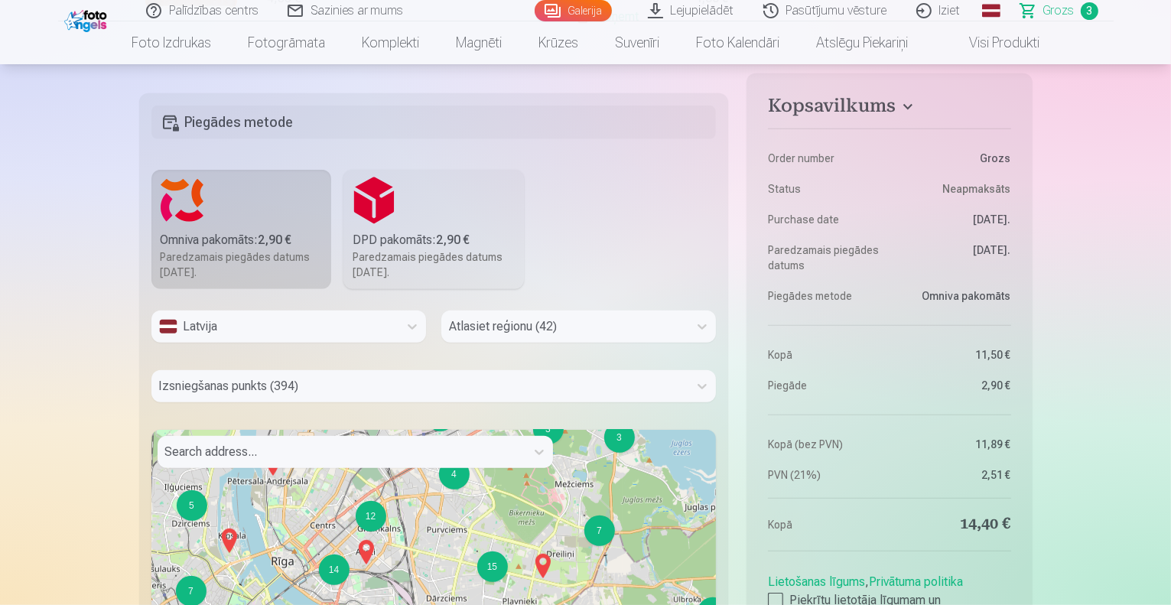
drag, startPoint x: 379, startPoint y: 508, endPoint x: 381, endPoint y: 431, distance: 77.3
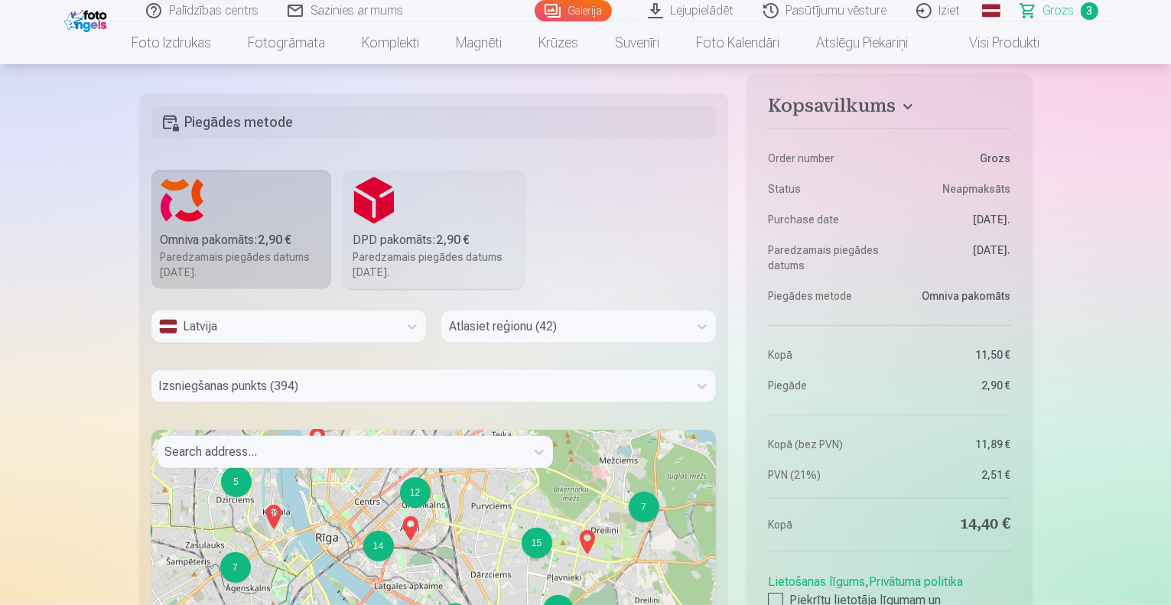
drag, startPoint x: 430, startPoint y: 570, endPoint x: 488, endPoint y: 552, distance: 60.7
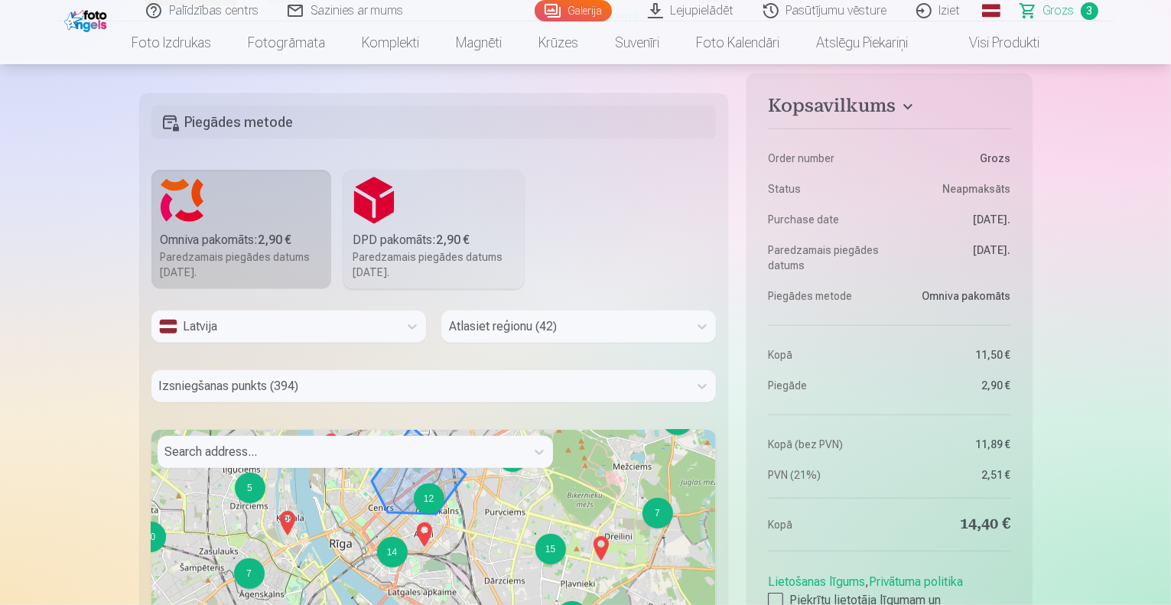
click at [425, 503] on div "12" at bounding box center [429, 498] width 31 height 31
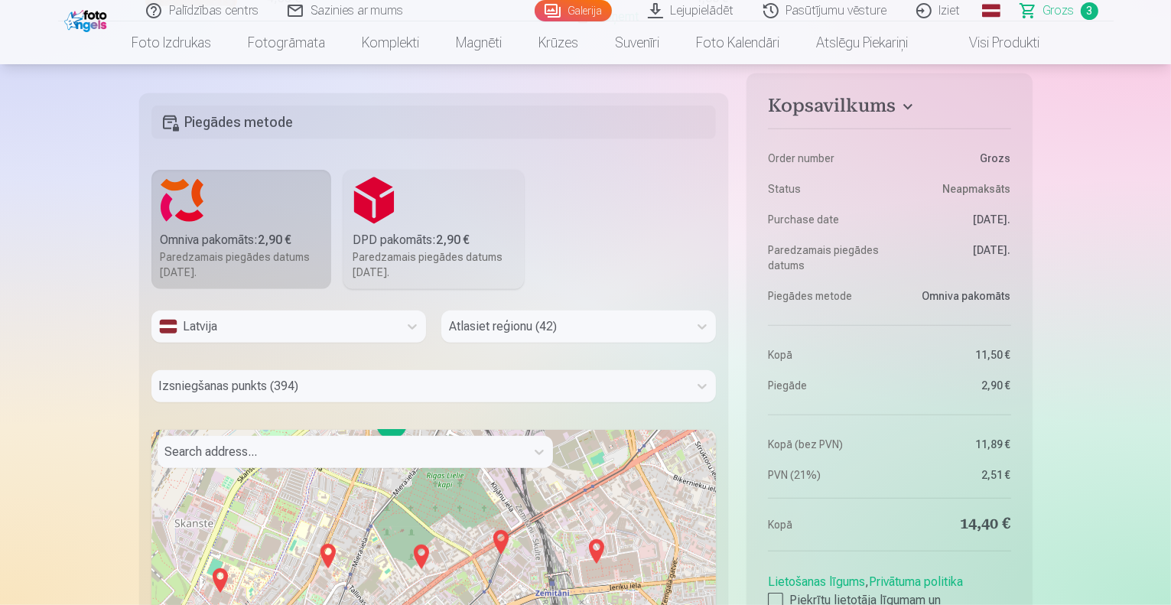
drag, startPoint x: 473, startPoint y: 577, endPoint x: 412, endPoint y: 406, distance: 180.9
click at [412, 406] on div "Latvija Atlasiet reģionu (42) Izsniegšanas punkts (394) Search address... 2 2 2…" at bounding box center [433, 561] width 565 height 502
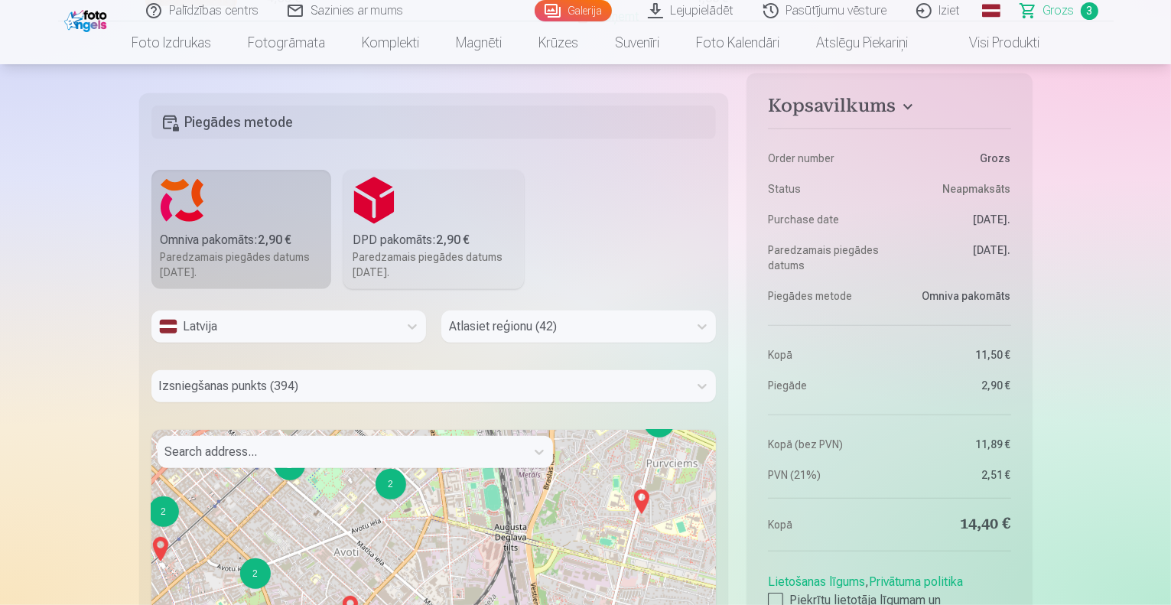
drag, startPoint x: 448, startPoint y: 593, endPoint x: 402, endPoint y: 419, distance: 180.3
click at [402, 419] on div "Latvija Atlasiet reģionu (42) Izsniegšanas punkts (394) Search address... 2 2 2…" at bounding box center [433, 561] width 565 height 502
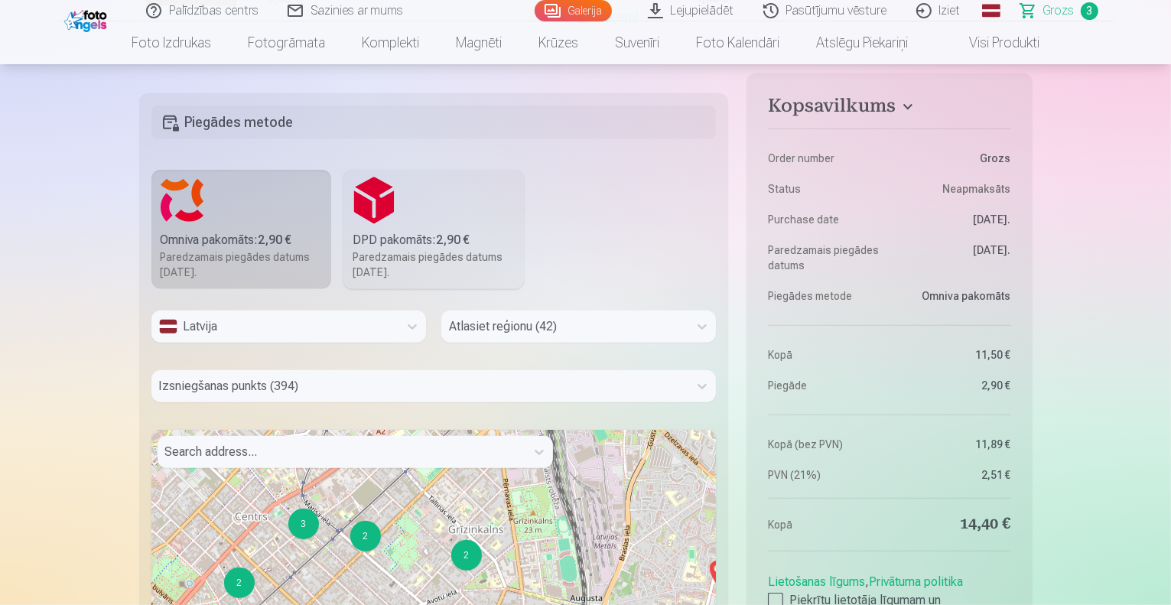
drag, startPoint x: 416, startPoint y: 550, endPoint x: 479, endPoint y: 641, distance: 111.0
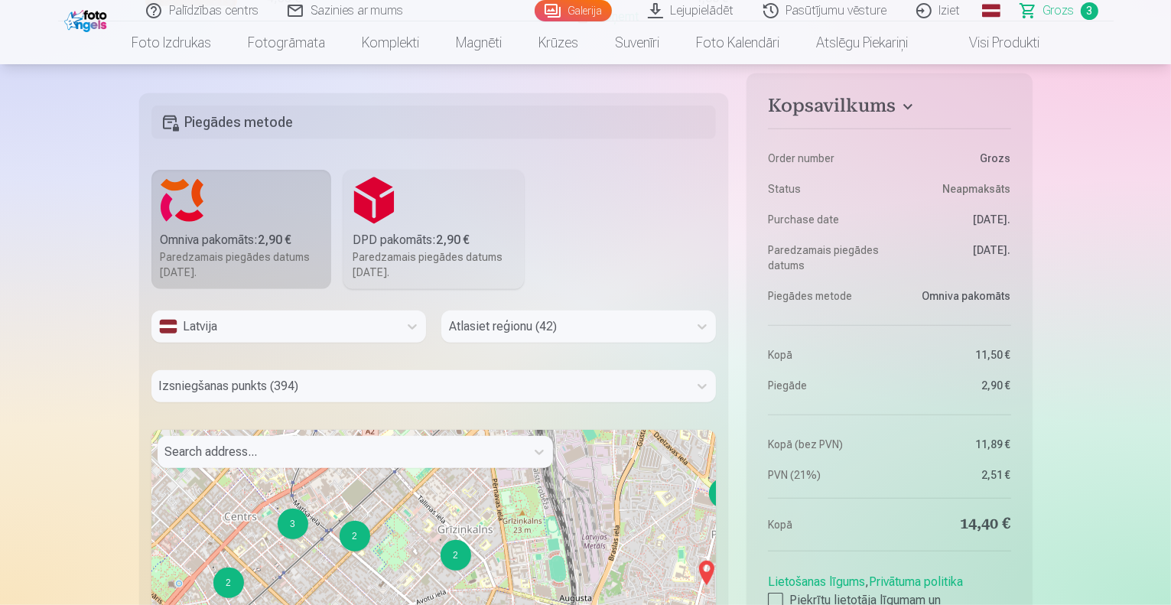
click at [457, 548] on div "2" at bounding box center [455, 555] width 31 height 31
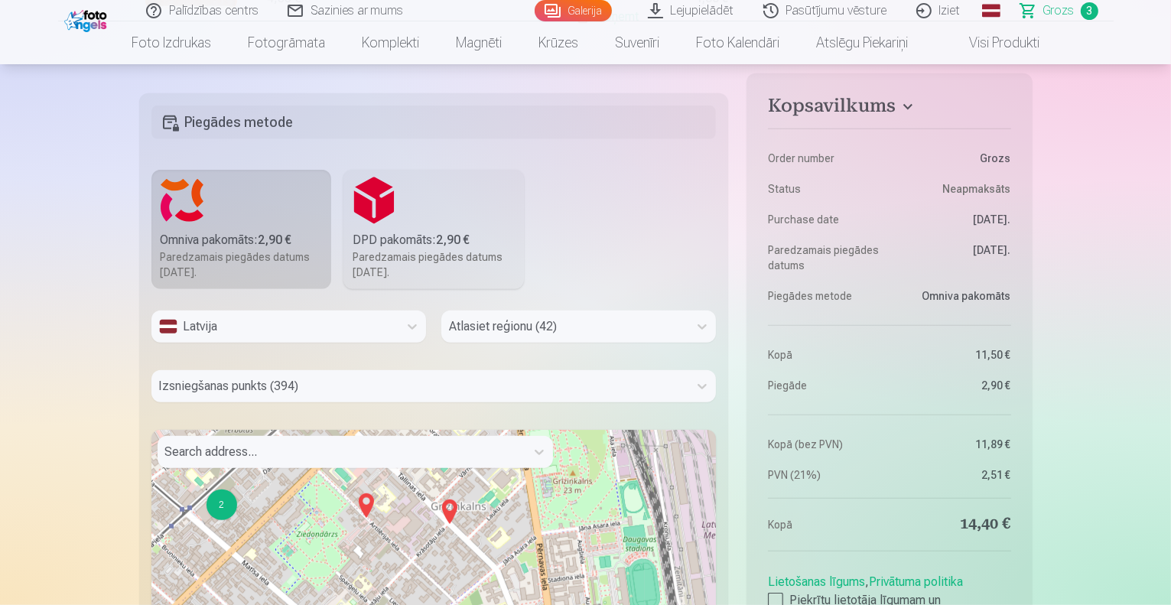
drag, startPoint x: 445, startPoint y: 546, endPoint x: 414, endPoint y: 445, distance: 105.7
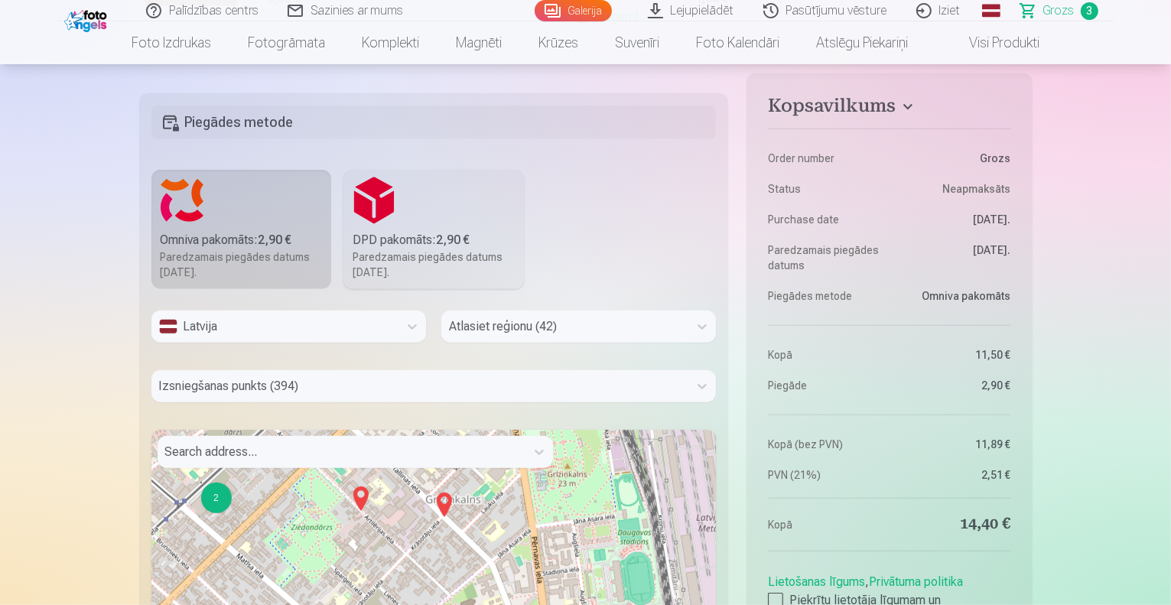
click at [440, 499] on img at bounding box center [443, 504] width 24 height 37
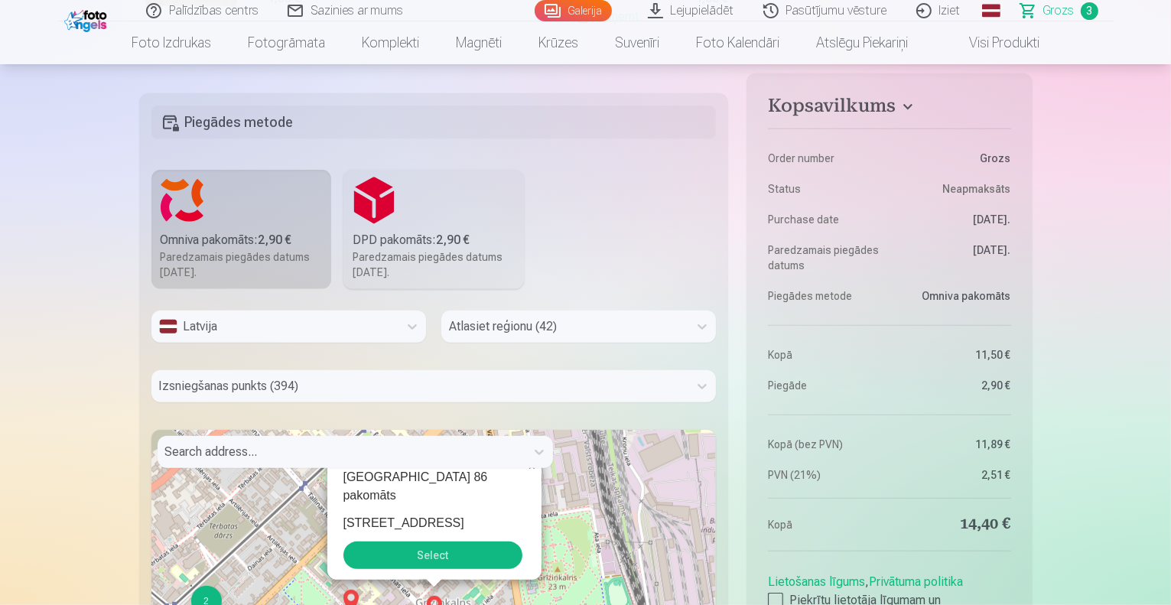
click at [440, 551] on button "Select" at bounding box center [432, 555] width 179 height 28
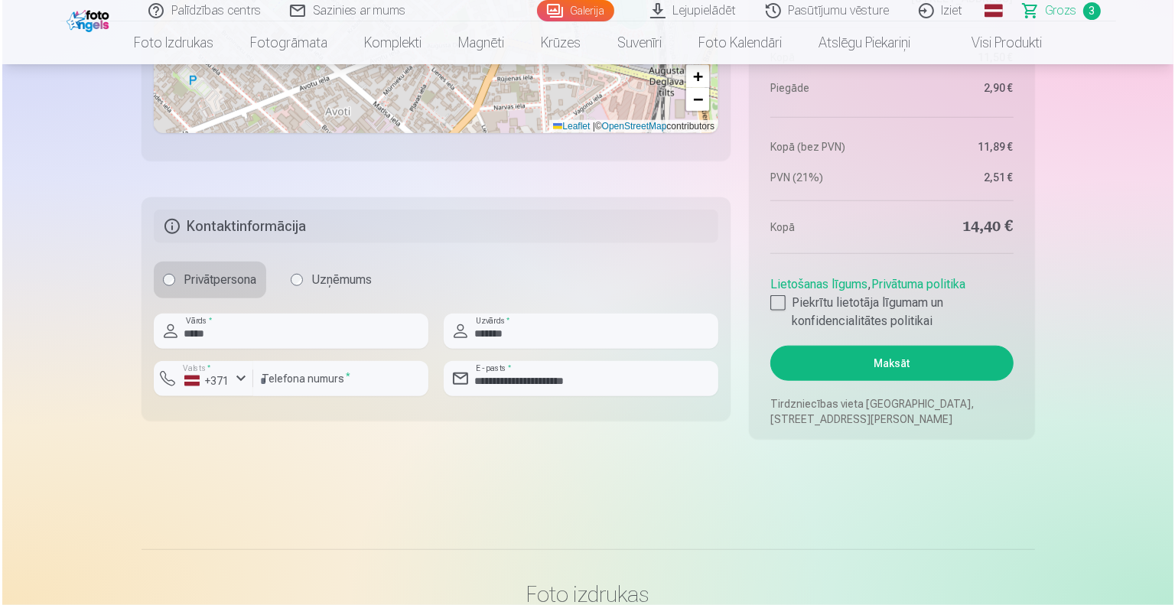
scroll to position [1478, 0]
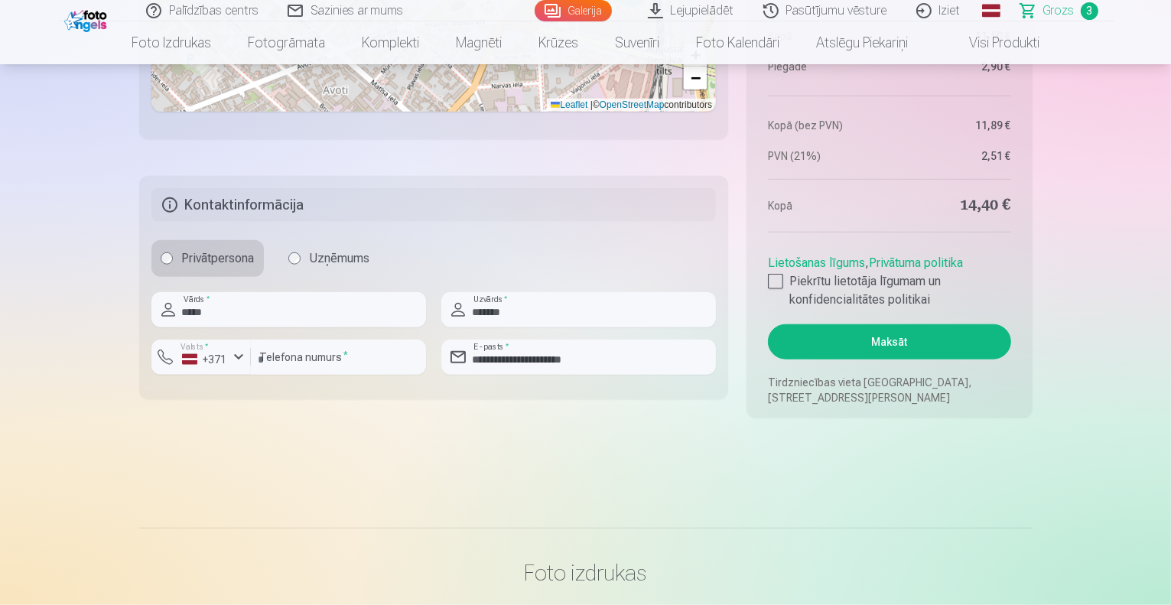
click at [876, 347] on button "Maksāt" at bounding box center [889, 341] width 242 height 35
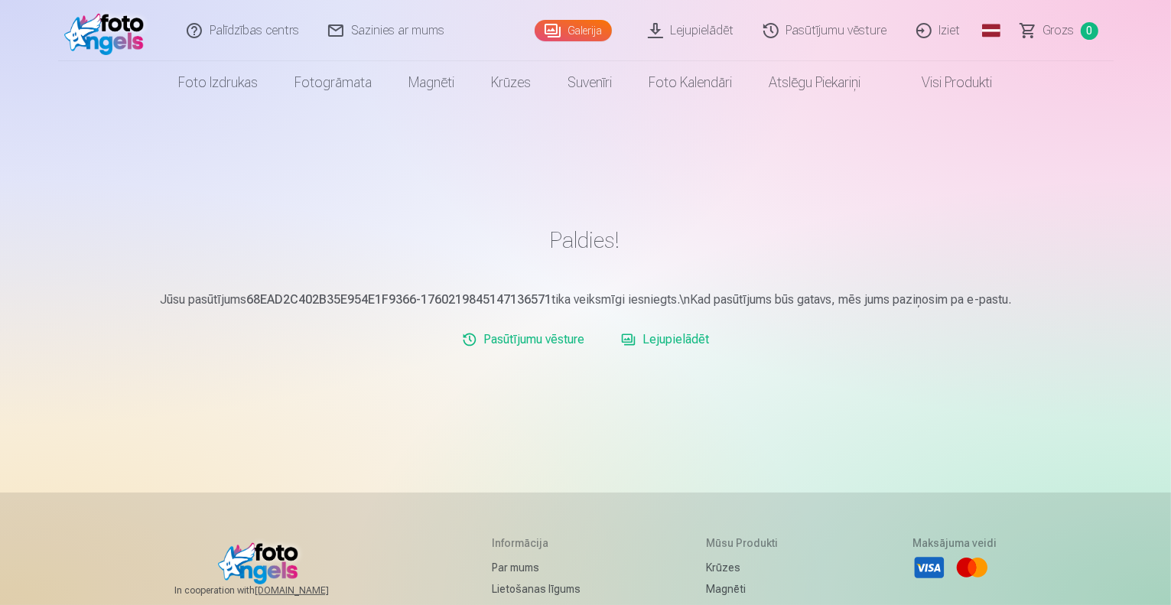
click at [665, 336] on link "Lejupielādēt" at bounding box center [665, 339] width 100 height 31
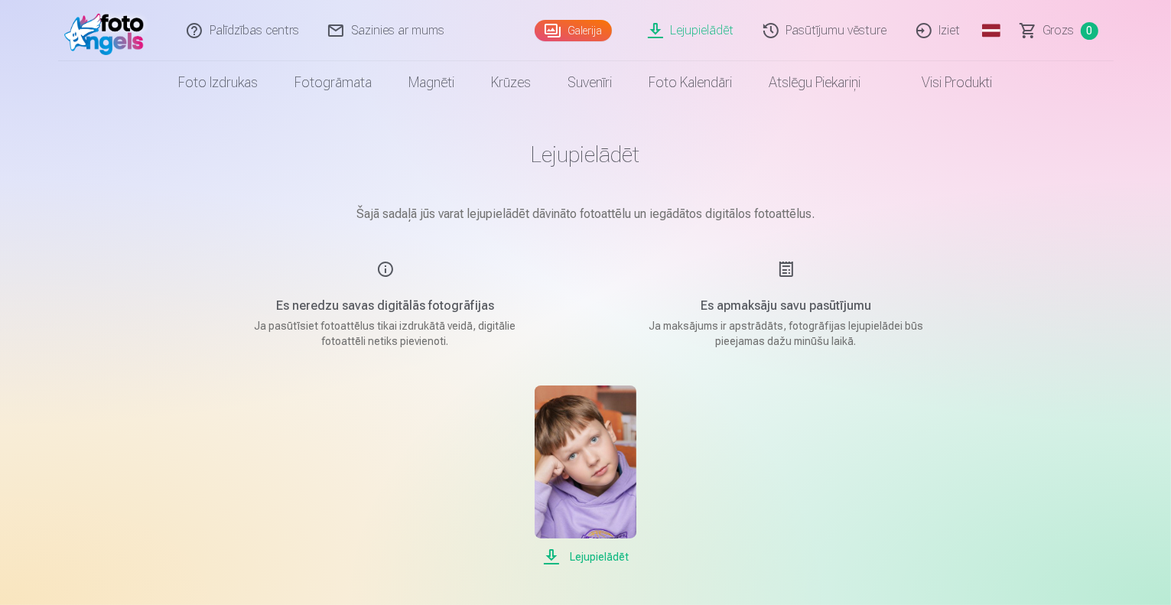
click at [600, 556] on span "Lejupielādēt" at bounding box center [586, 557] width 102 height 18
click at [986, 149] on div "Lejupielādēt Šajā sadaļā jūs varat lejupielādēt dāvināto fotoattēlu un iegādāto…" at bounding box center [586, 530] width 918 height 1060
click at [934, 39] on link "Iziet" at bounding box center [938, 30] width 73 height 61
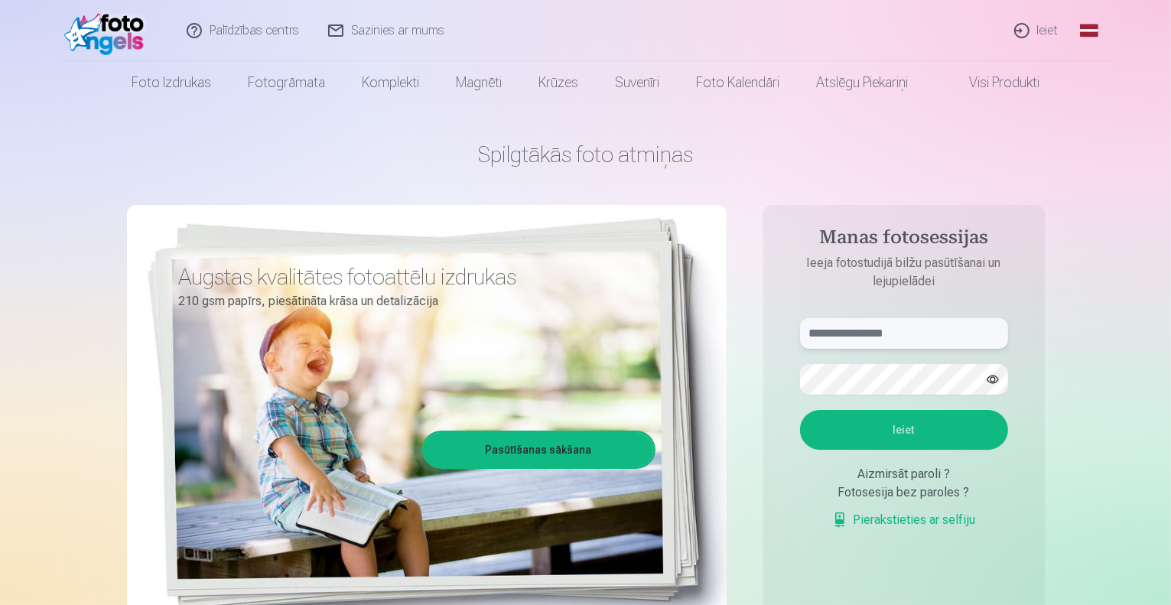
click at [850, 346] on input "text" at bounding box center [904, 333] width 208 height 31
type input "**********"
click at [800, 410] on button "Ieiet" at bounding box center [904, 430] width 208 height 40
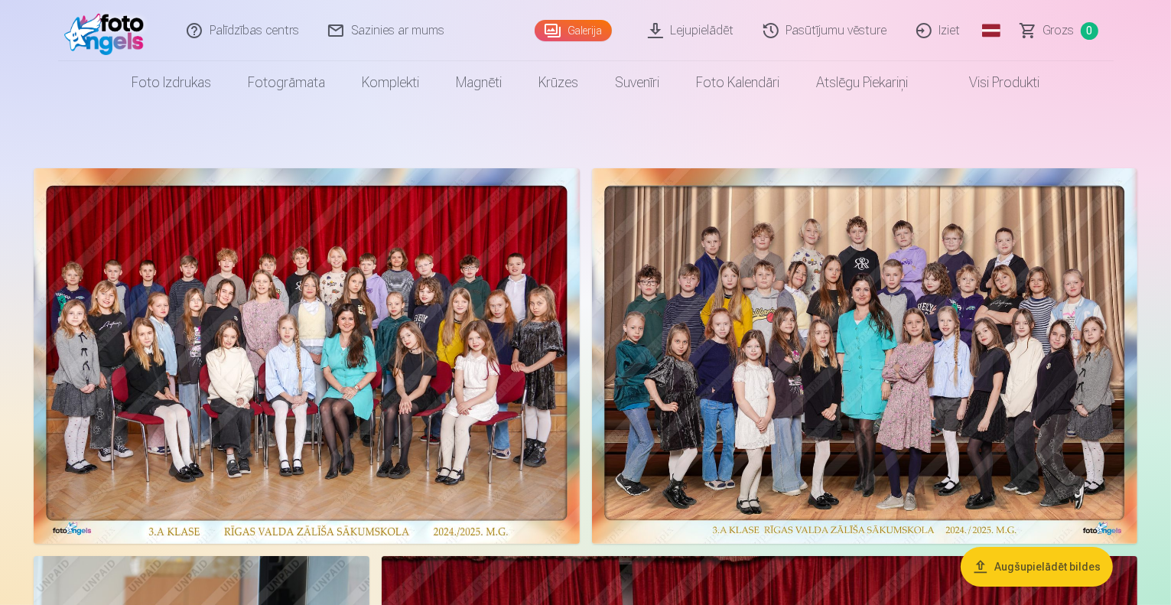
click at [926, 34] on link "Iziet" at bounding box center [938, 30] width 73 height 61
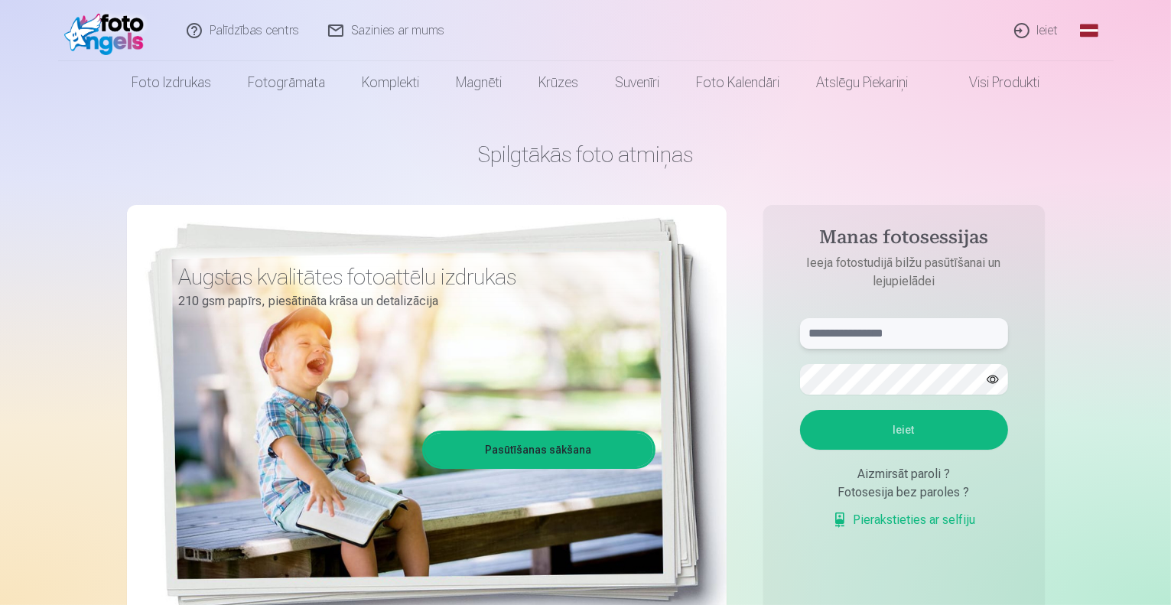
click at [831, 342] on input "text" at bounding box center [904, 333] width 208 height 31
type input "**********"
click at [895, 441] on button "Ieiet" at bounding box center [904, 430] width 208 height 40
